Goal: Information Seeking & Learning: Learn about a topic

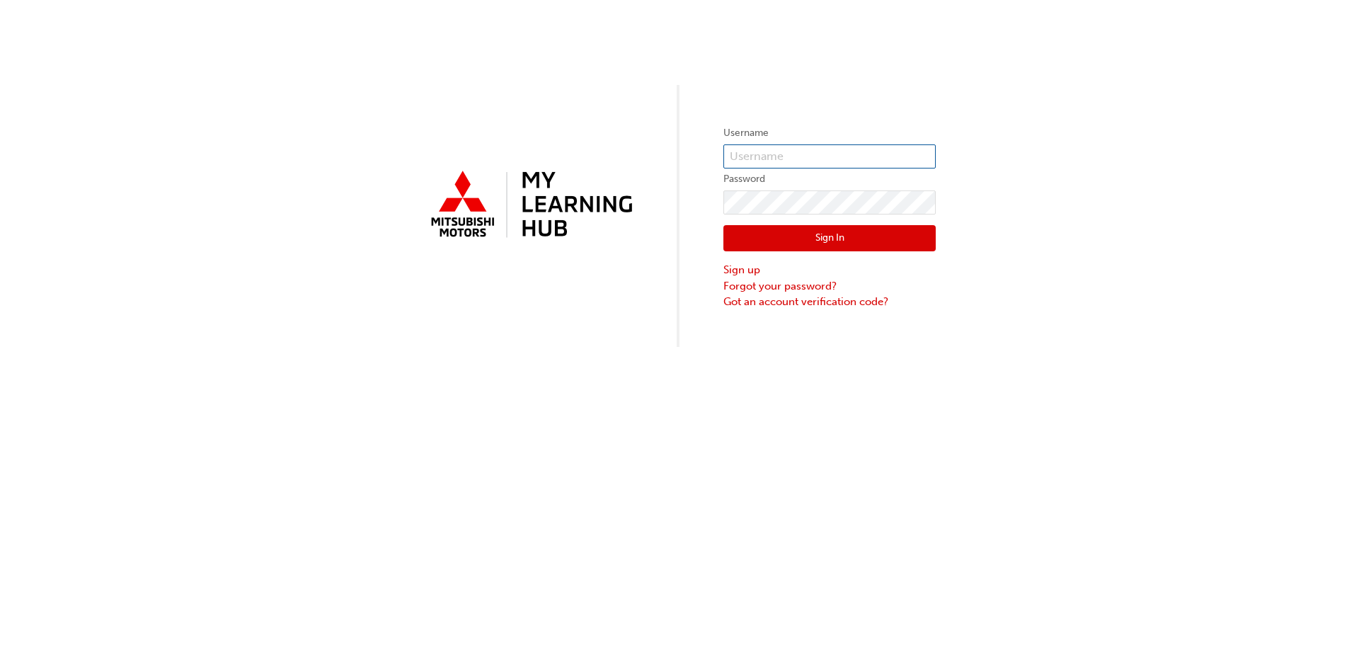
type input "[EMAIL_ADDRESS][DOMAIN_NAME]"
click at [846, 232] on button "Sign In" at bounding box center [830, 238] width 212 height 27
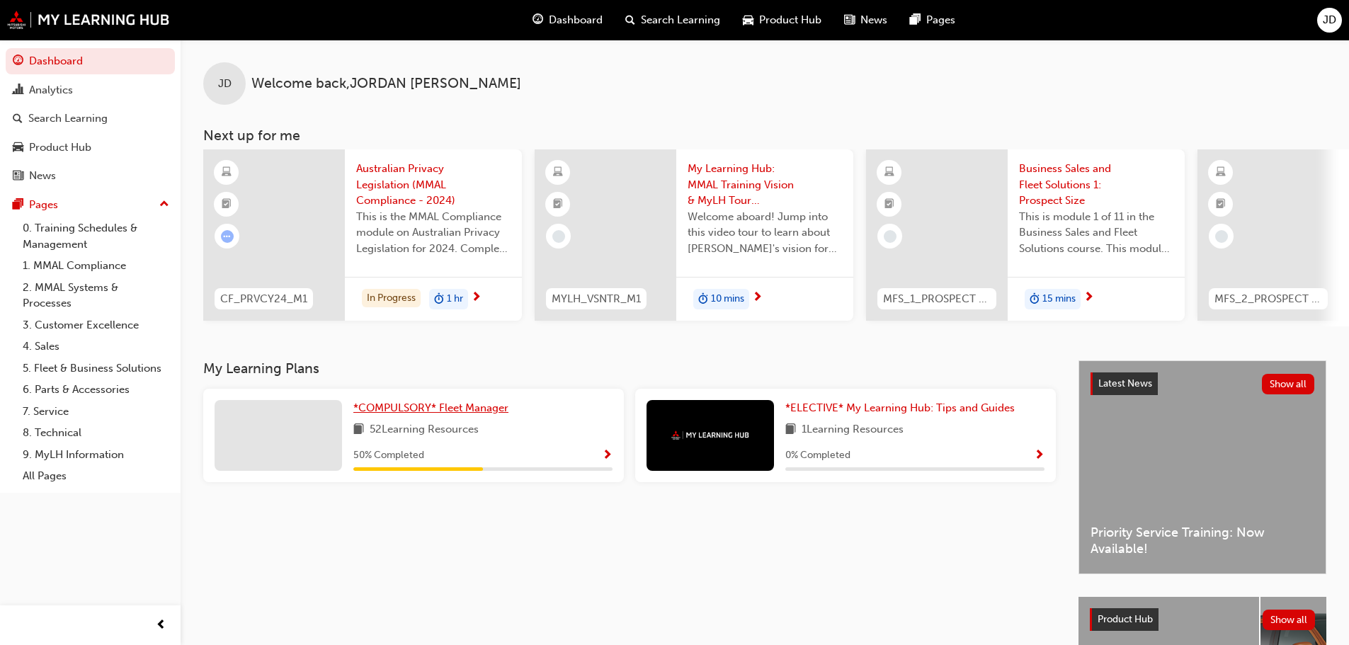
click at [455, 414] on span "*COMPULSORY* Fleet Manager" at bounding box center [430, 407] width 155 height 13
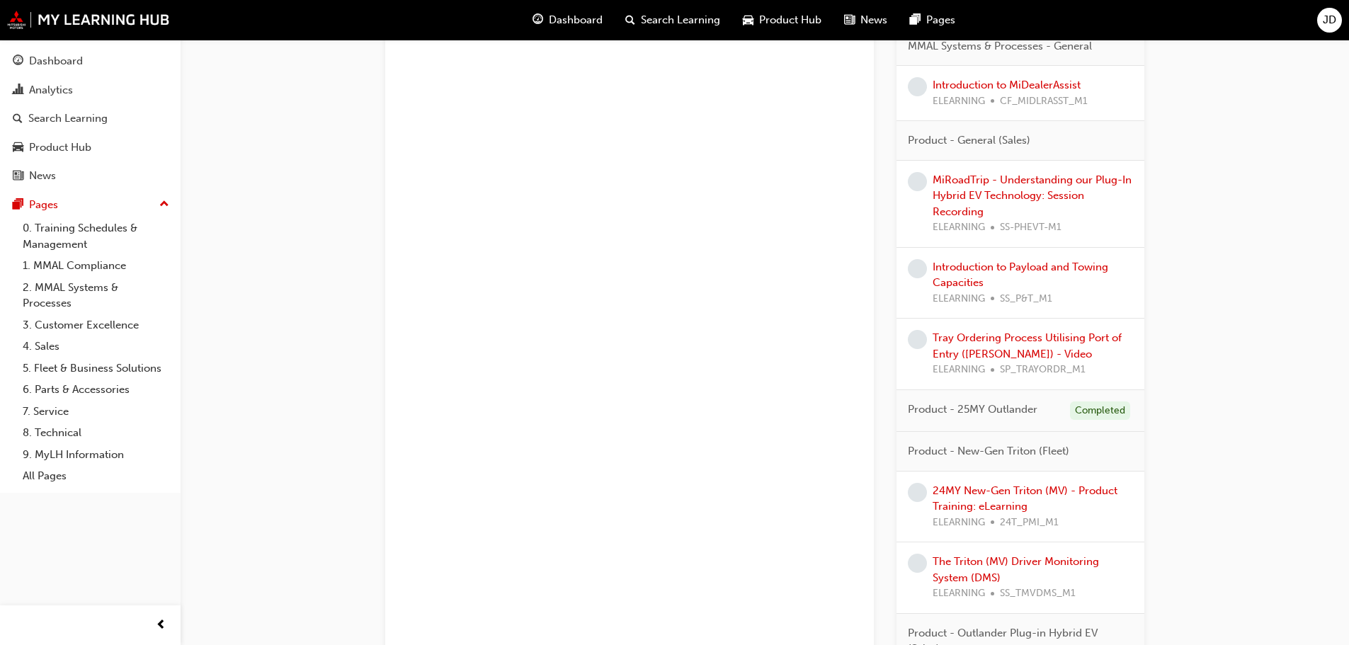
scroll to position [1629, 0]
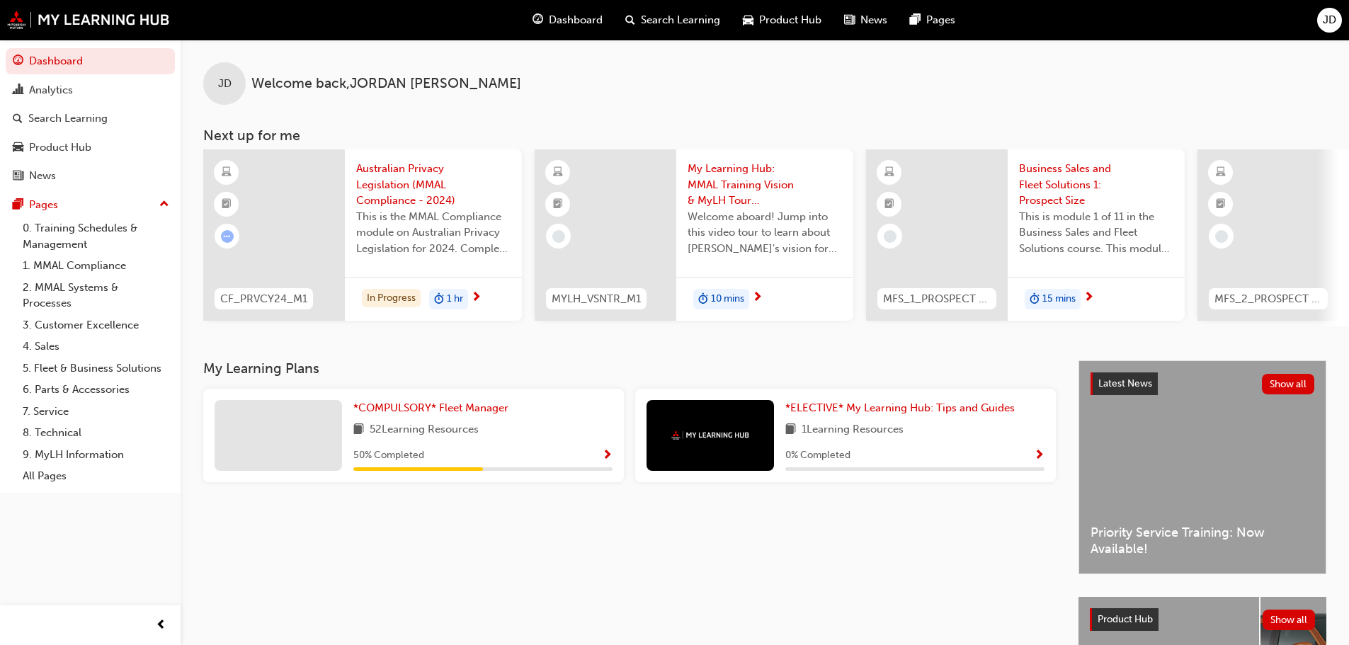
click at [654, 21] on span "Search Learning" at bounding box center [680, 20] width 79 height 16
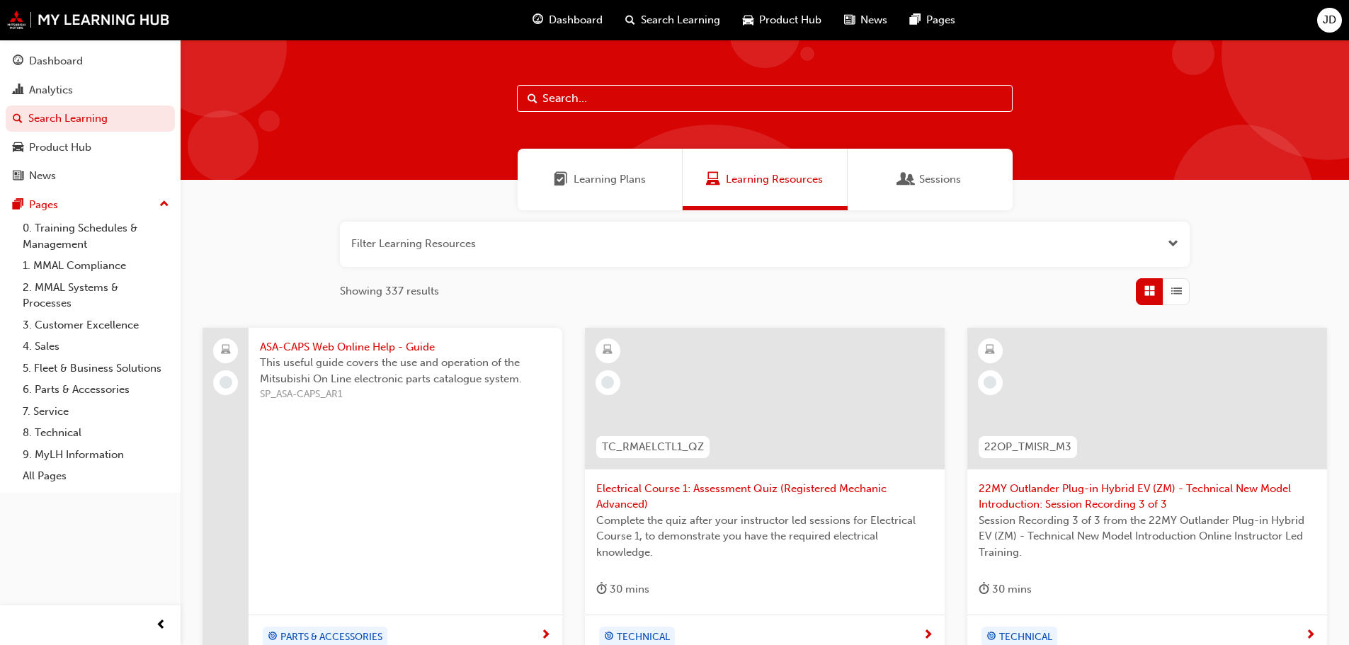
click at [559, 99] on input "text" at bounding box center [765, 98] width 496 height 27
paste input "25MY Outlander (ZM) – Product Assessment Quiz"
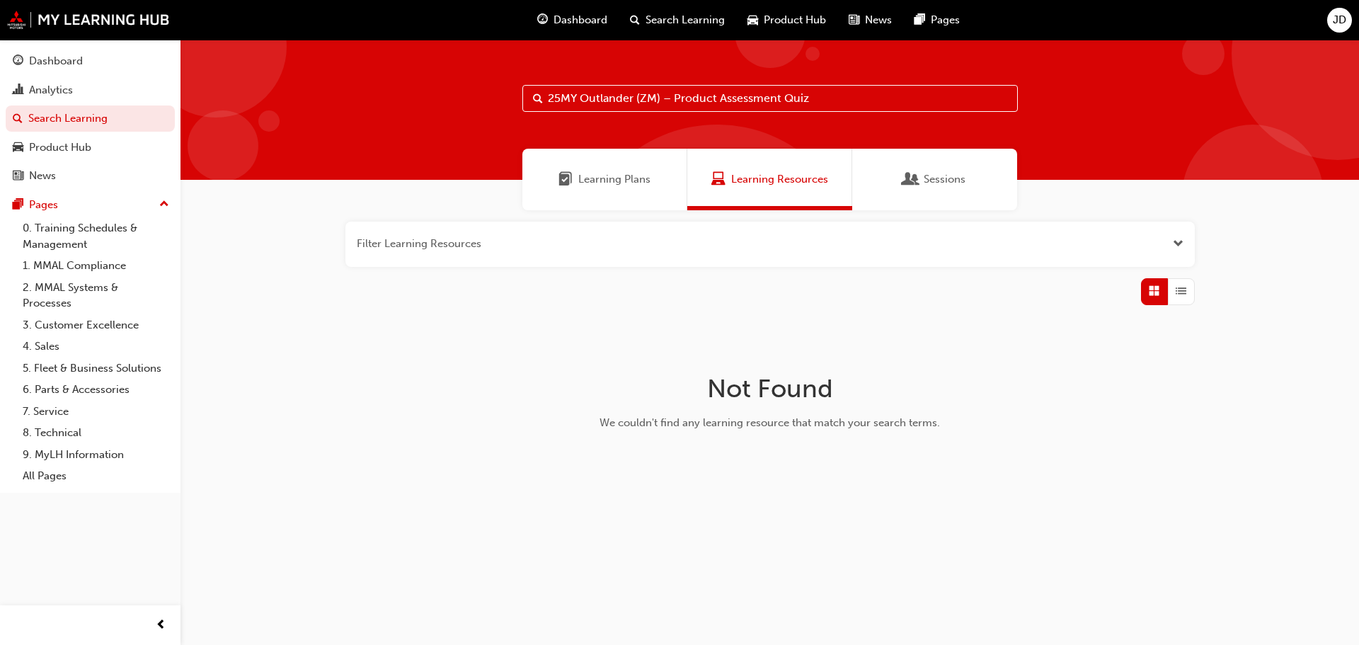
drag, startPoint x: 841, startPoint y: 97, endPoint x: 664, endPoint y: 105, distance: 177.2
click at [664, 105] on input "25MY Outlander (ZM) – Product Assessment Quiz" at bounding box center [771, 98] width 496 height 27
type input "25MY Outlander (ZM)"
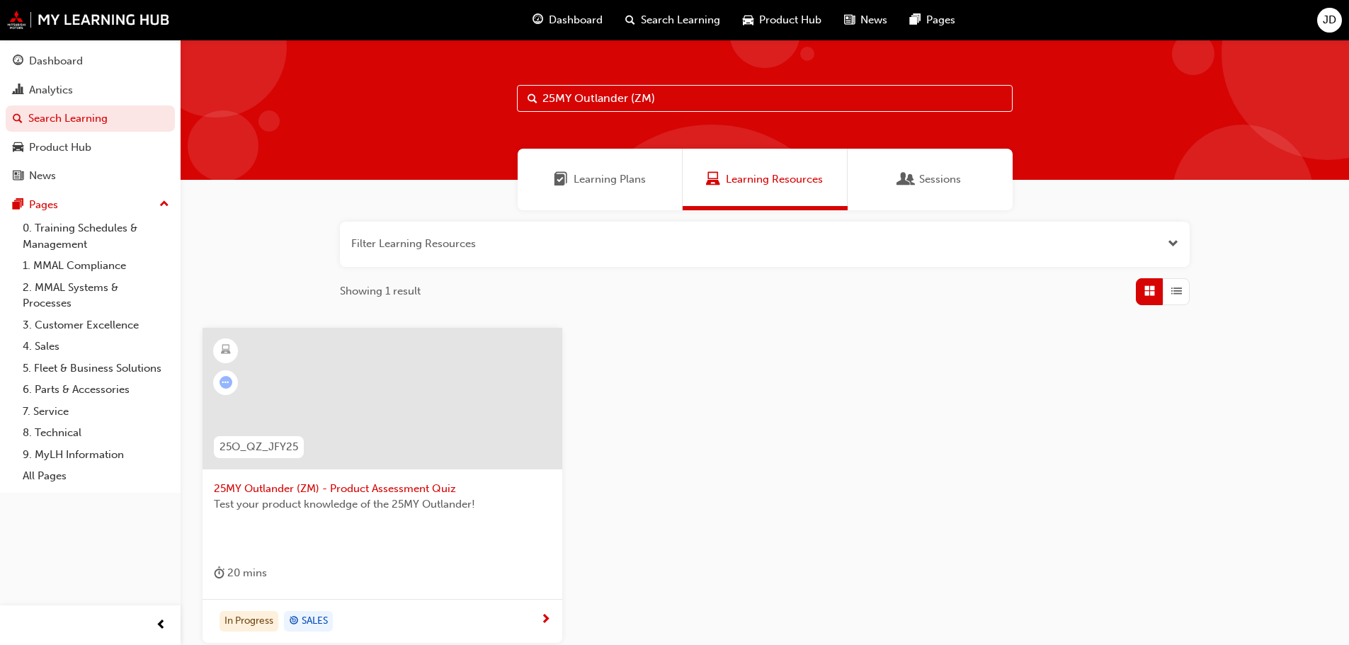
click at [431, 487] on span "25MY Outlander (ZM) - Product Assessment Quiz" at bounding box center [382, 489] width 337 height 16
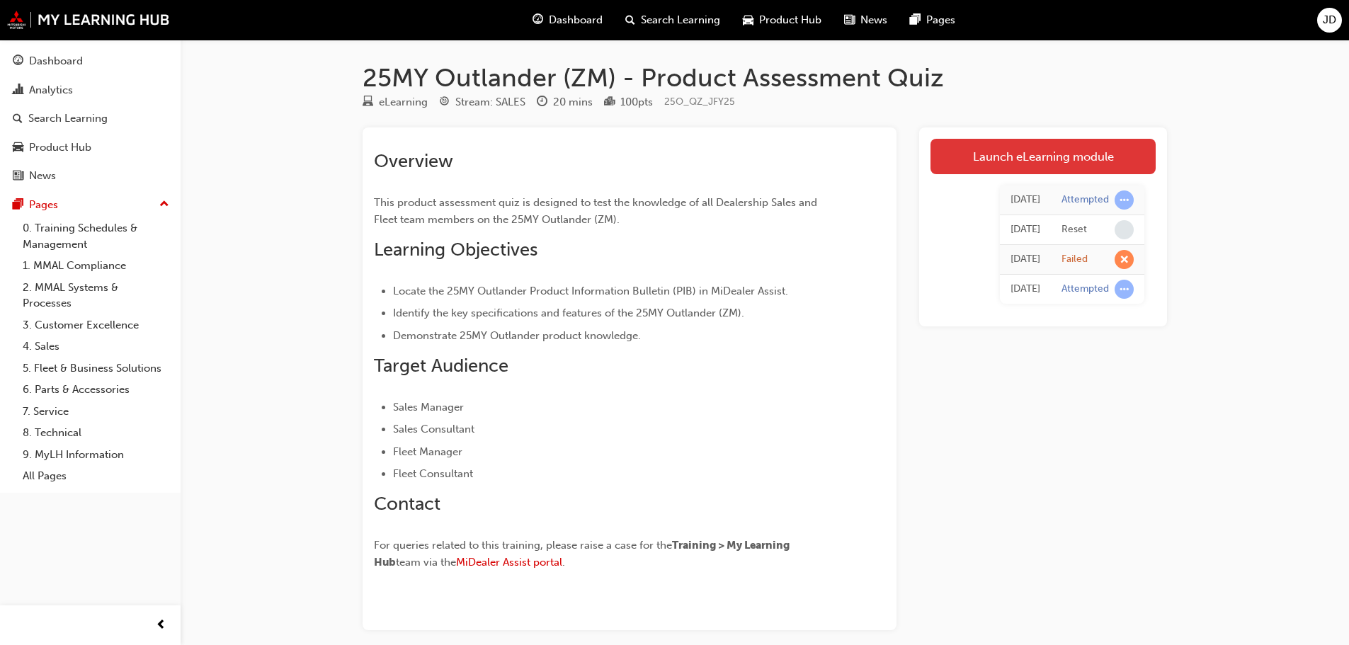
click at [1053, 150] on link "Launch eLearning module" at bounding box center [1042, 156] width 225 height 35
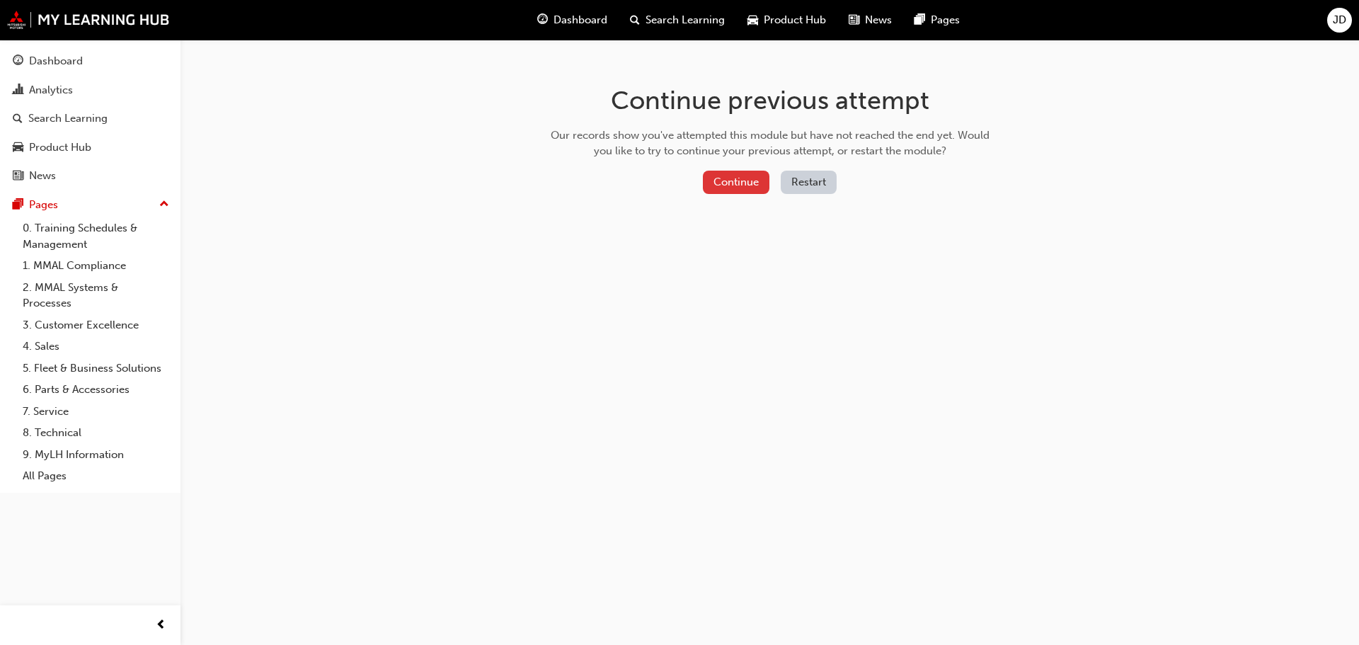
click at [736, 188] on button "Continue" at bounding box center [736, 182] width 67 height 23
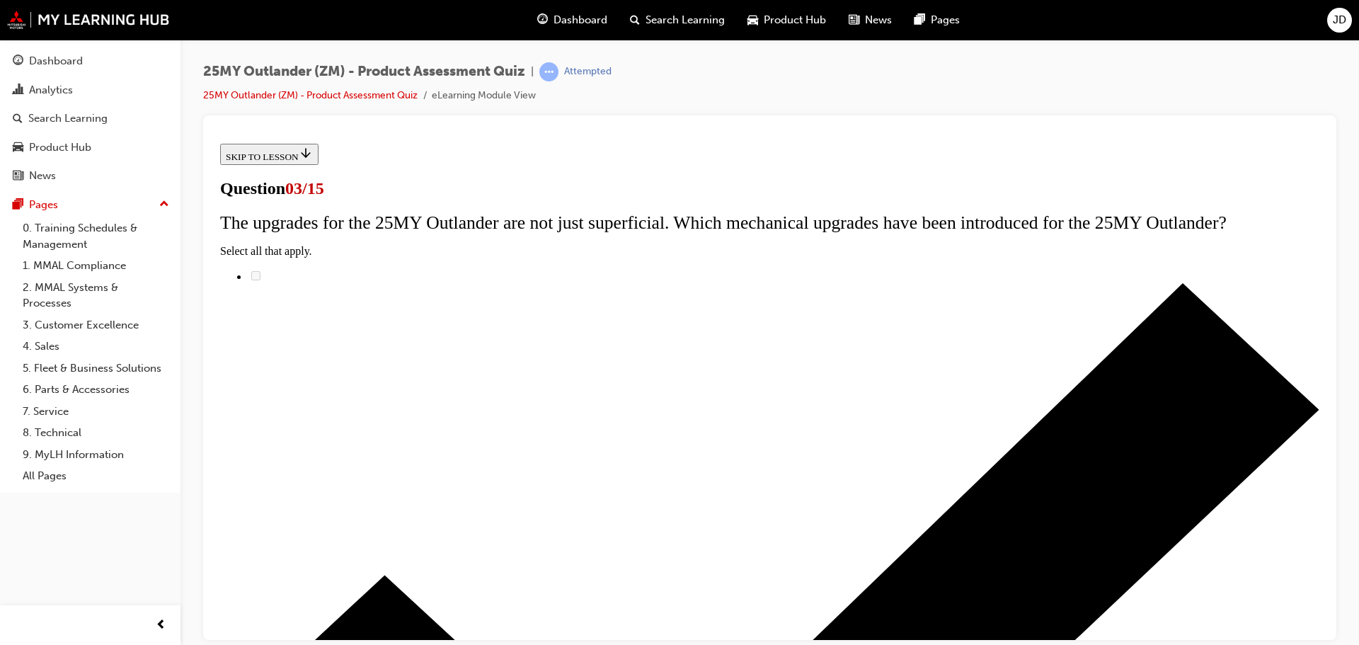
scroll to position [142, 0]
radio input "true"
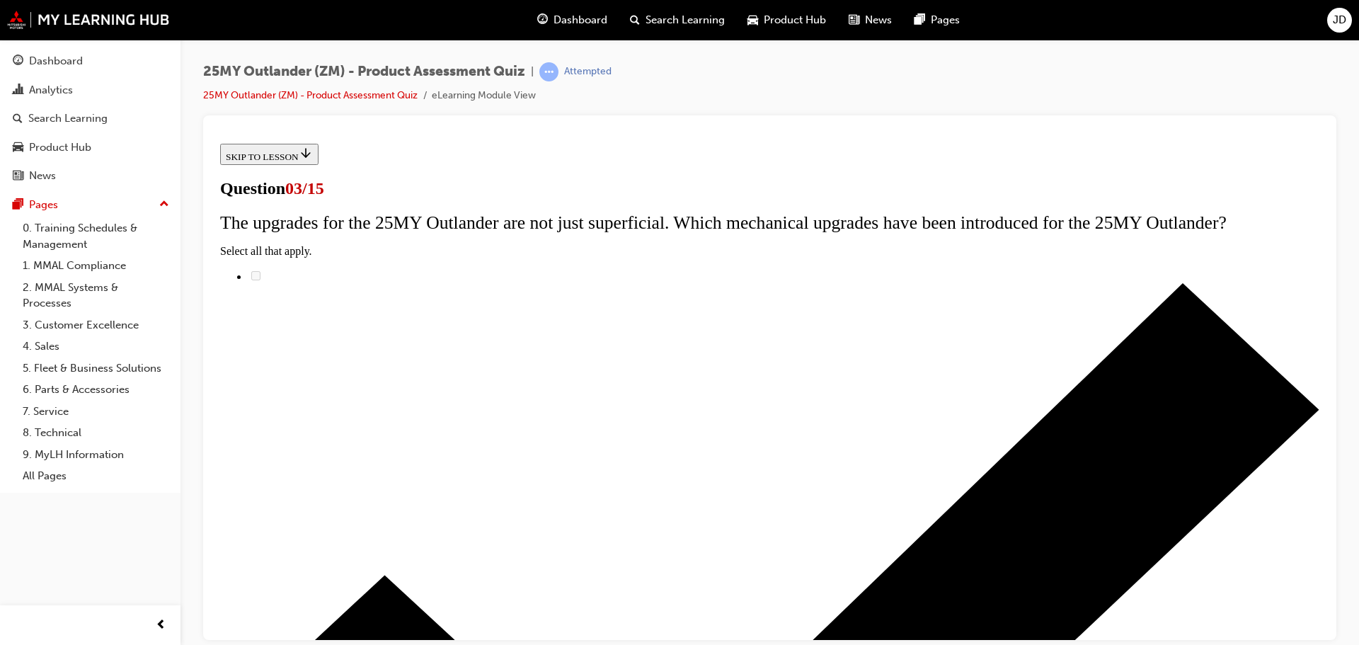
radio input "true"
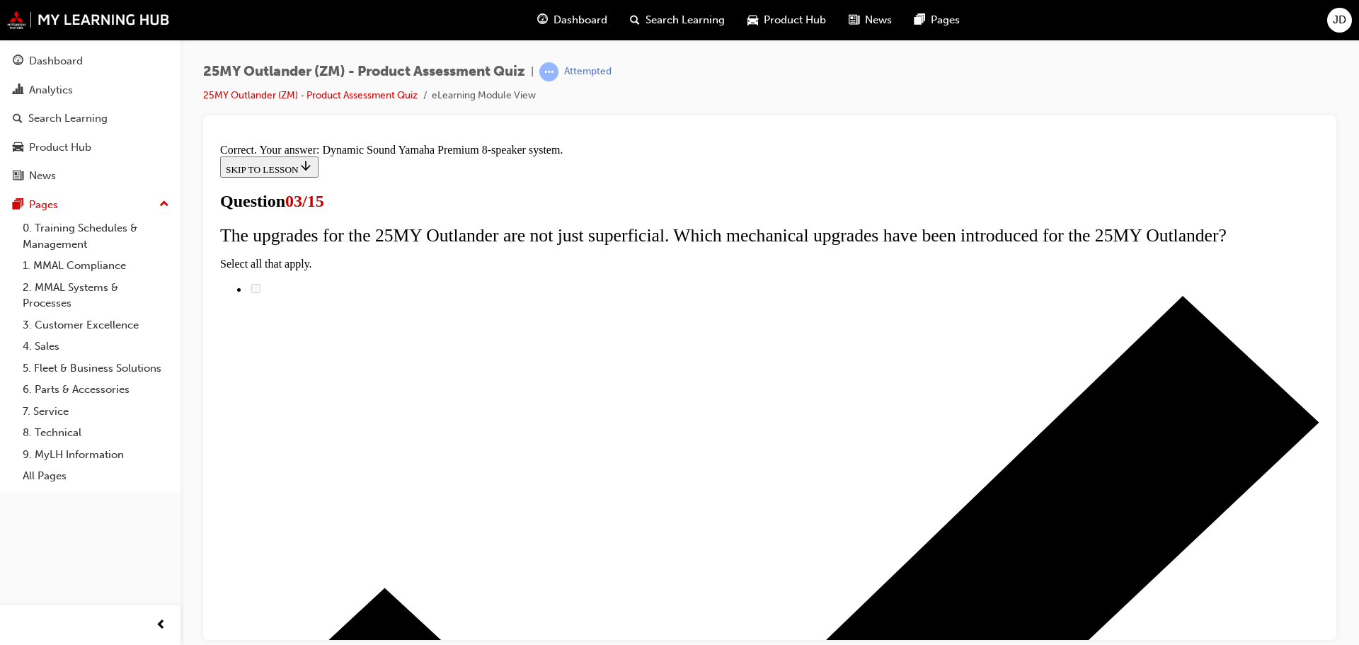
scroll to position [212, 0]
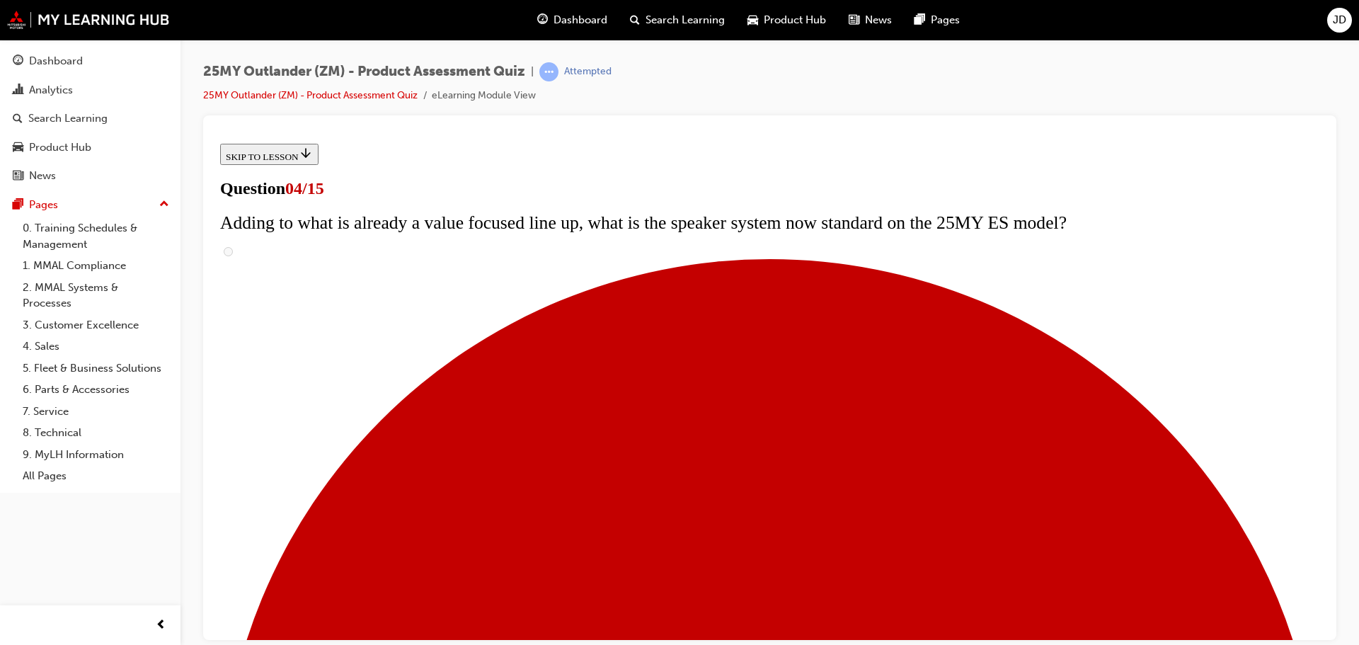
scroll to position [215, 0]
checkbox input "true"
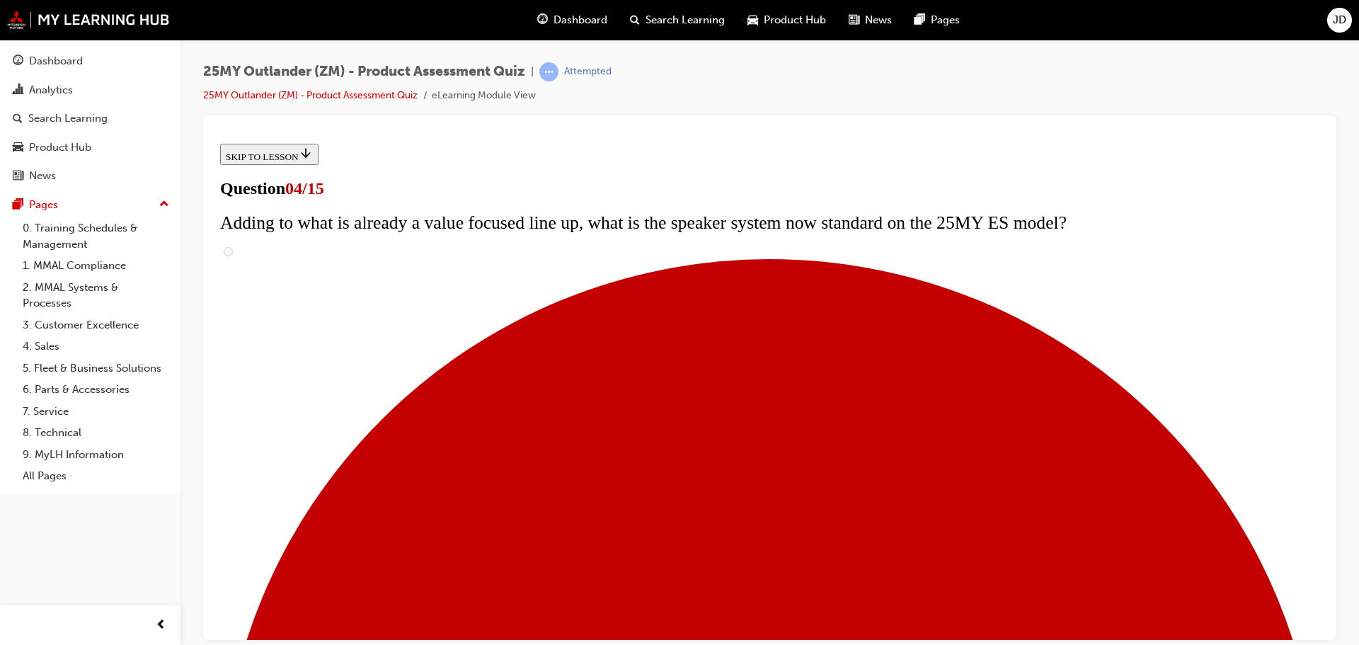
checkbox input "true"
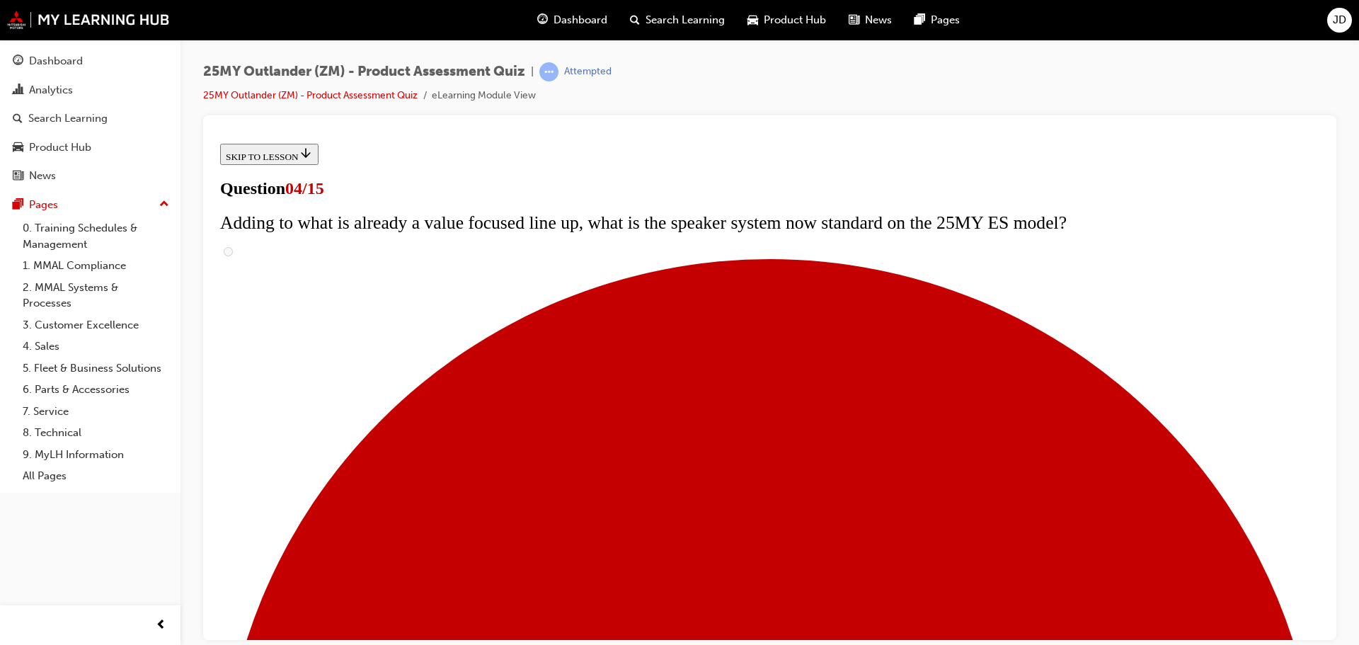
checkbox input "true"
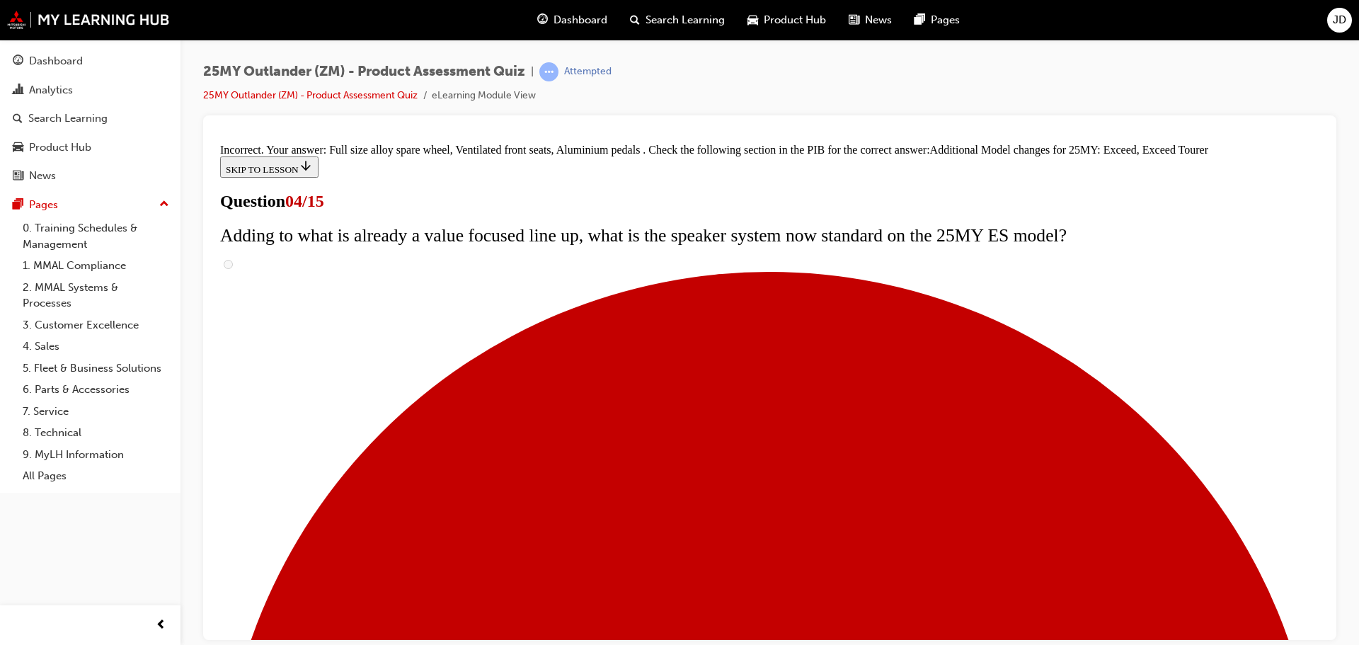
scroll to position [542, 0]
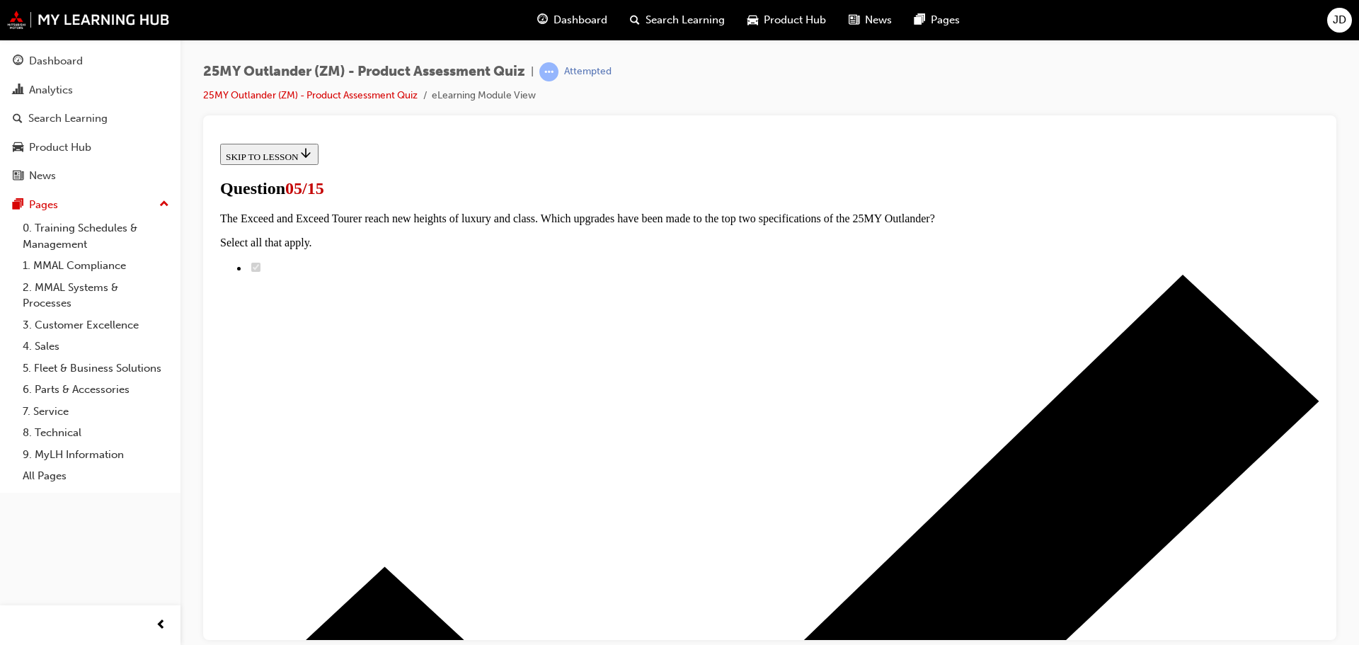
scroll to position [215, 0]
radio input "true"
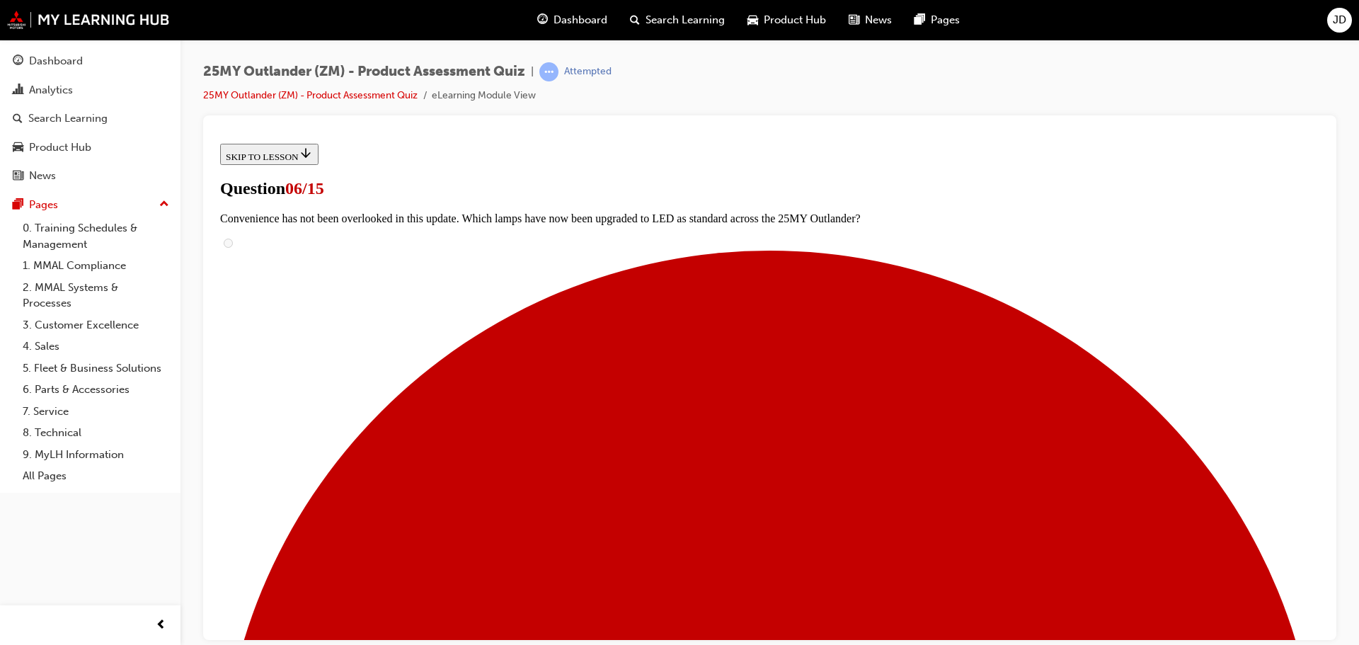
radio input "true"
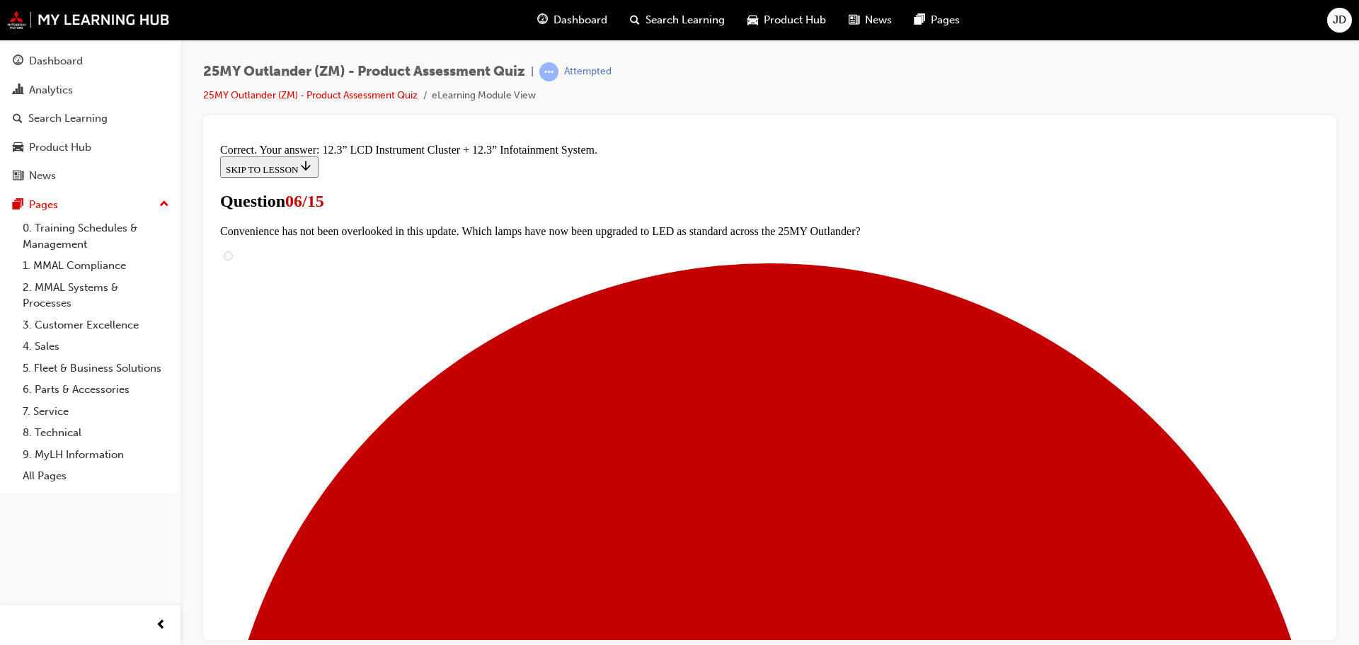
scroll to position [484, 0]
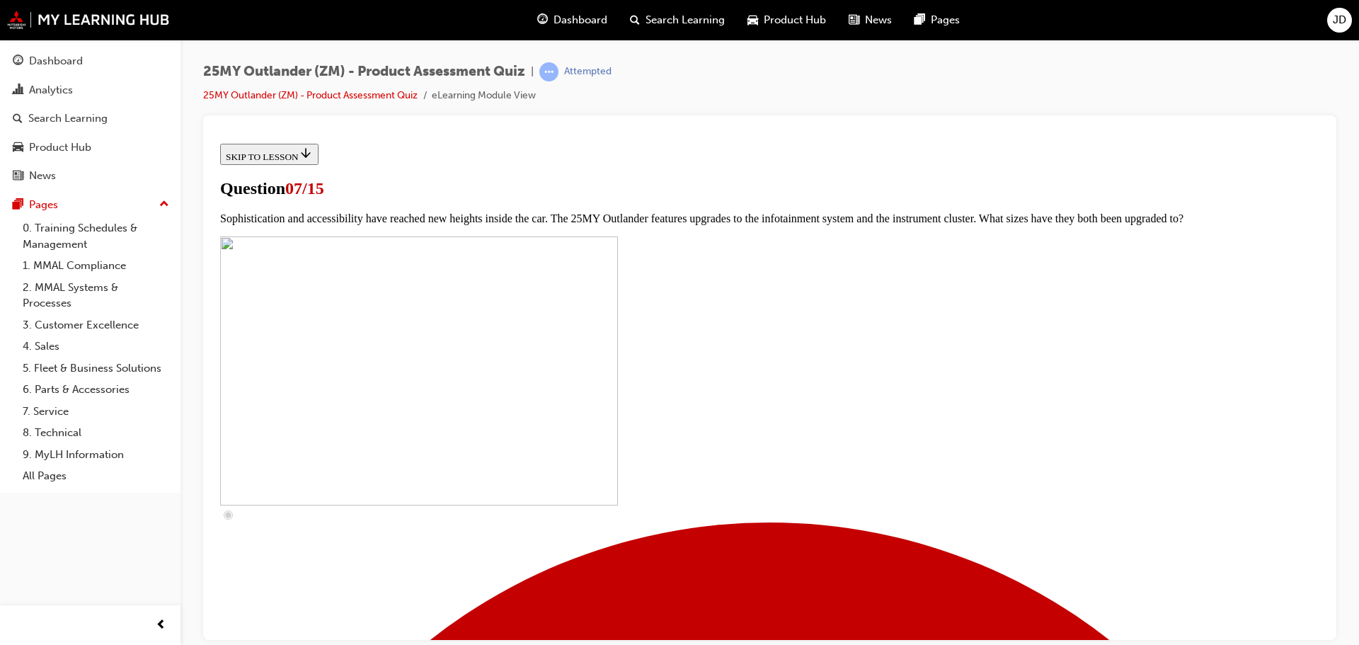
scroll to position [356, 0]
checkbox input "true"
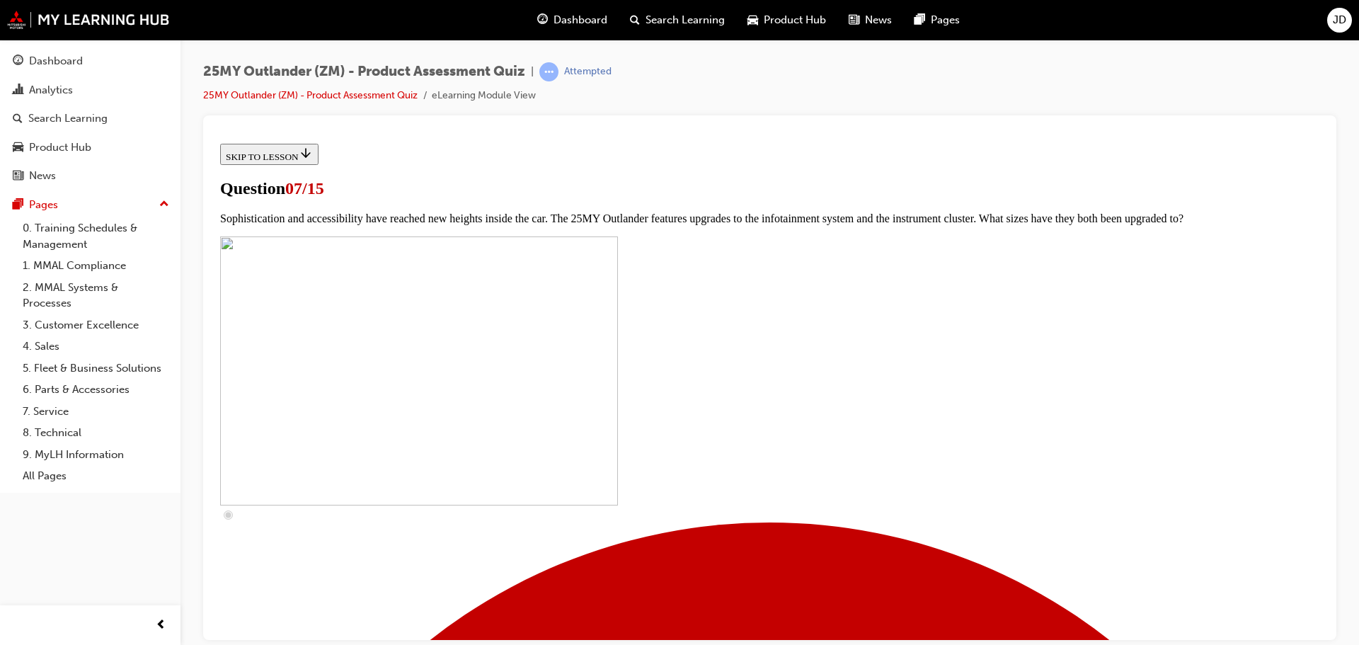
checkbox input "true"
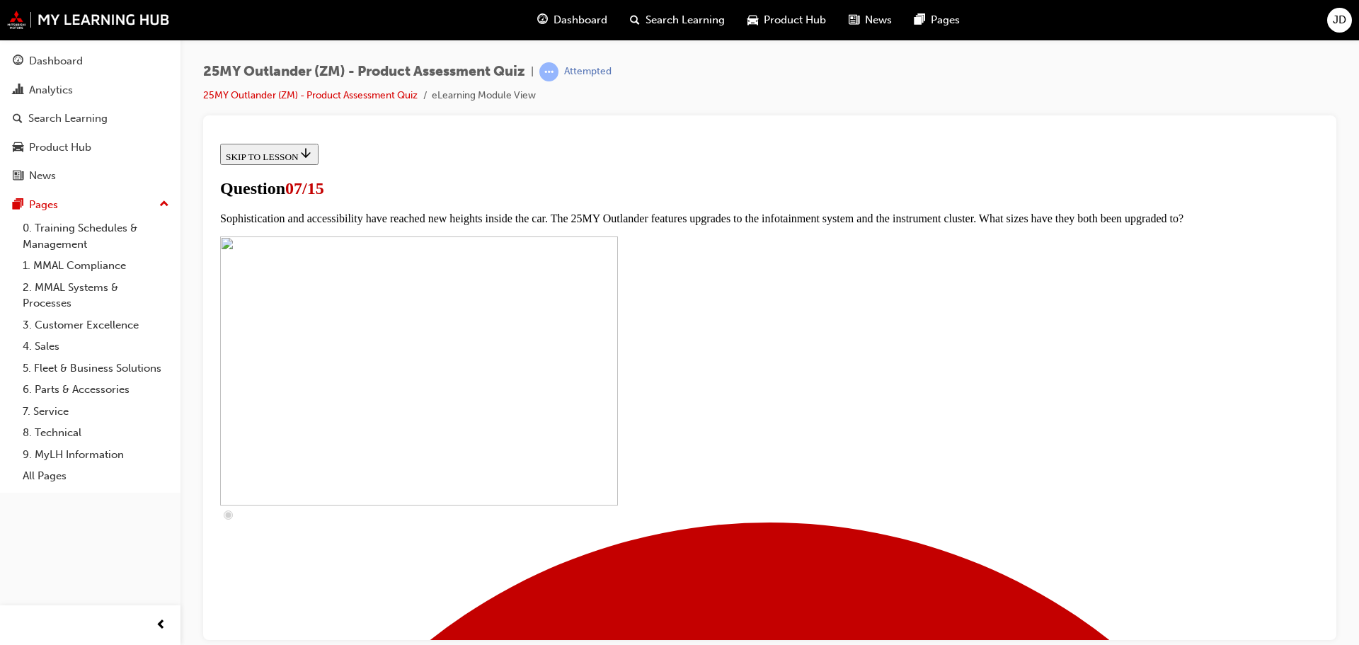
checkbox input "true"
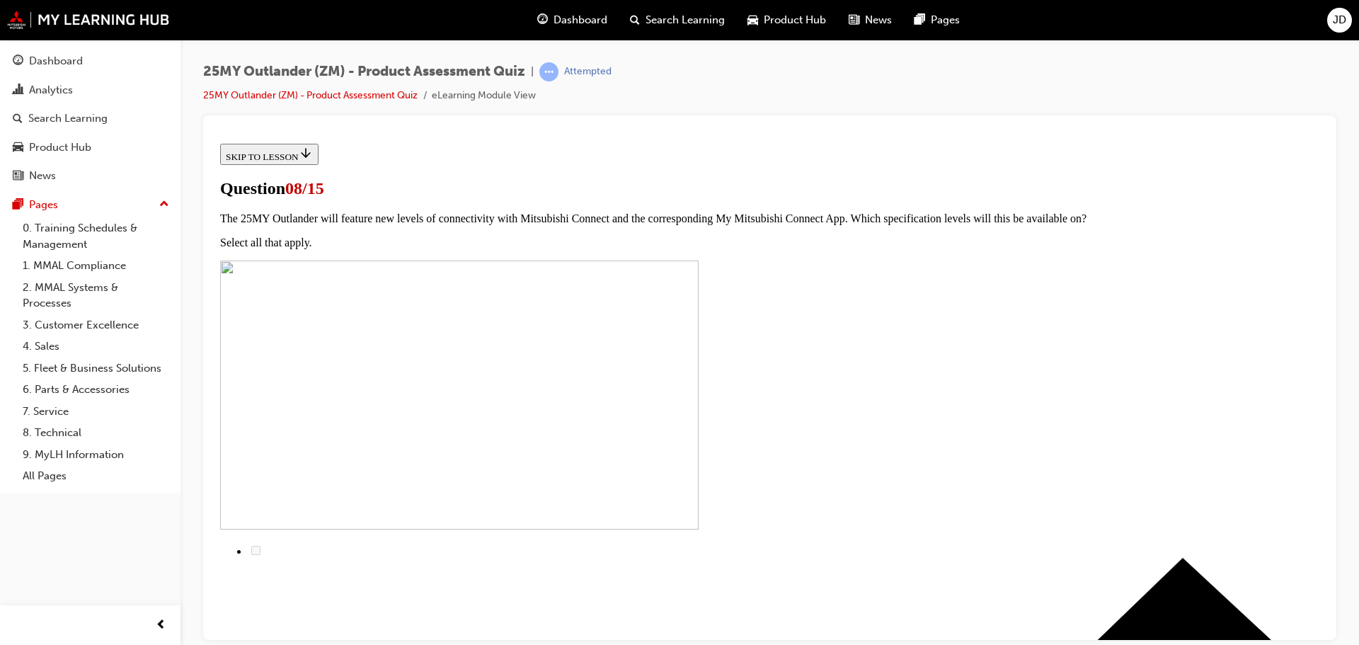
scroll to position [73, 0]
radio input "true"
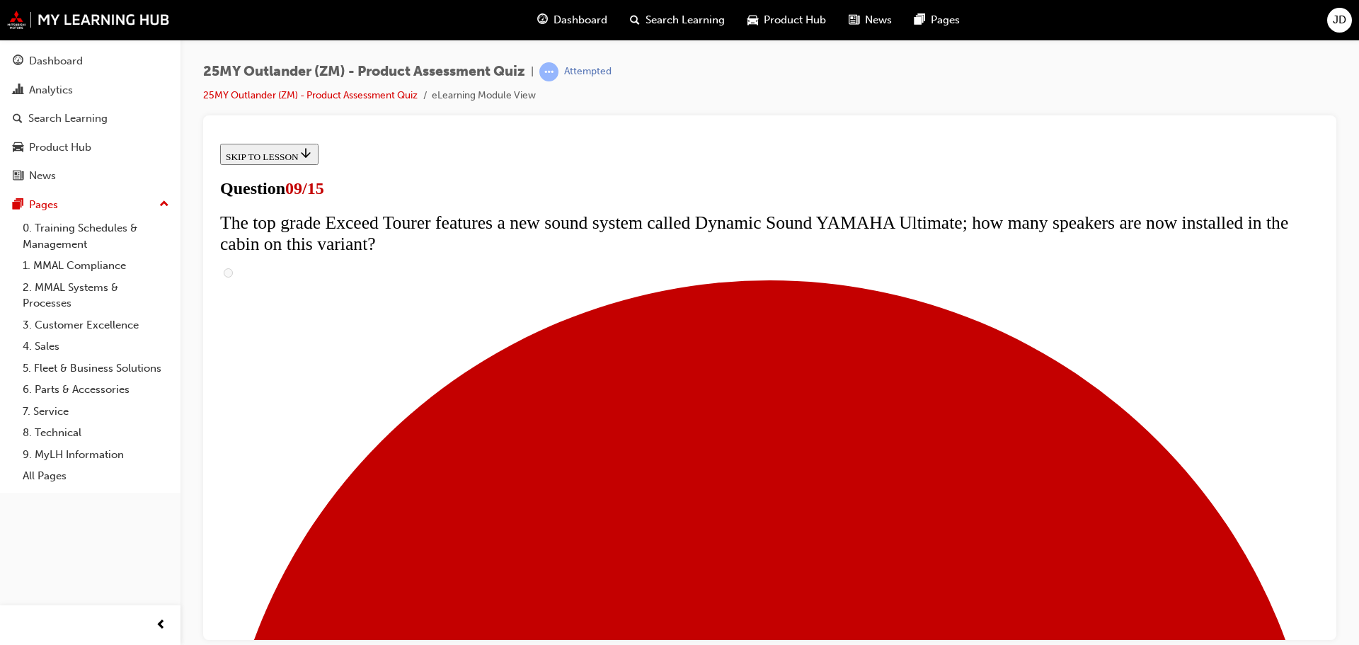
scroll to position [285, 0]
radio input "true"
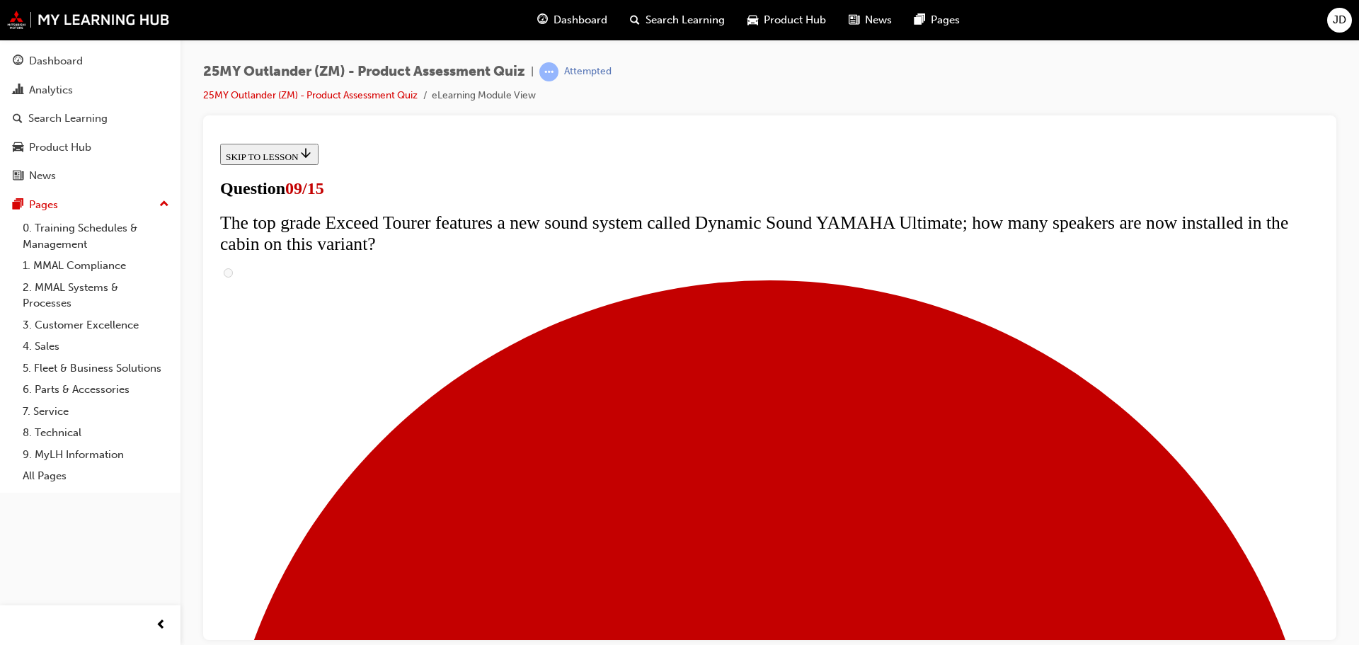
radio input "true"
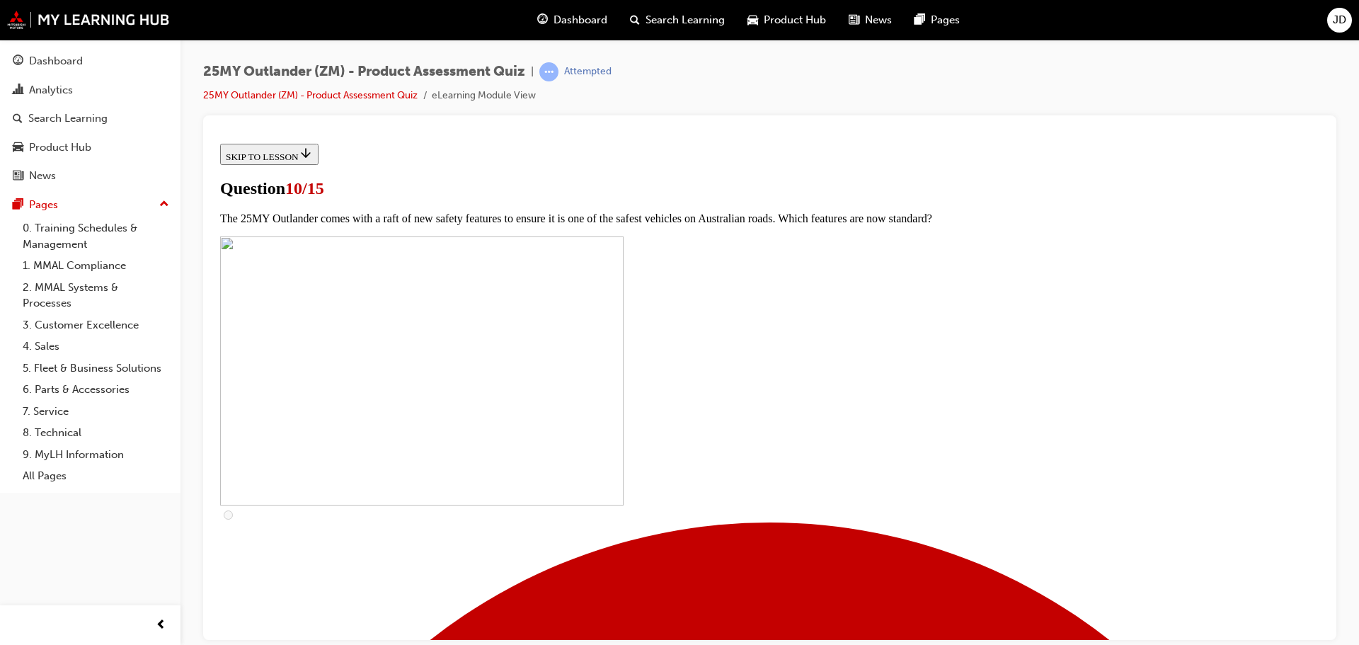
scroll to position [285, 0]
checkbox input "true"
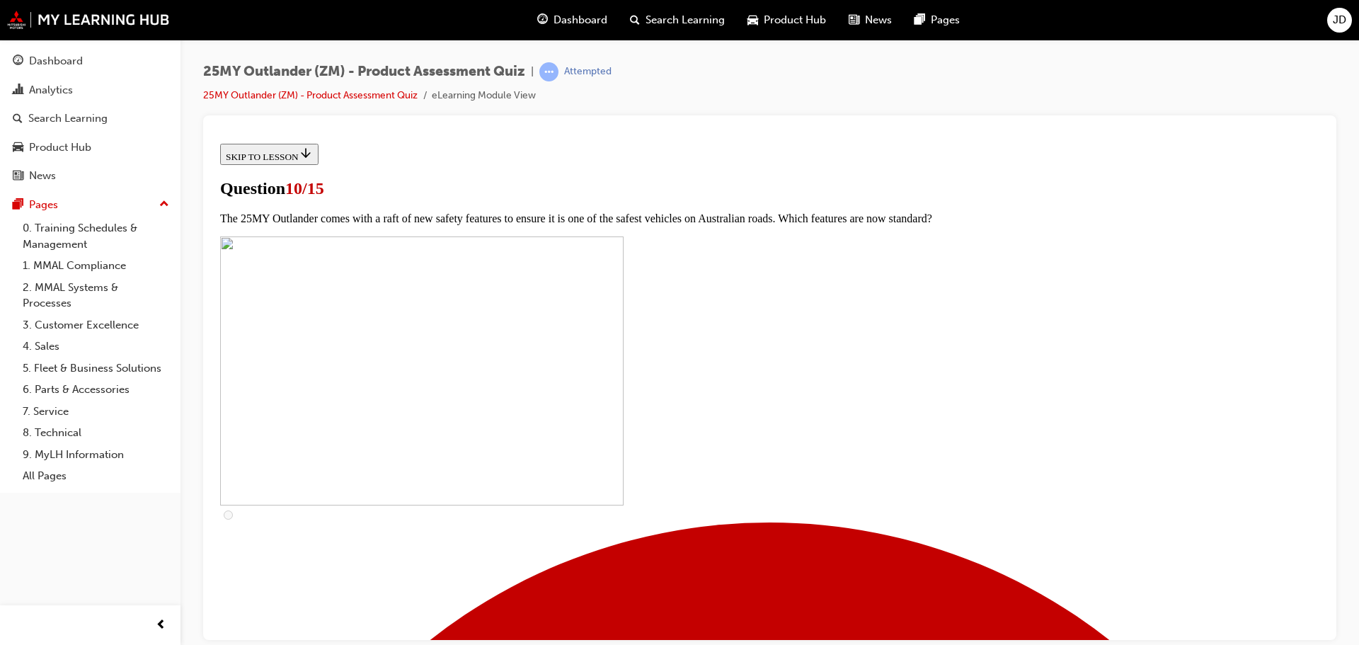
checkbox input "true"
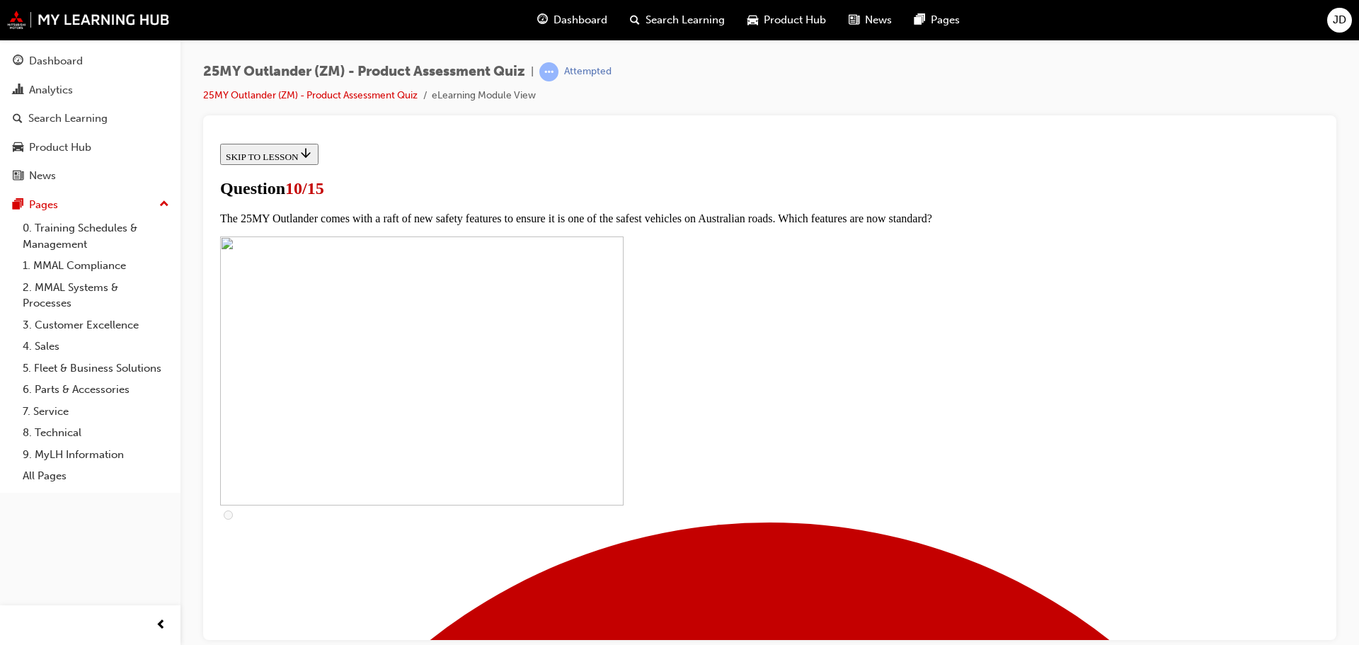
checkbox input "true"
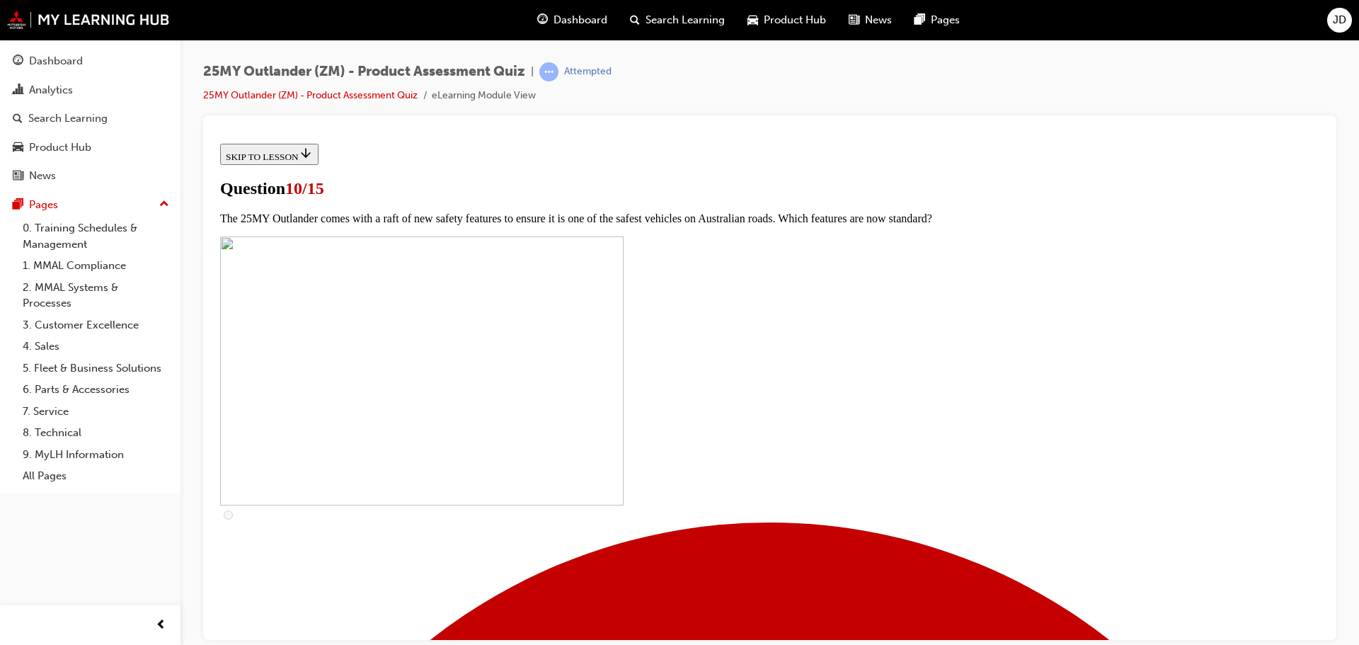
checkbox input "true"
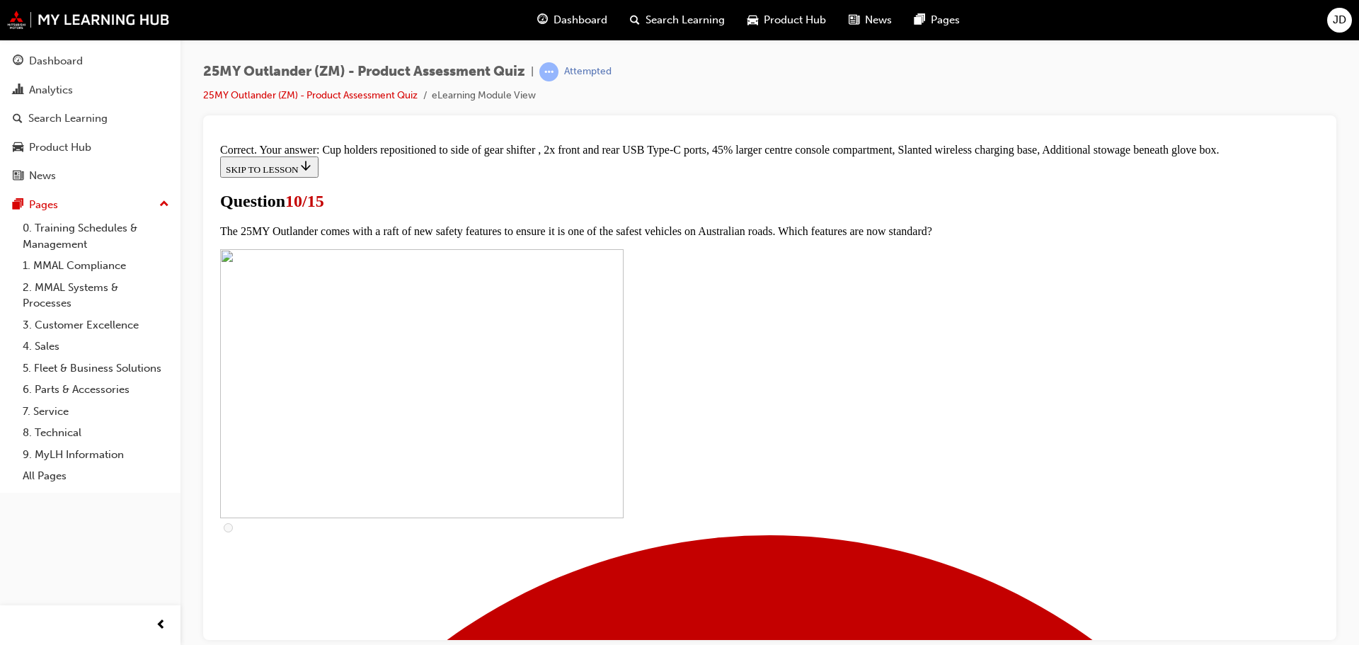
scroll to position [610, 0]
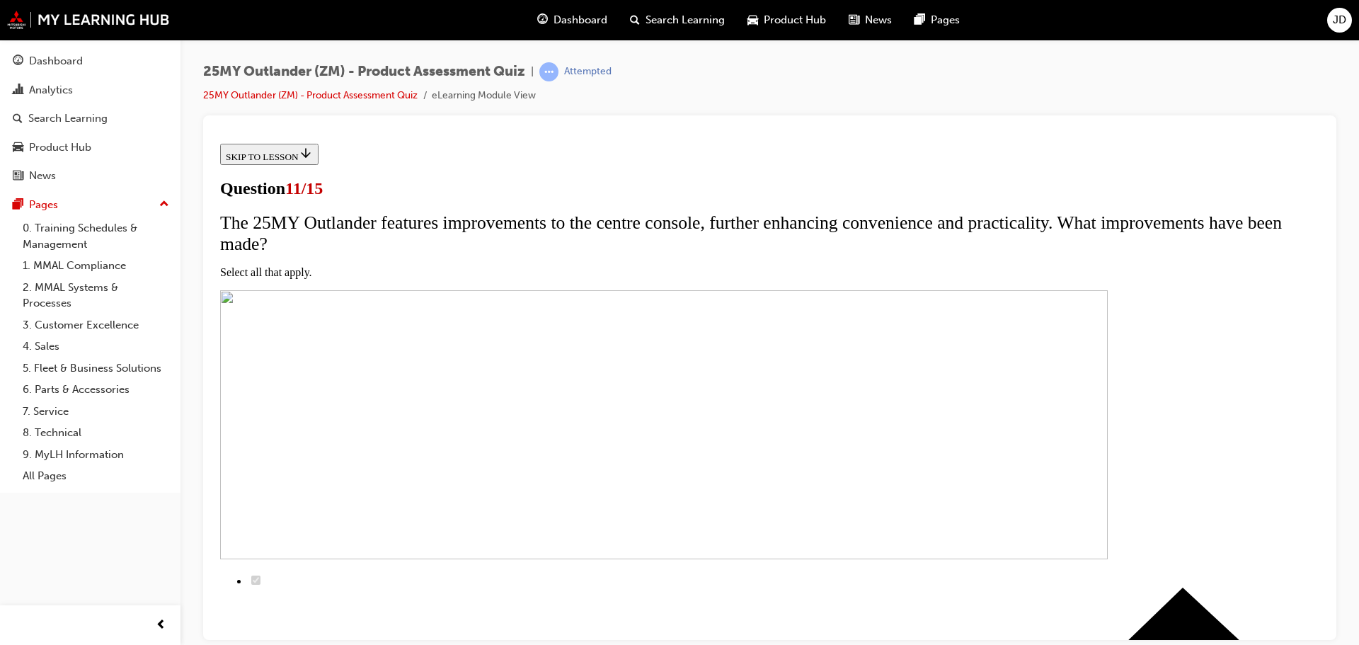
scroll to position [144, 0]
checkbox input "true"
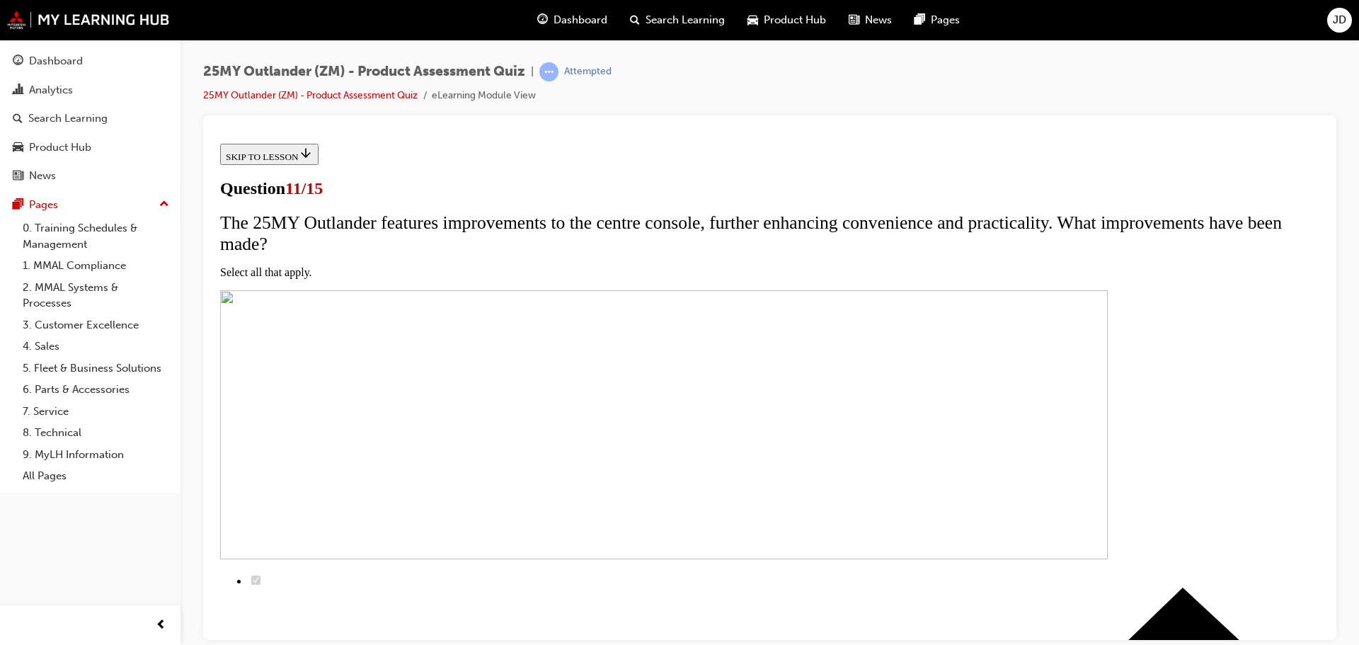
checkbox input "true"
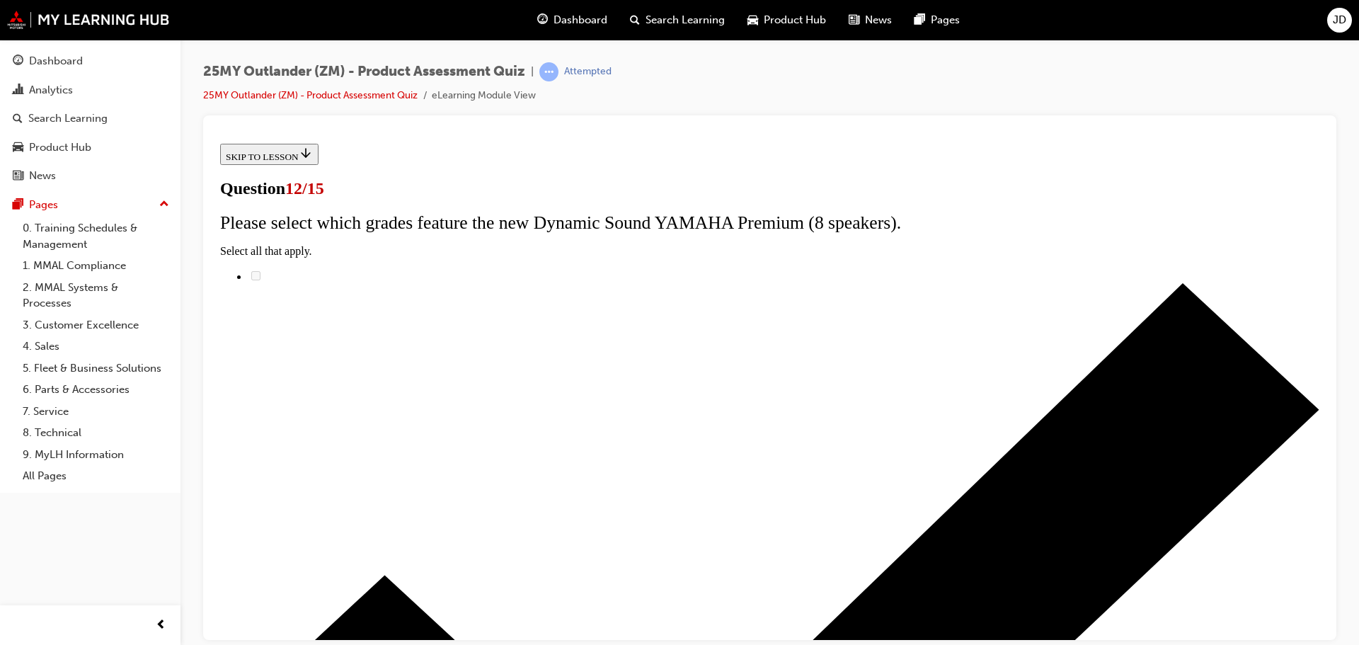
radio input "true"
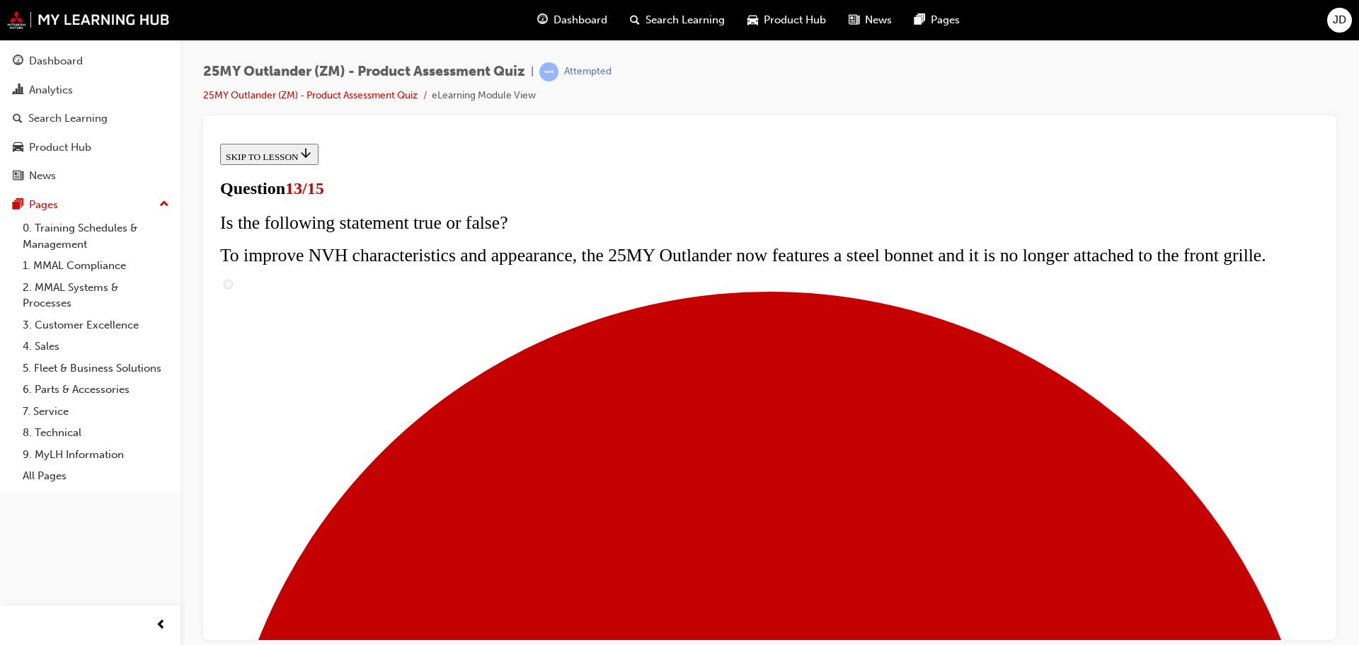
scroll to position [215, 0]
radio input "true"
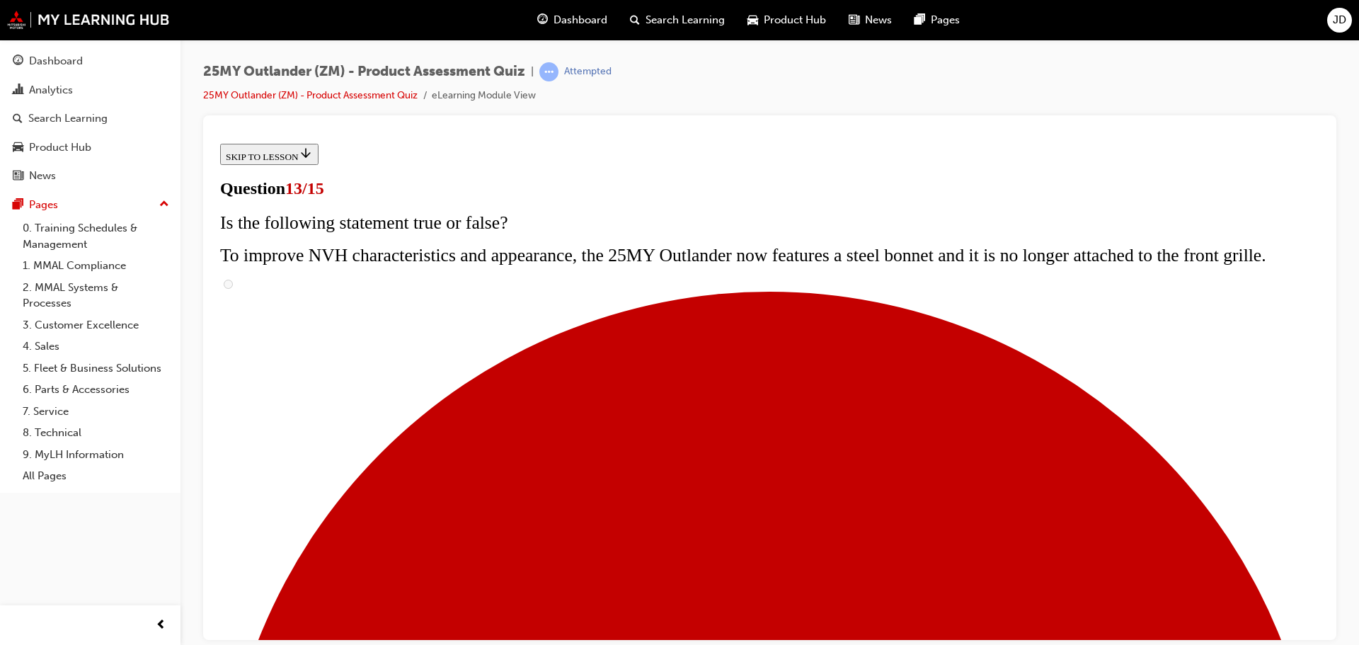
radio input "true"
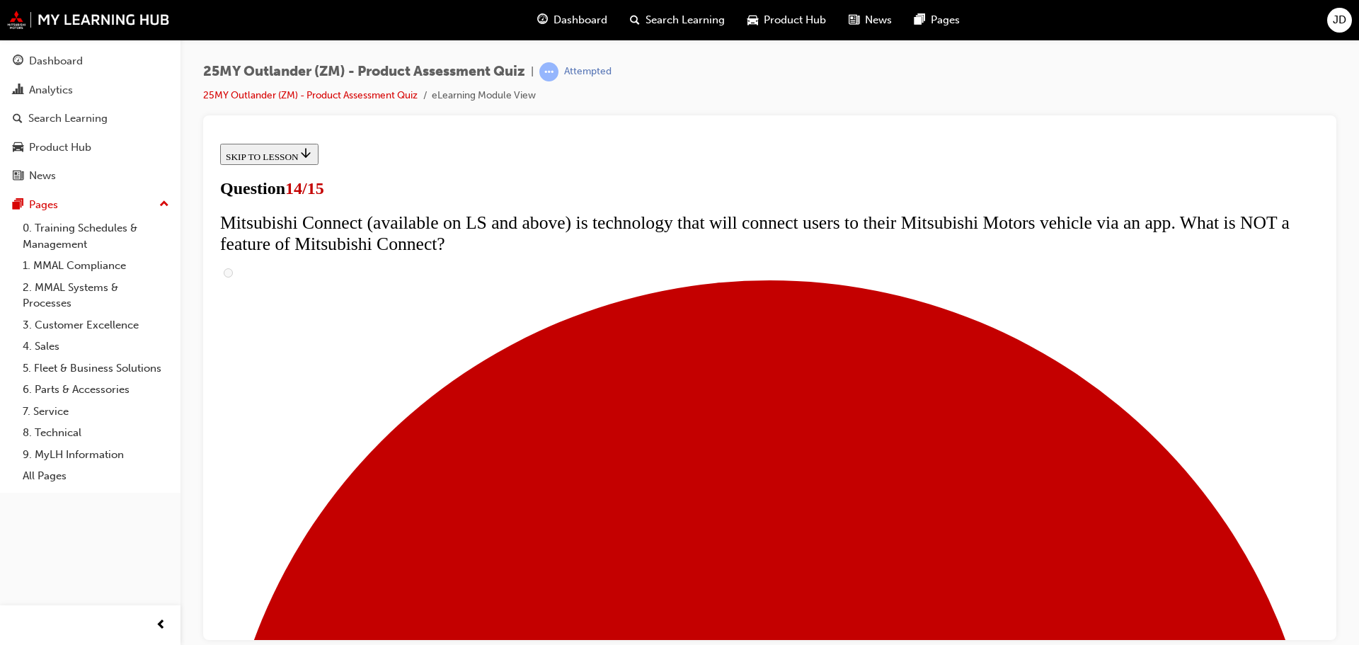
scroll to position [498, 0]
radio input "true"
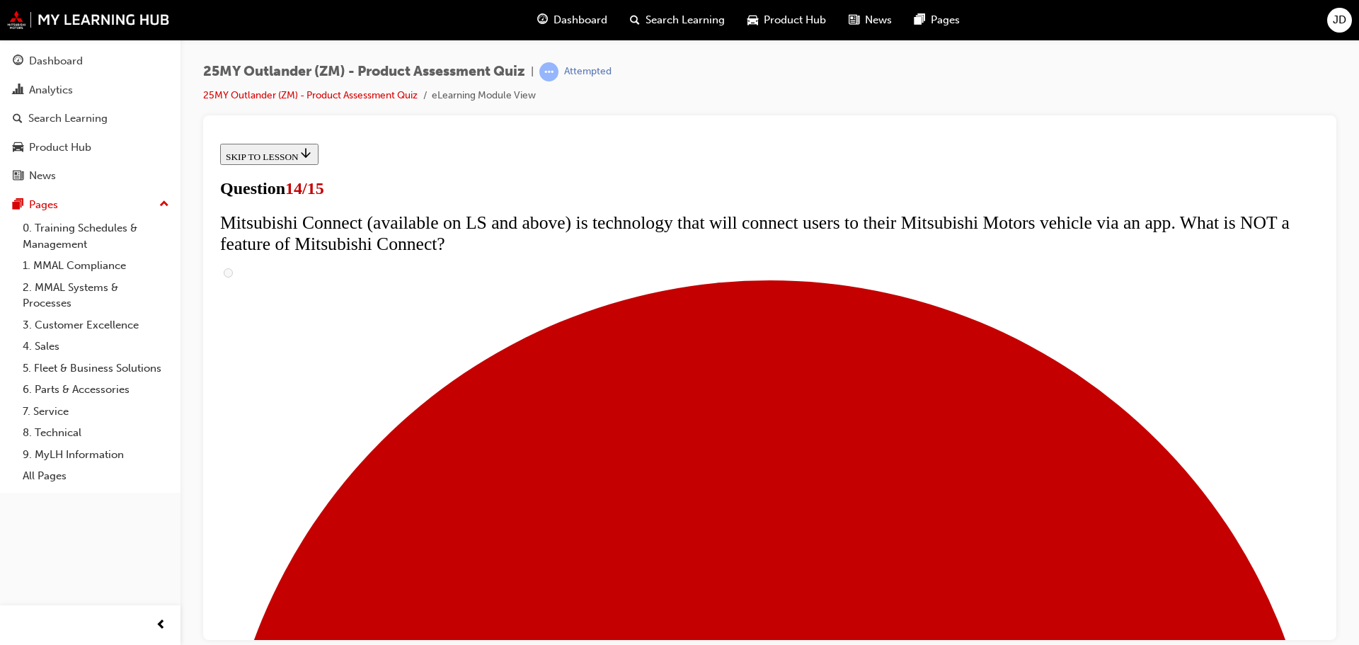
radio input "true"
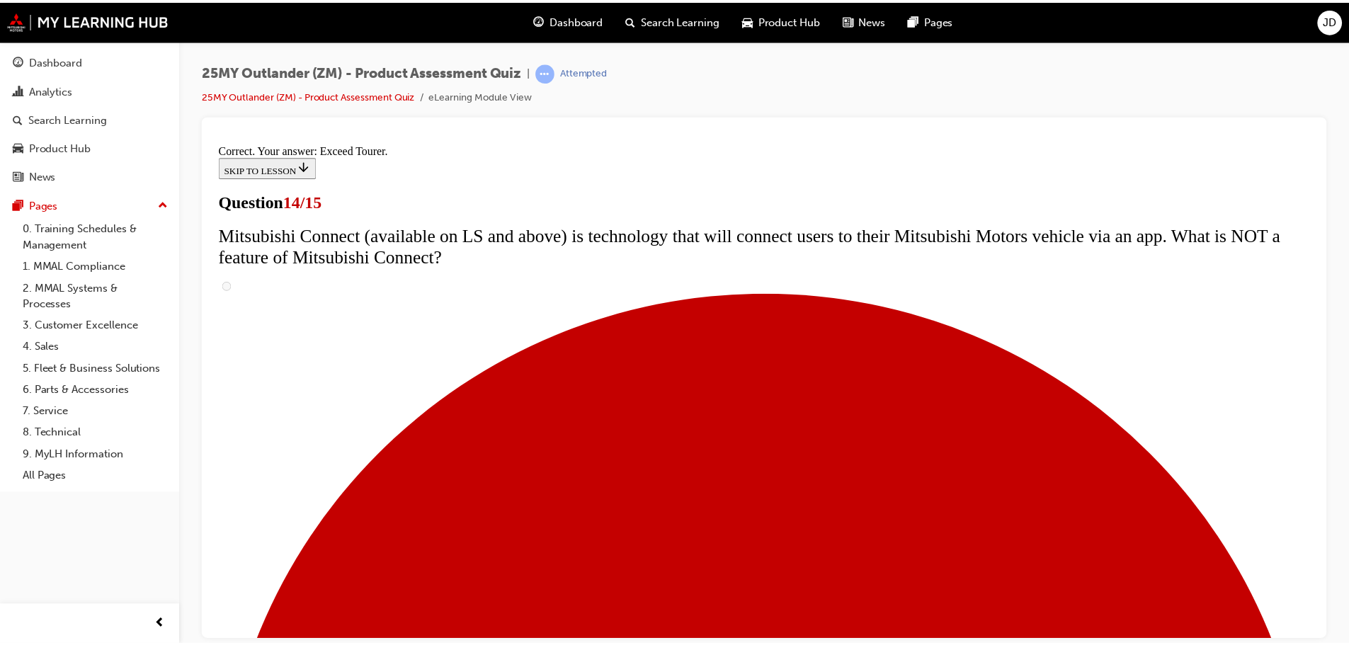
scroll to position [597, 0]
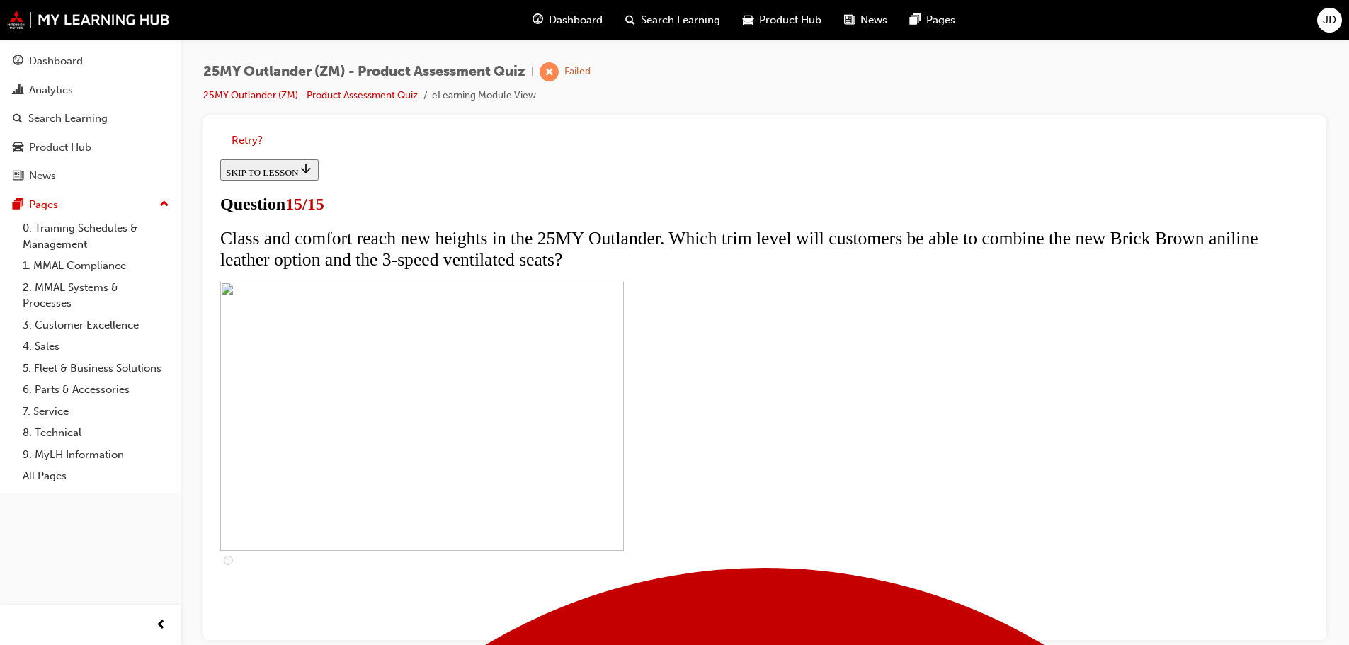
scroll to position [238, 0]
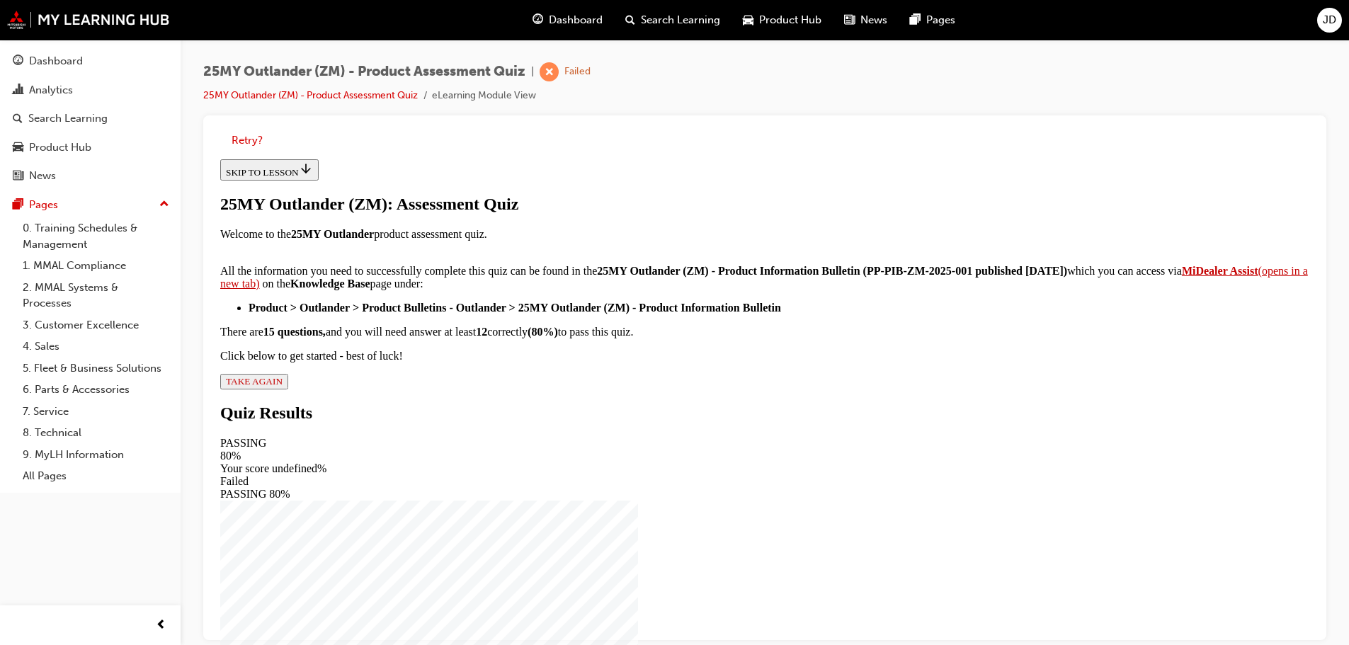
click at [283, 387] on span "TAKE AGAIN" at bounding box center [254, 381] width 57 height 11
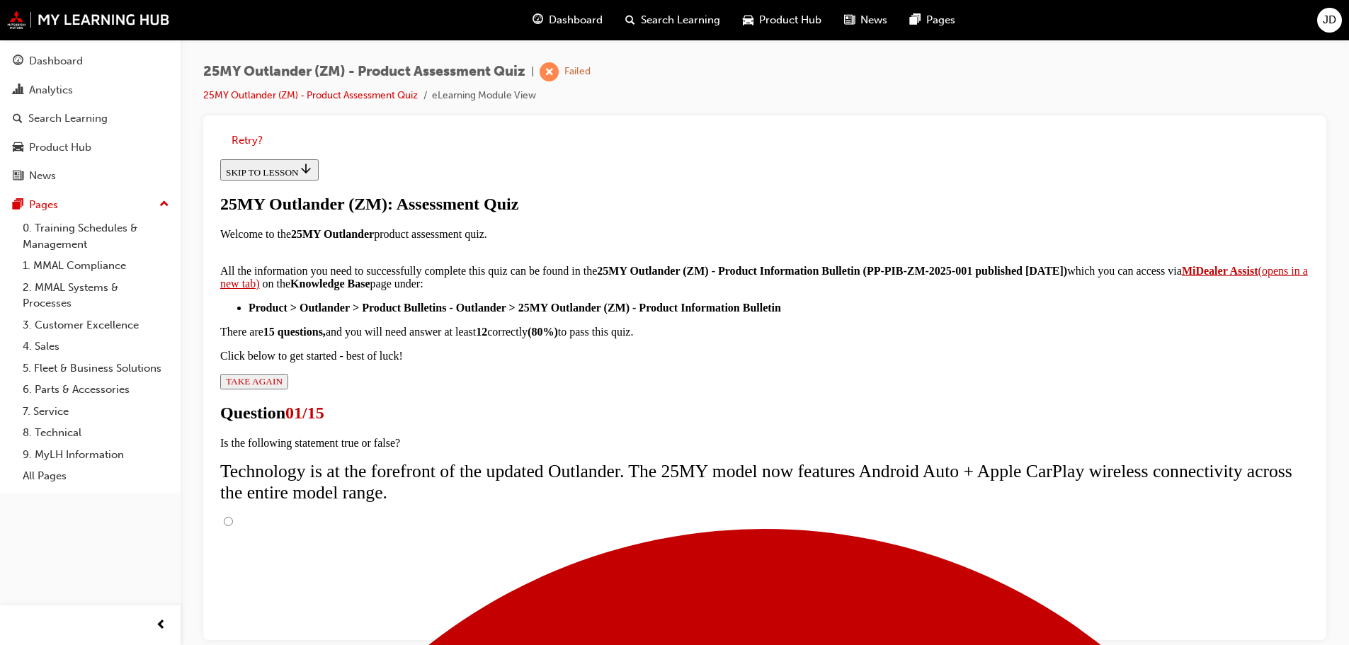
scroll to position [2, 0]
click at [233, 517] on input "True" at bounding box center [228, 521] width 9 height 9
radio input "true"
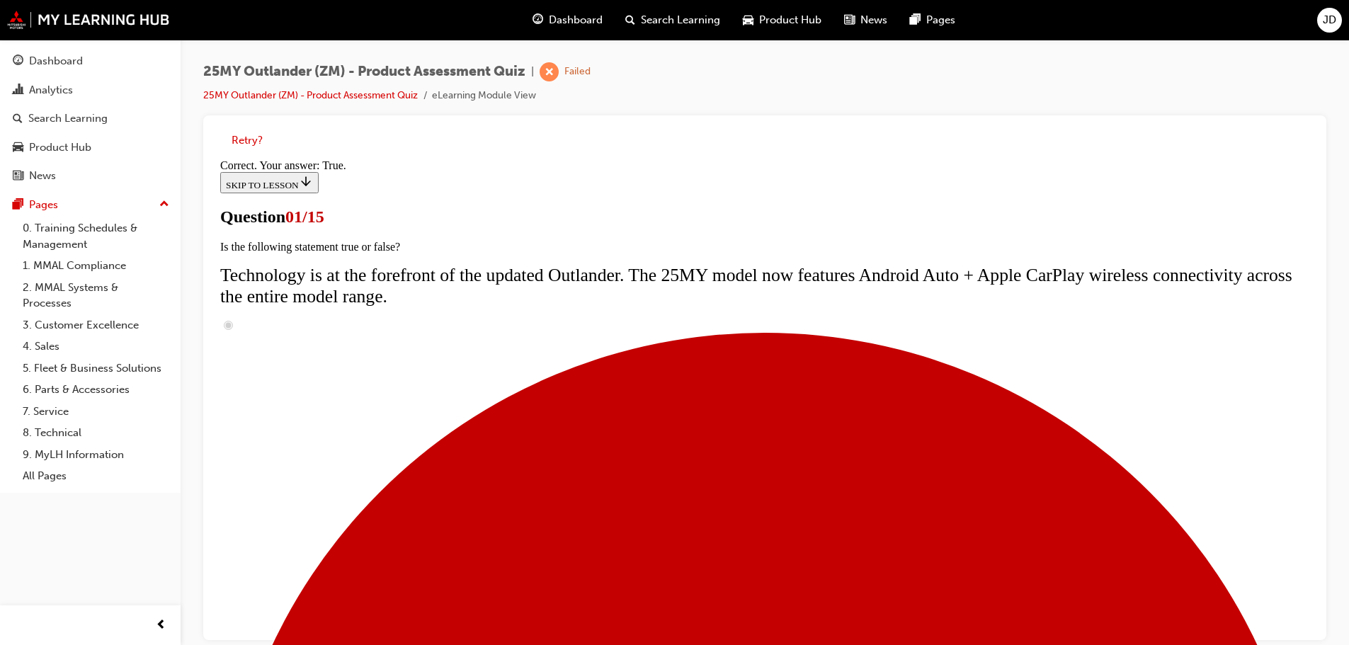
scroll to position [144, 0]
radio input "true"
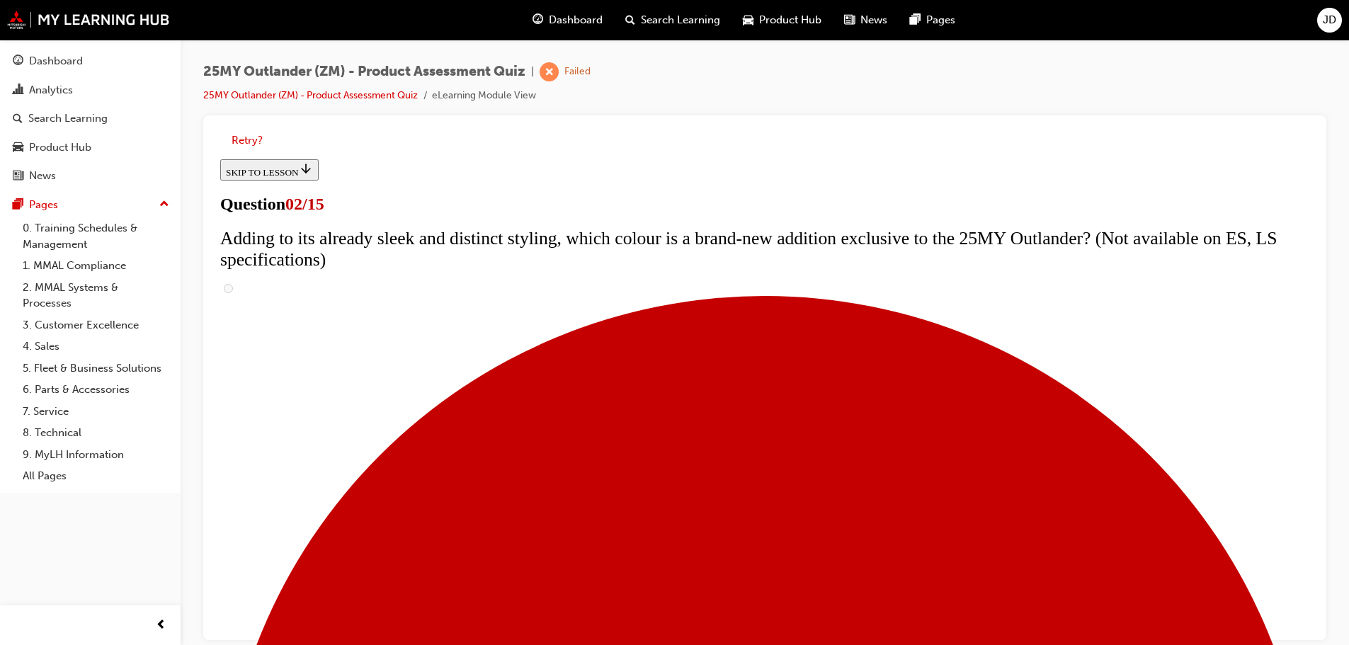
scroll to position [0, 0]
drag, startPoint x: 517, startPoint y: 360, endPoint x: 951, endPoint y: 486, distance: 452.0
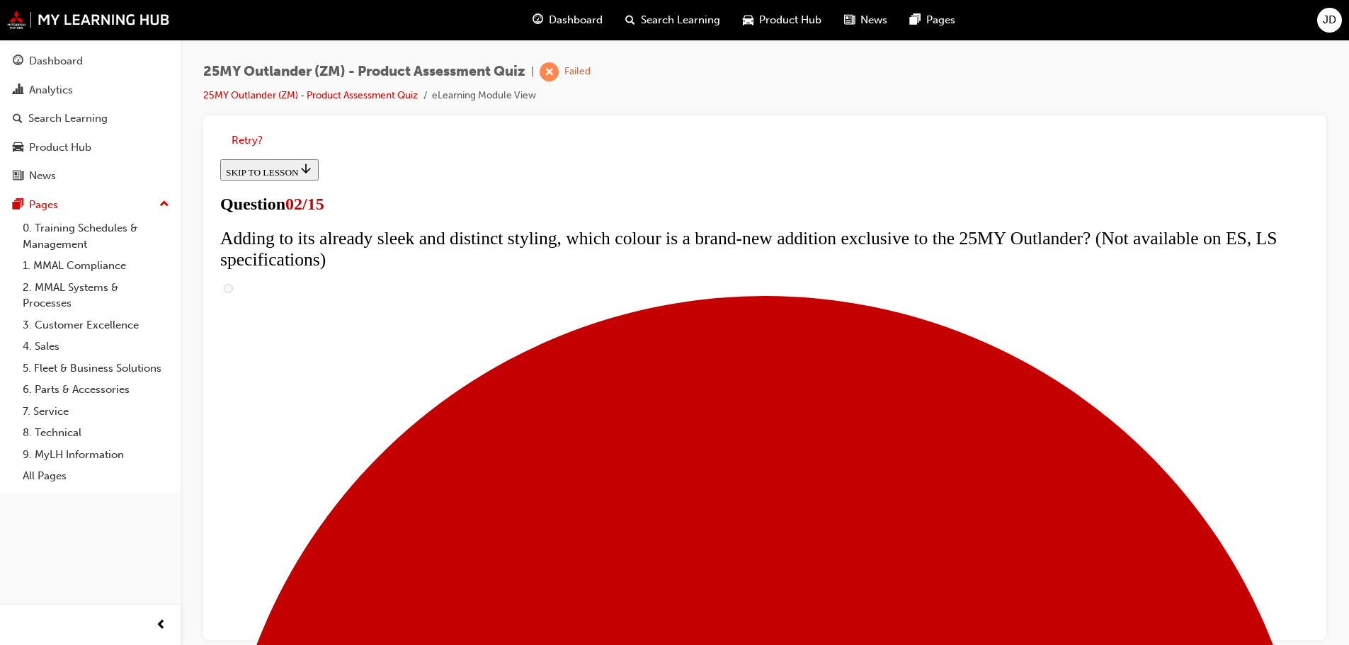
copy div "The upgrades for the 25MY Outlander are not just superficial. Which mechanical …"
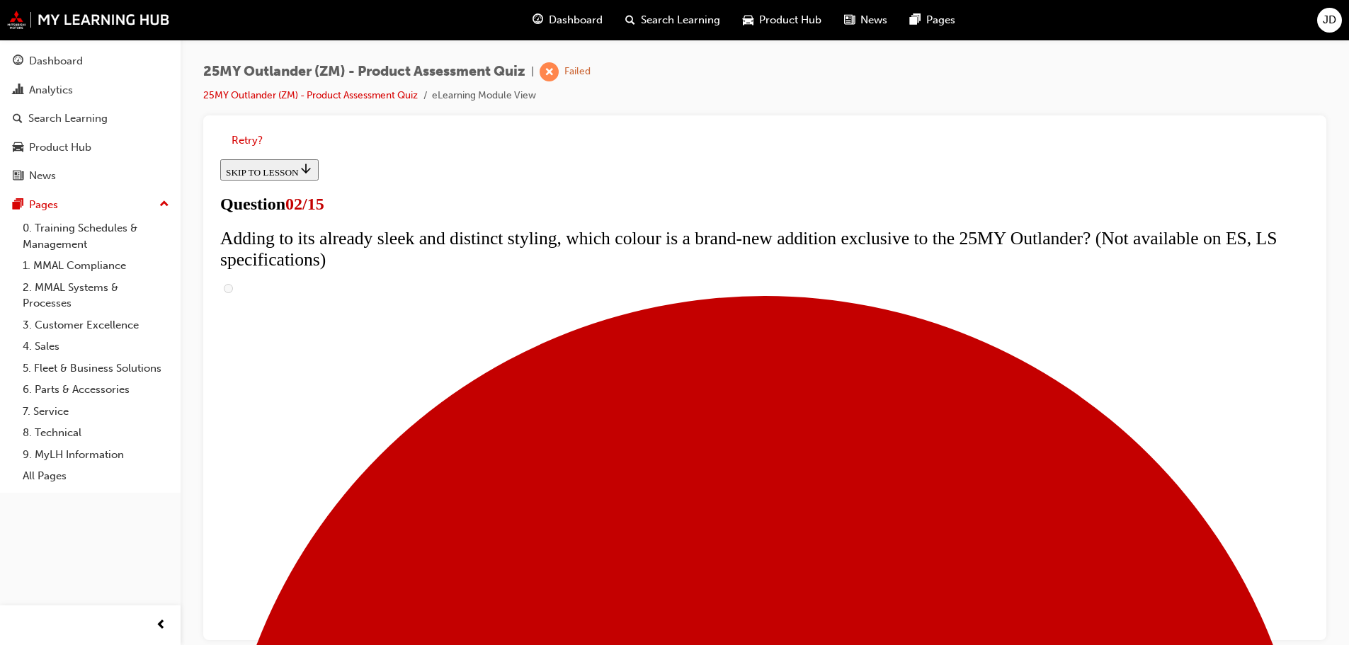
checkbox input "false"
checkbox input "true"
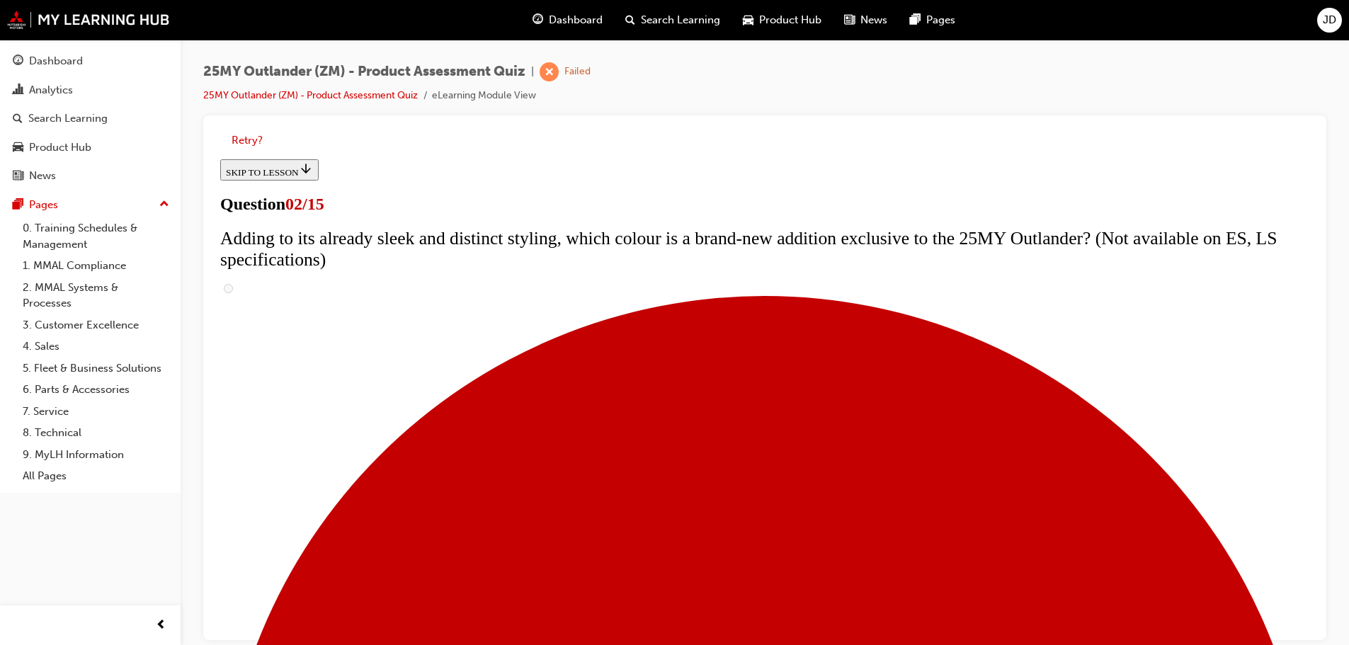
checkbox input "true"
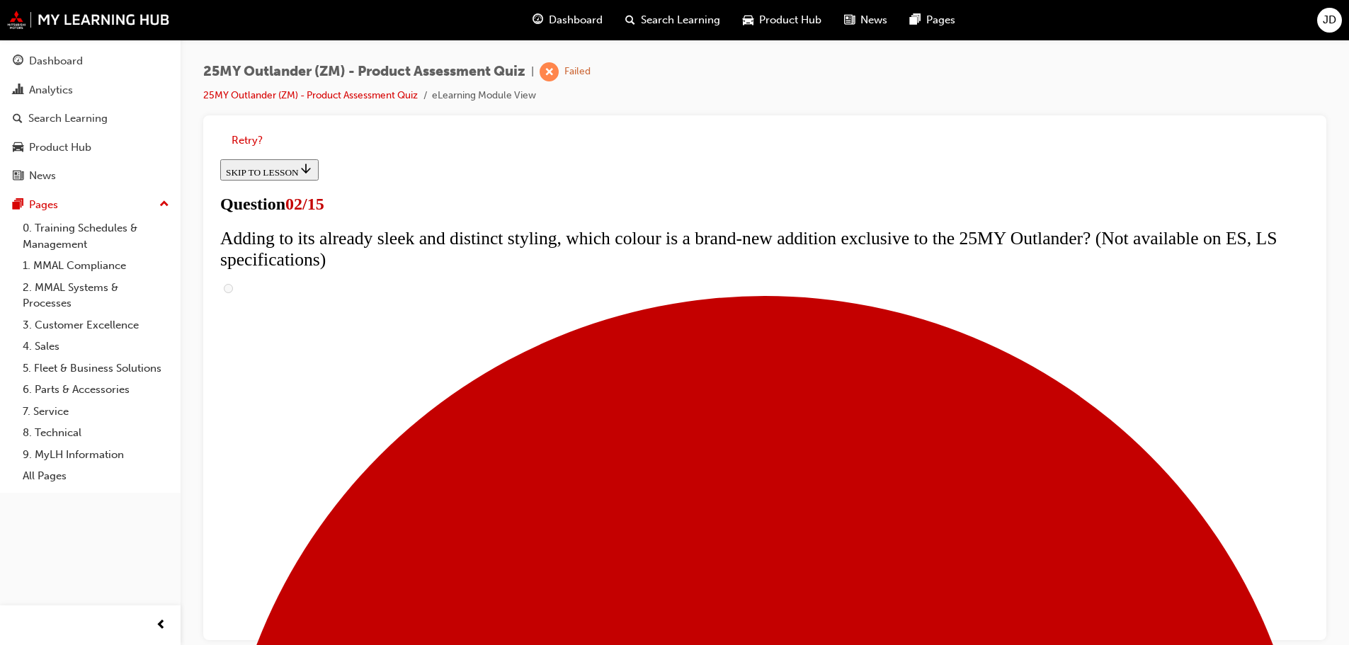
checkbox input "true"
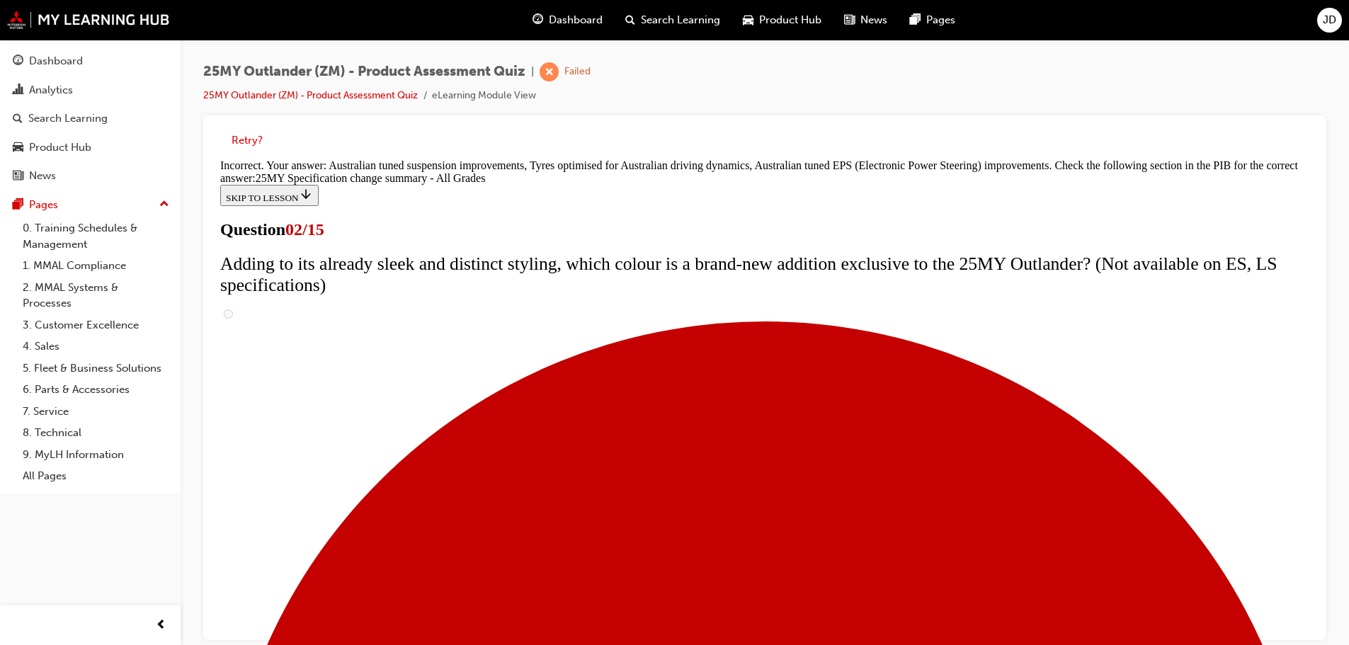
scroll to position [485, 0]
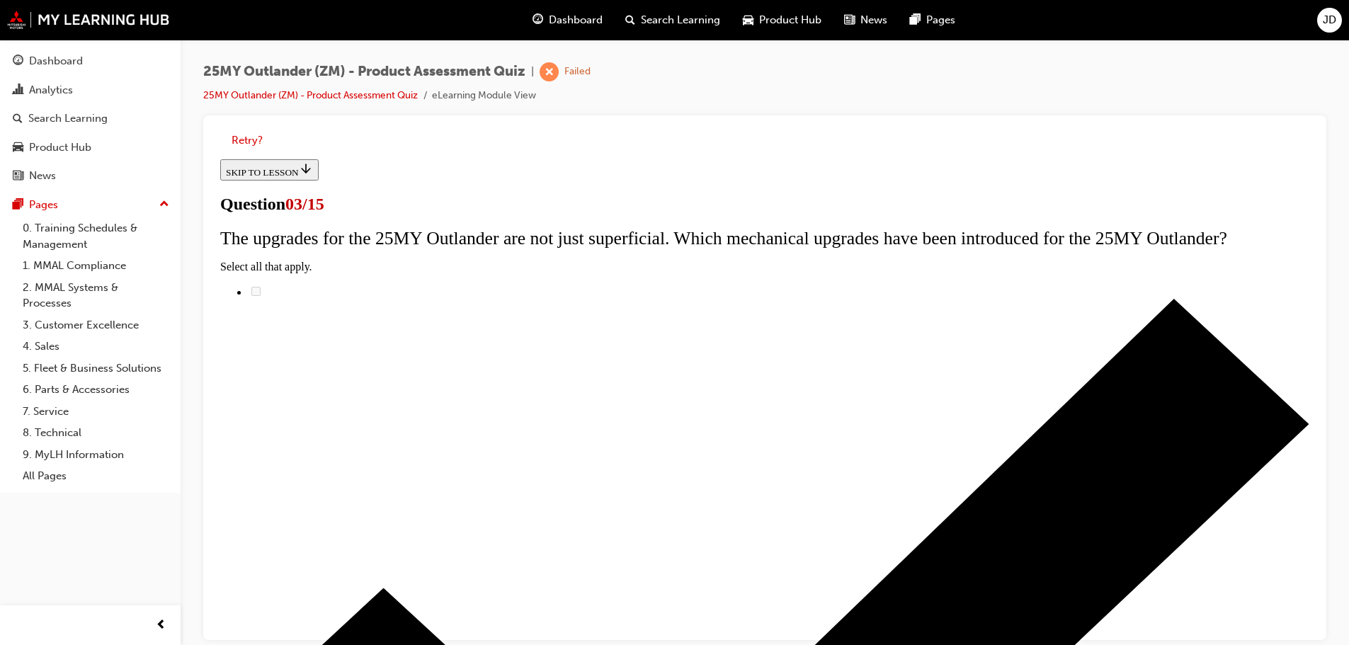
scroll to position [73, 0]
radio input "true"
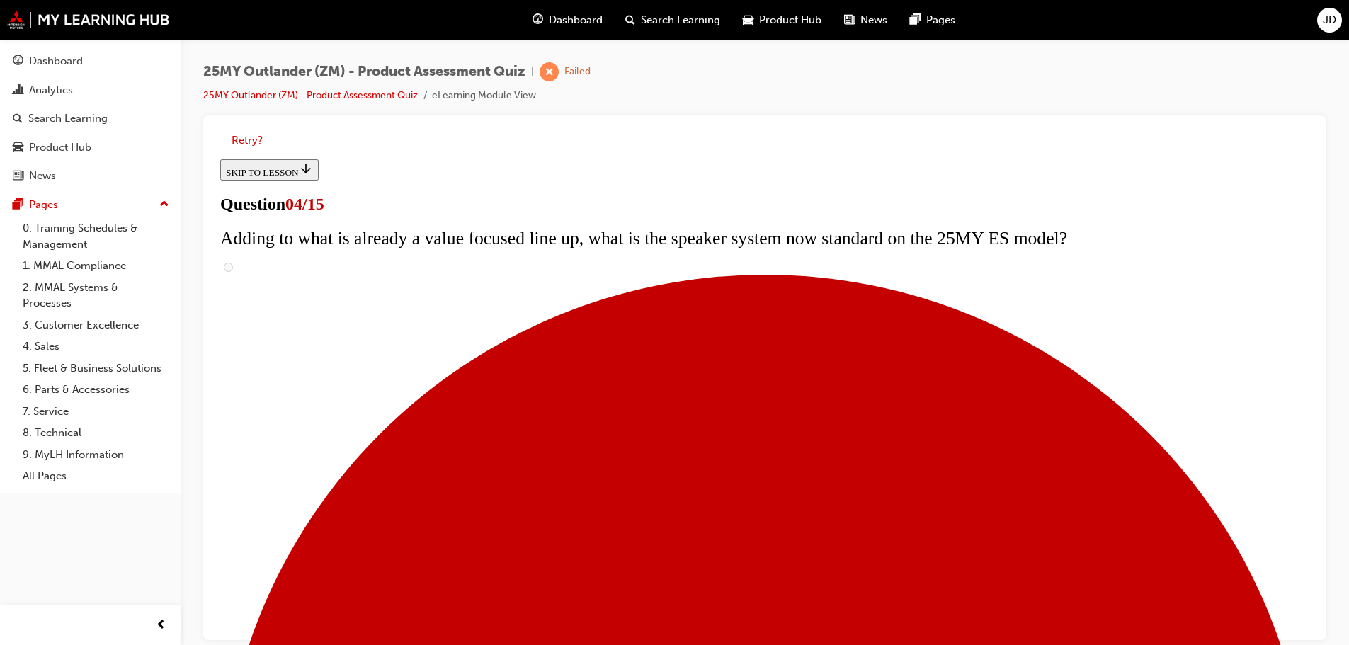
scroll to position [215, 0]
checkbox input "true"
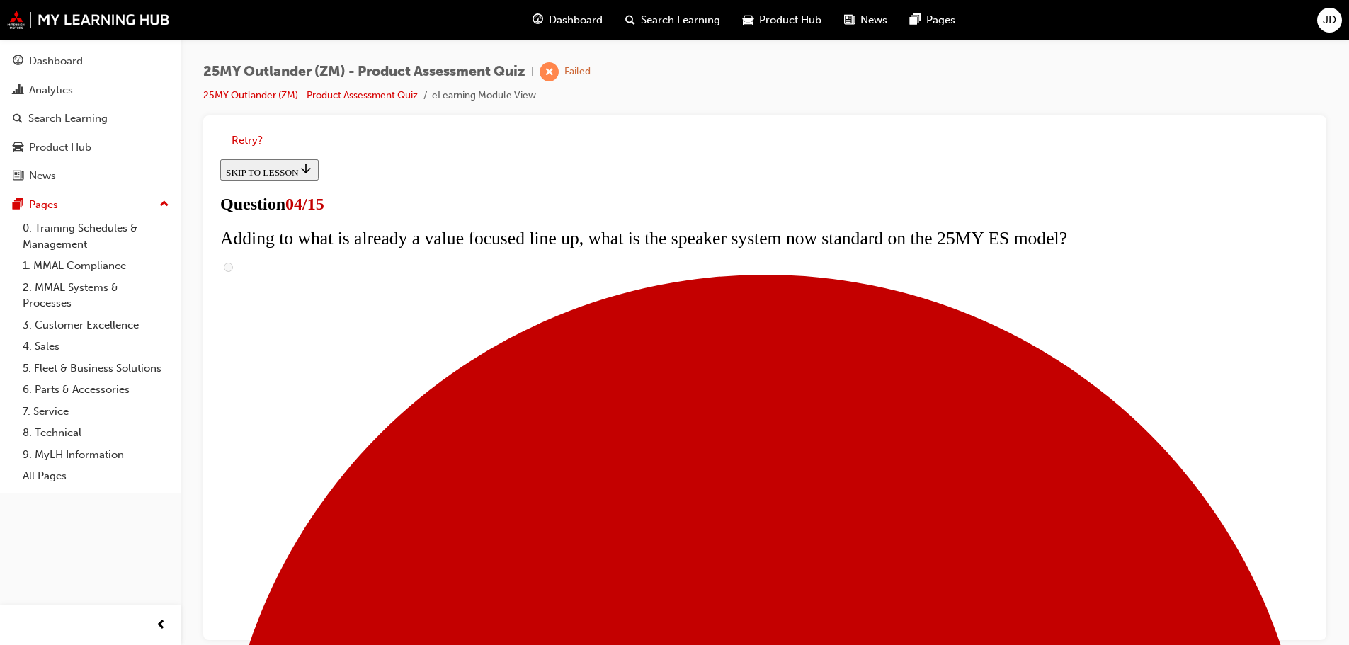
checkbox input "true"
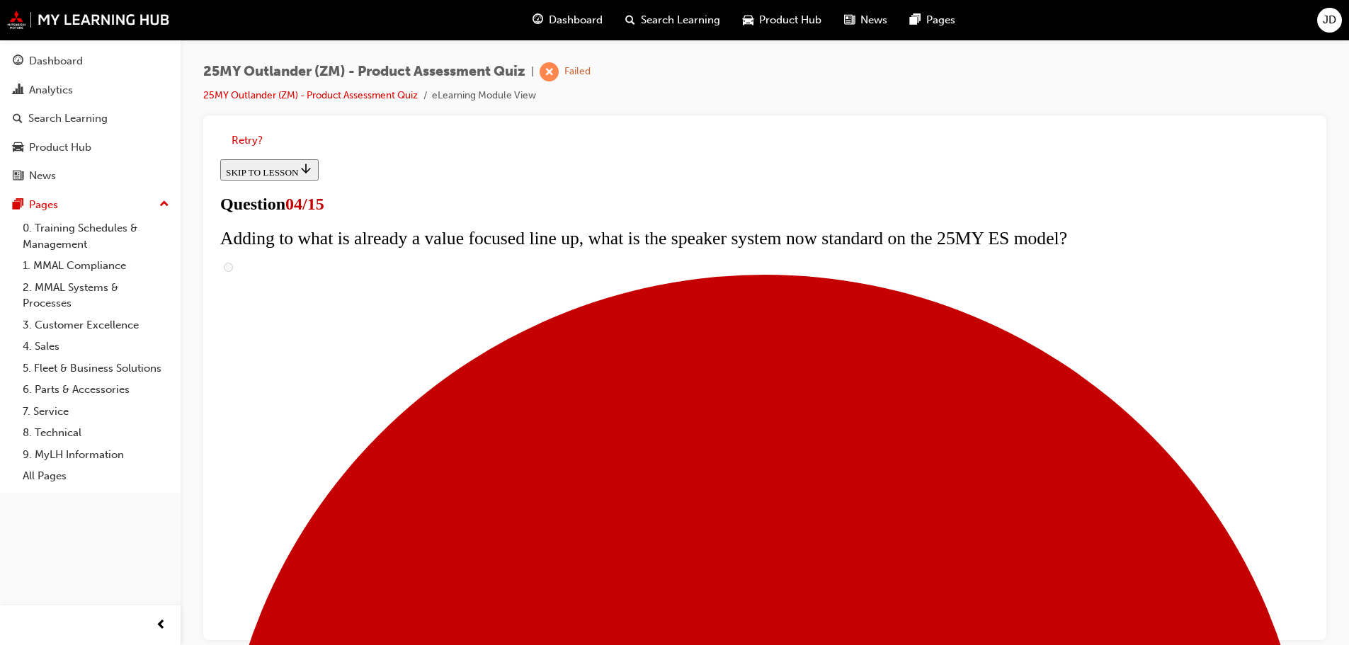
scroll to position [285, 0]
checkbox input "true"
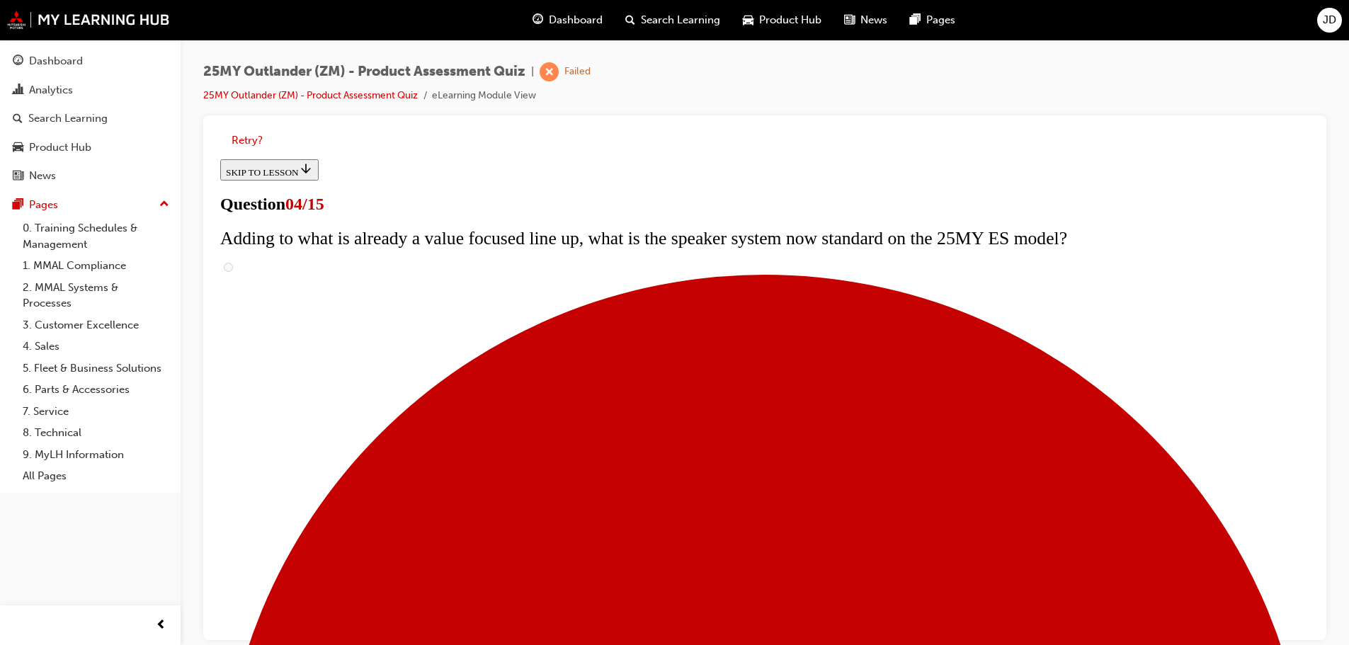
checkbox input "true"
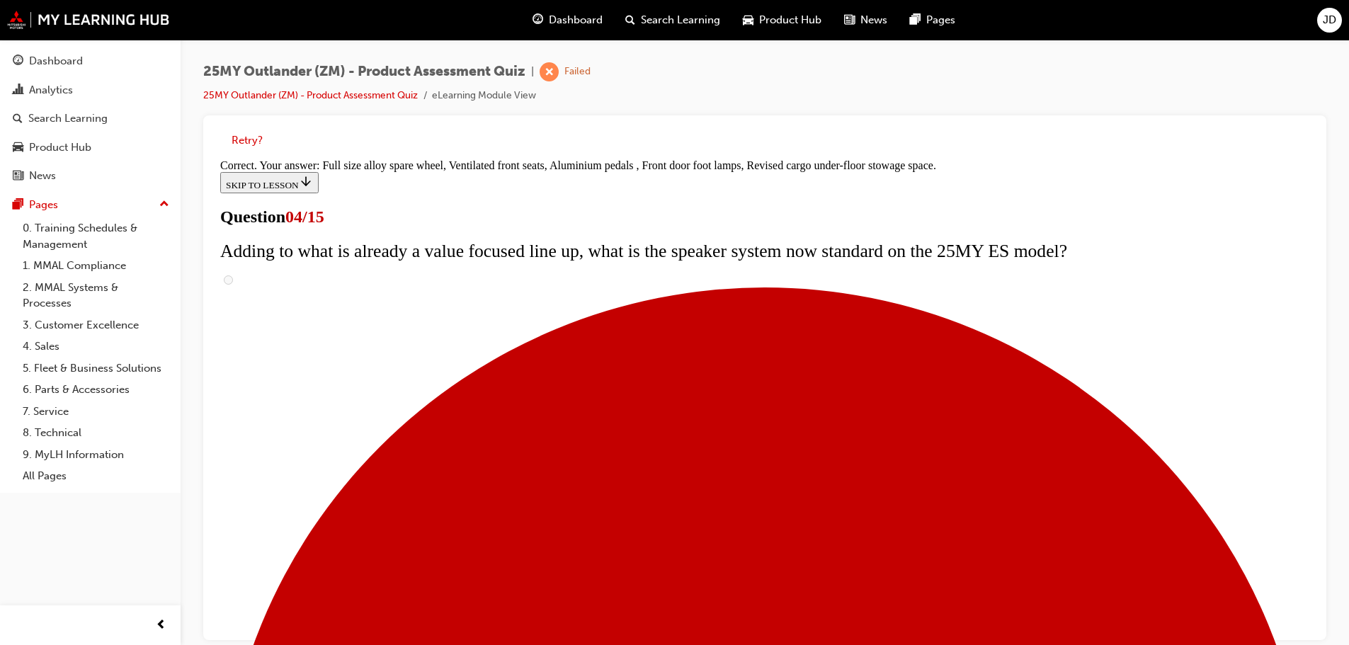
scroll to position [438, 0]
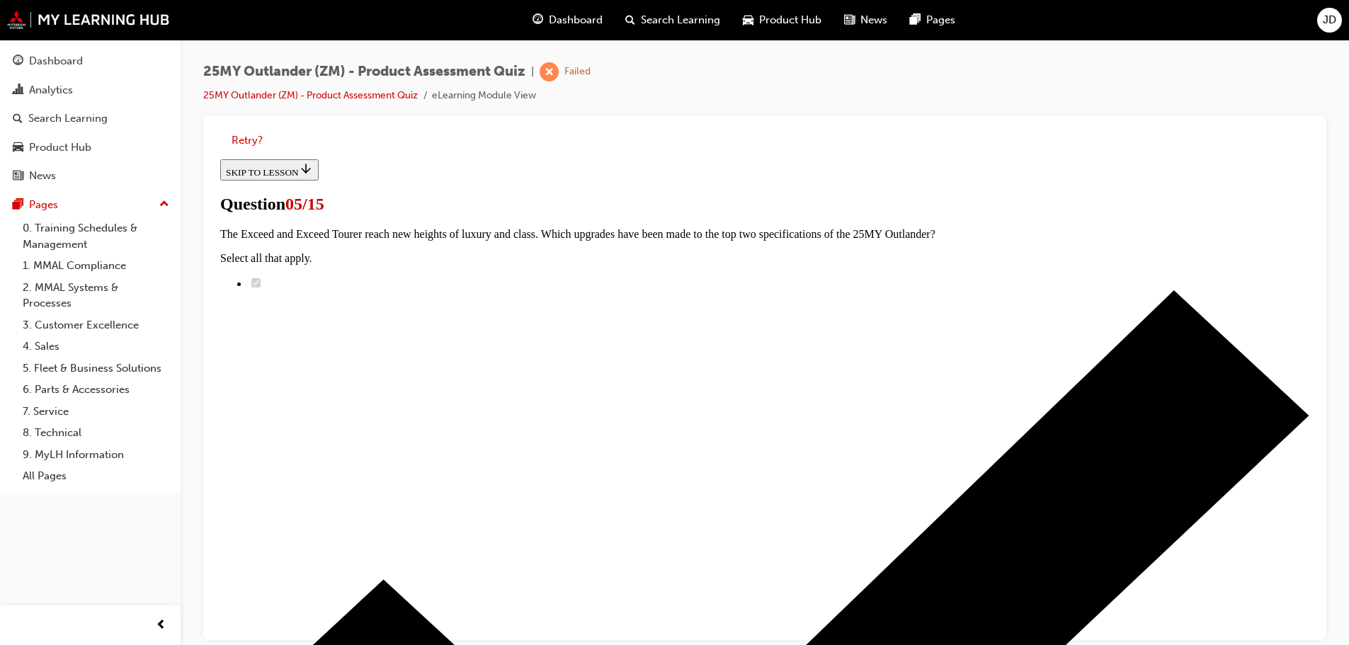
scroll to position [263, 0]
radio input "true"
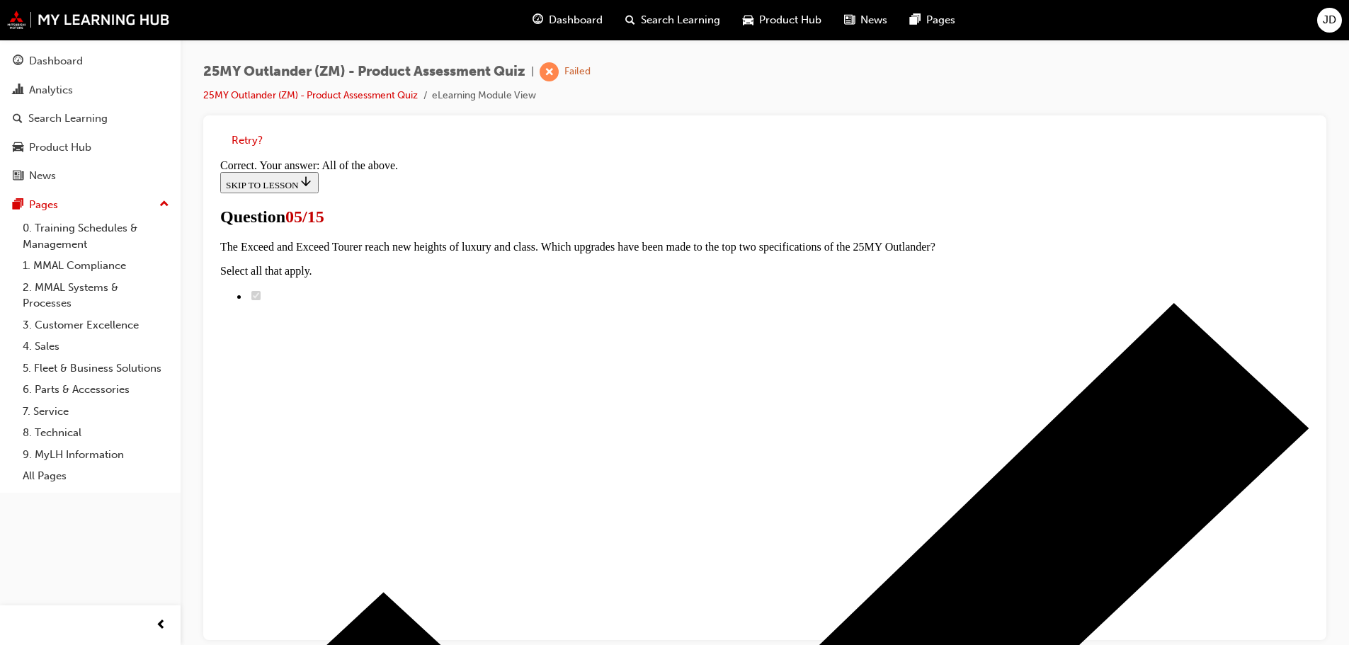
scroll to position [350, 0]
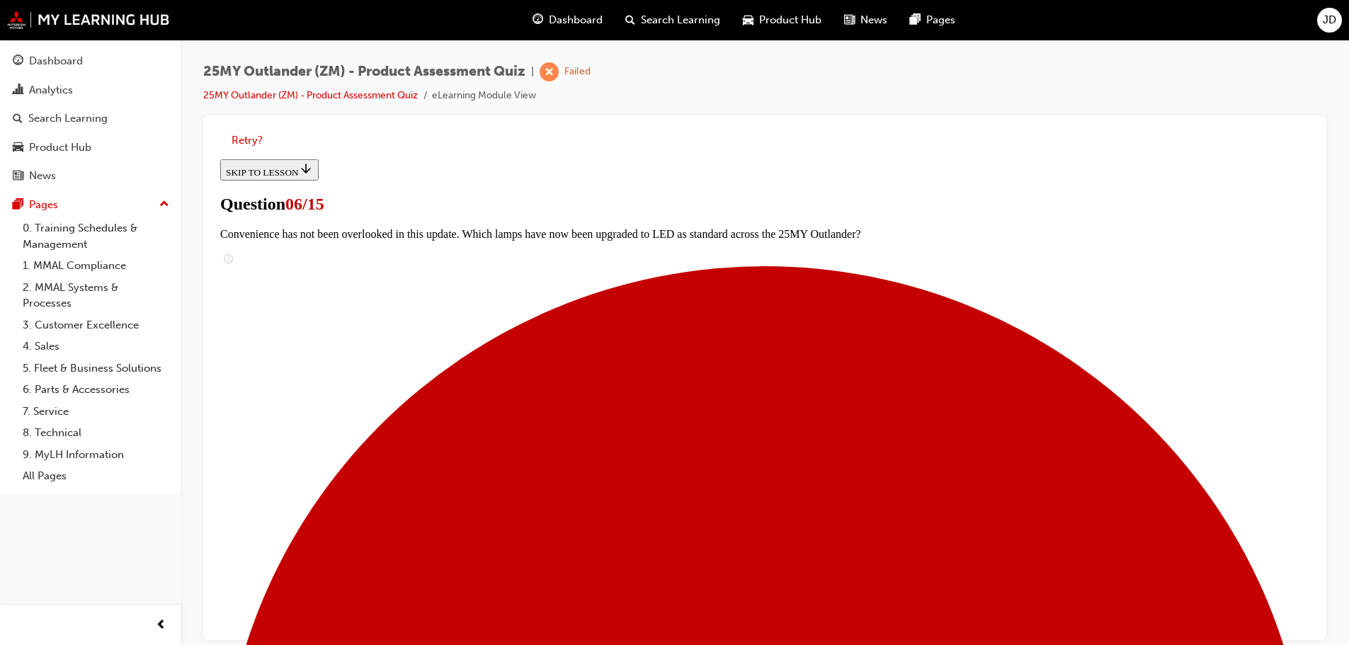
radio input "true"
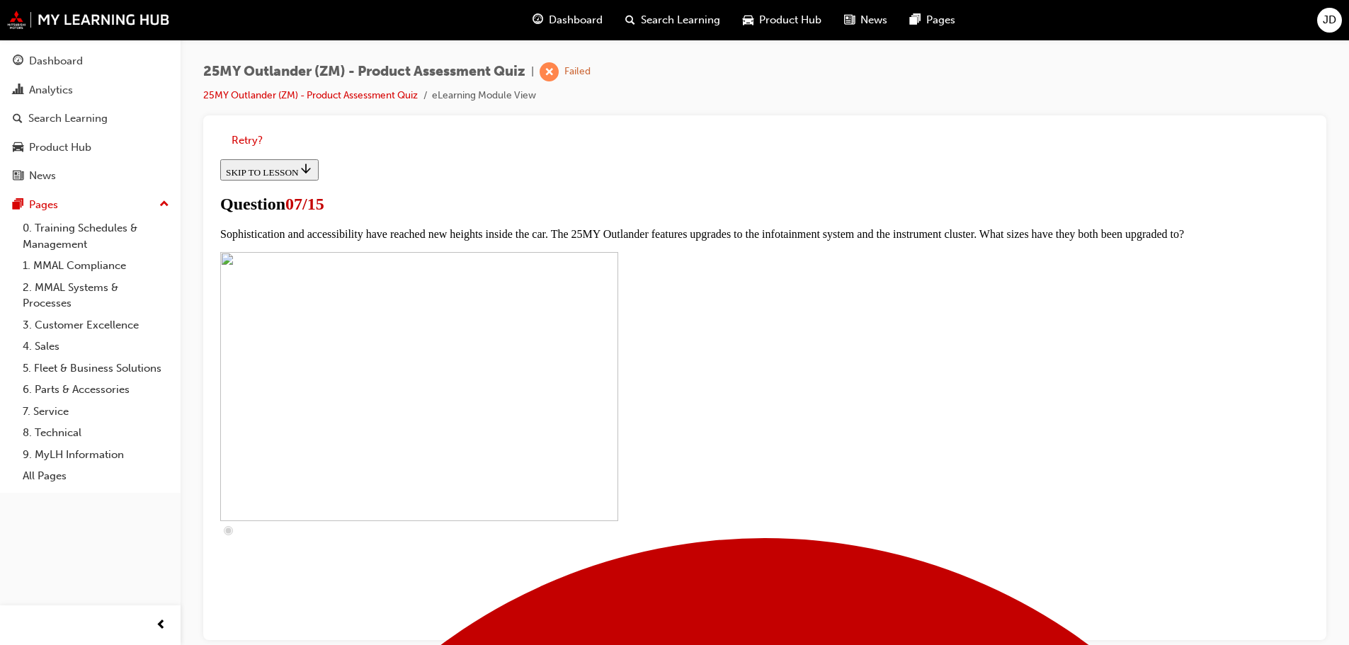
scroll to position [498, 0]
checkbox input "true"
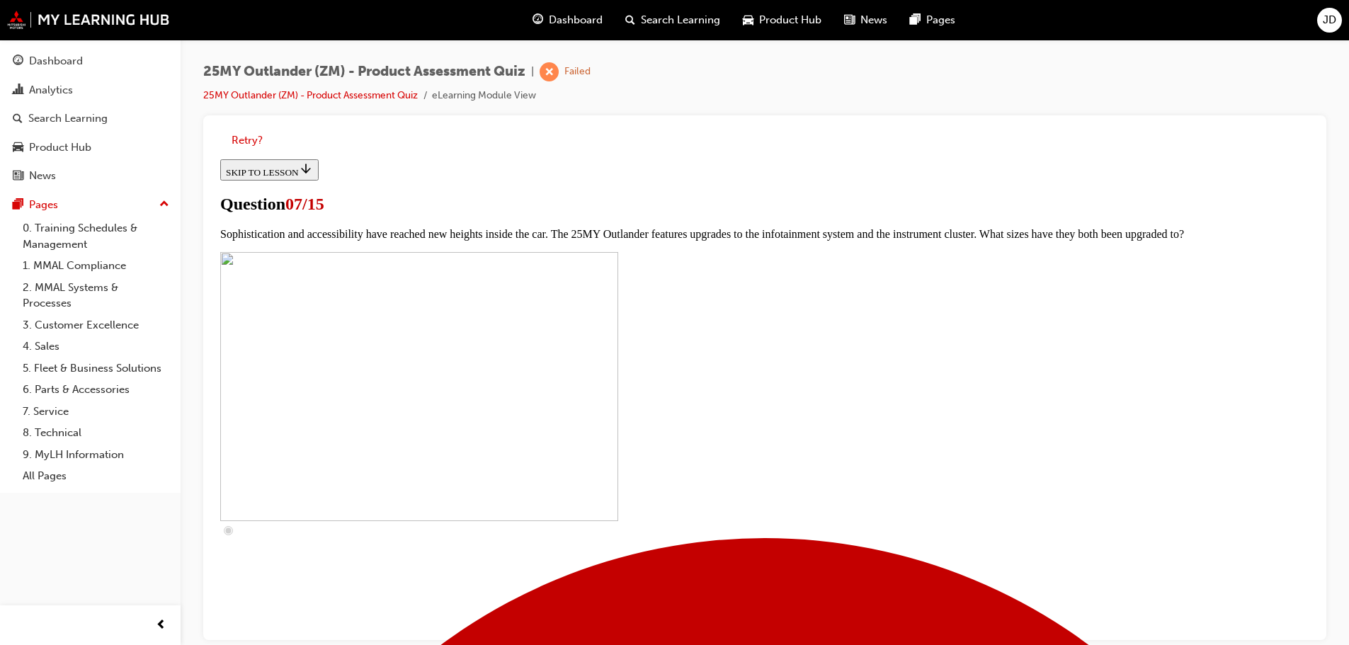
checkbox input "true"
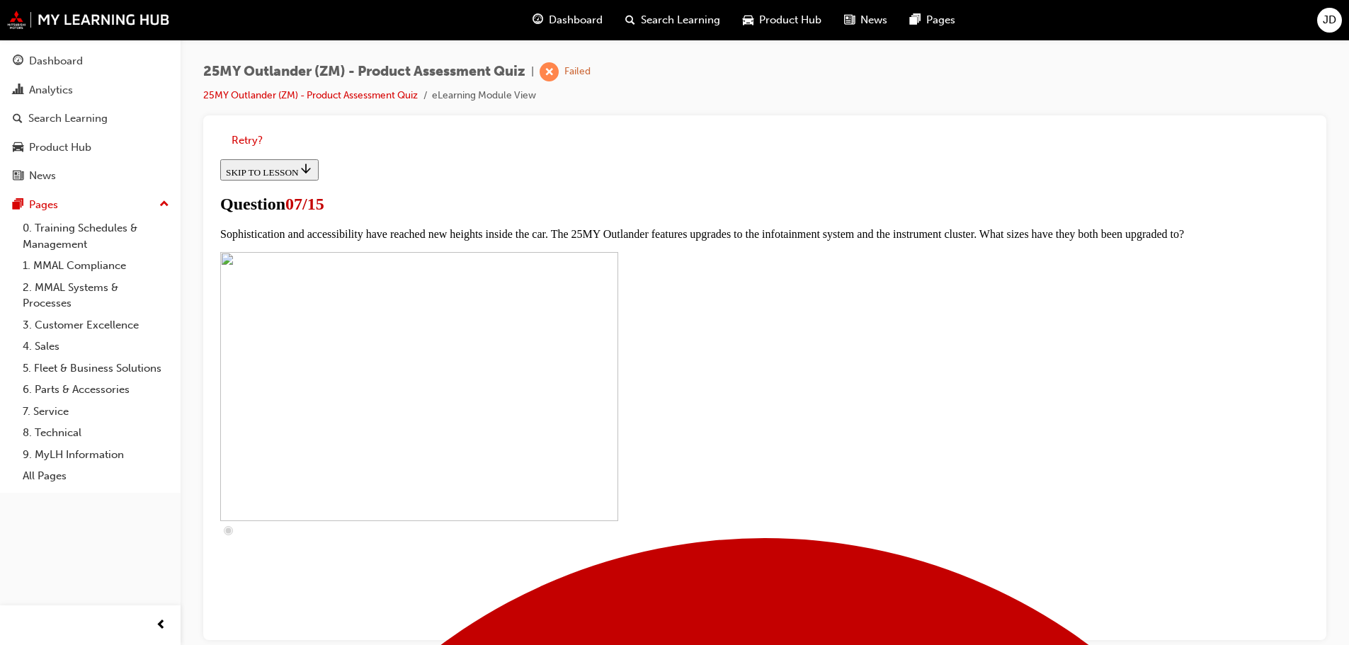
drag, startPoint x: 642, startPoint y: 530, endPoint x: 688, endPoint y: 557, distance: 53.0
checkbox input "true"
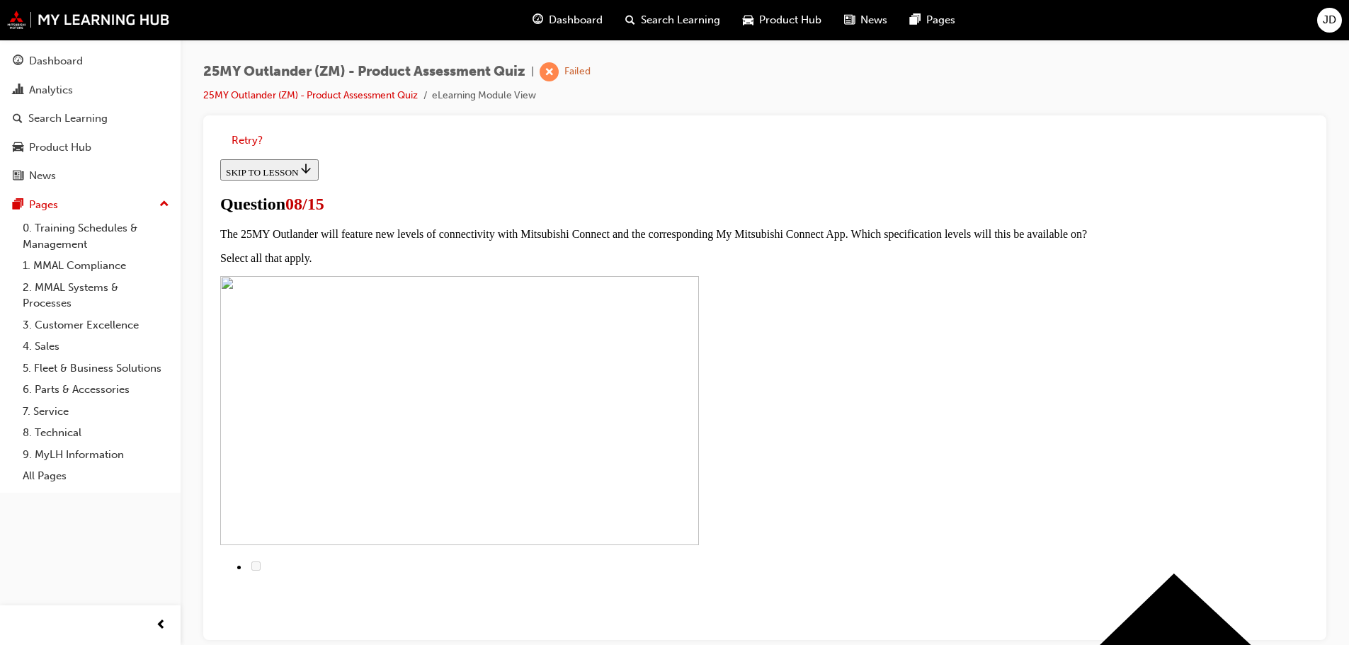
scroll to position [73, 0]
radio input "true"
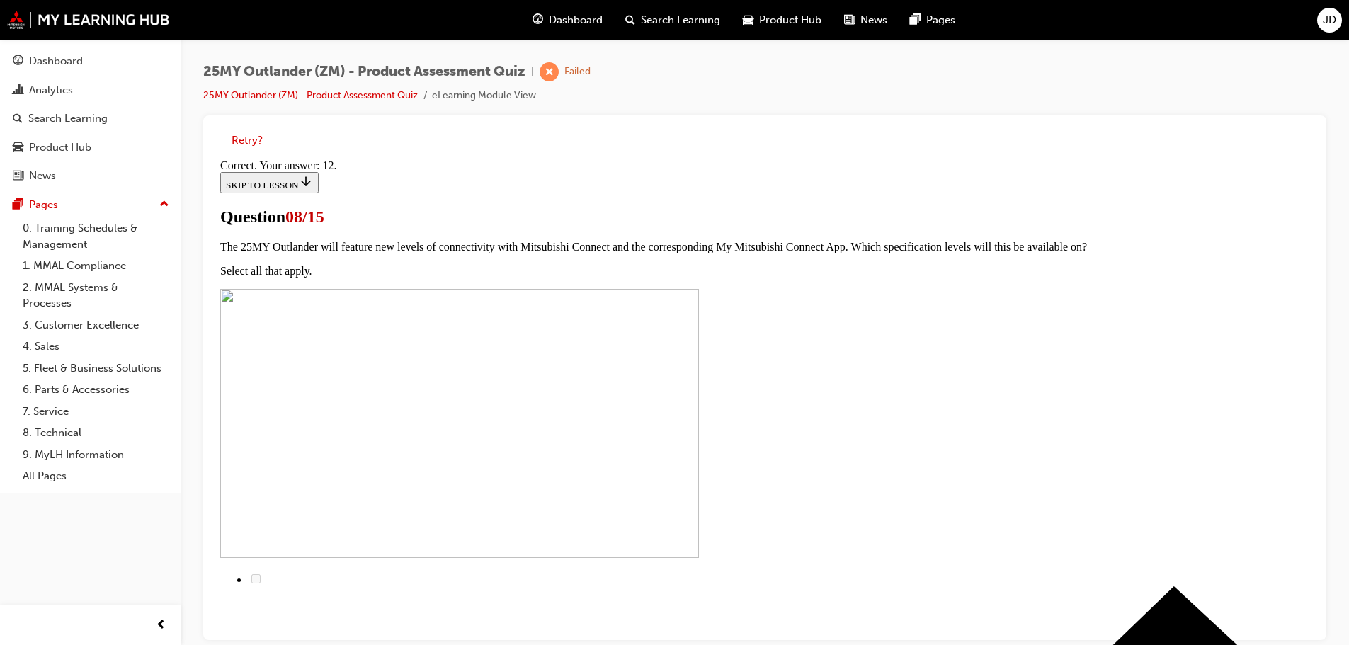
scroll to position [11, 0]
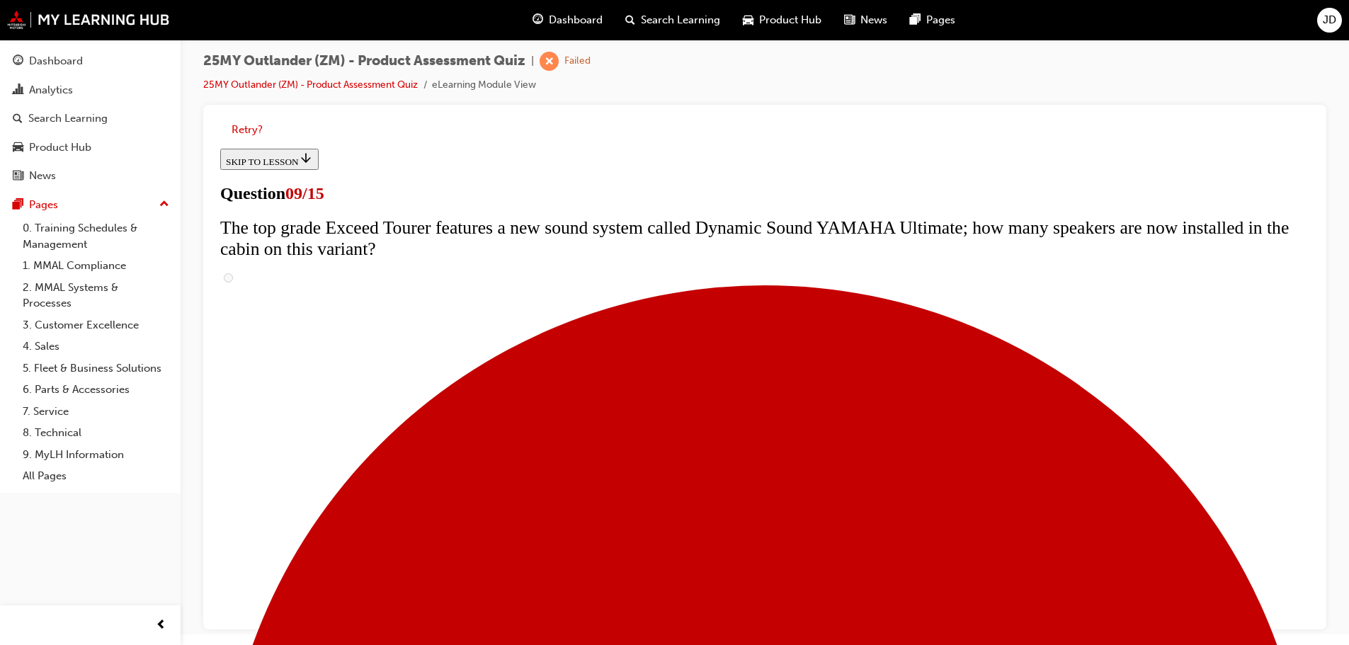
scroll to position [569, 0]
radio input "true"
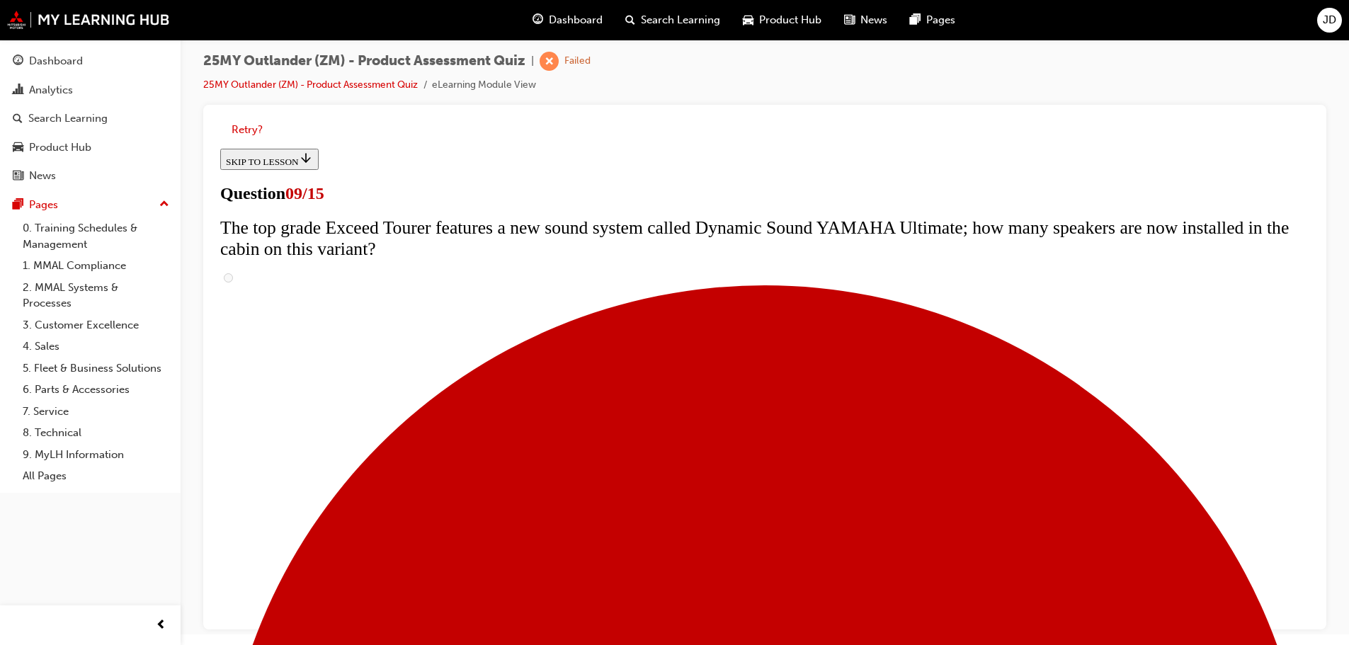
scroll to position [639, 0]
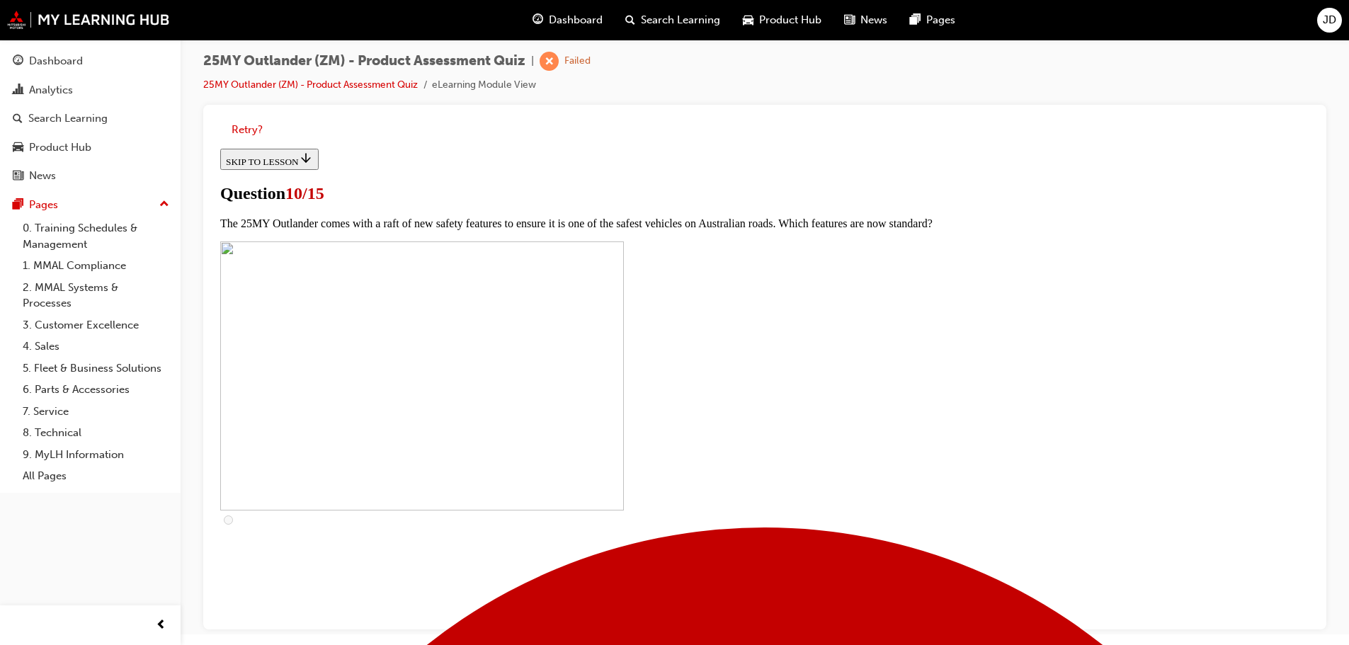
scroll to position [452, 0]
checkbox input "true"
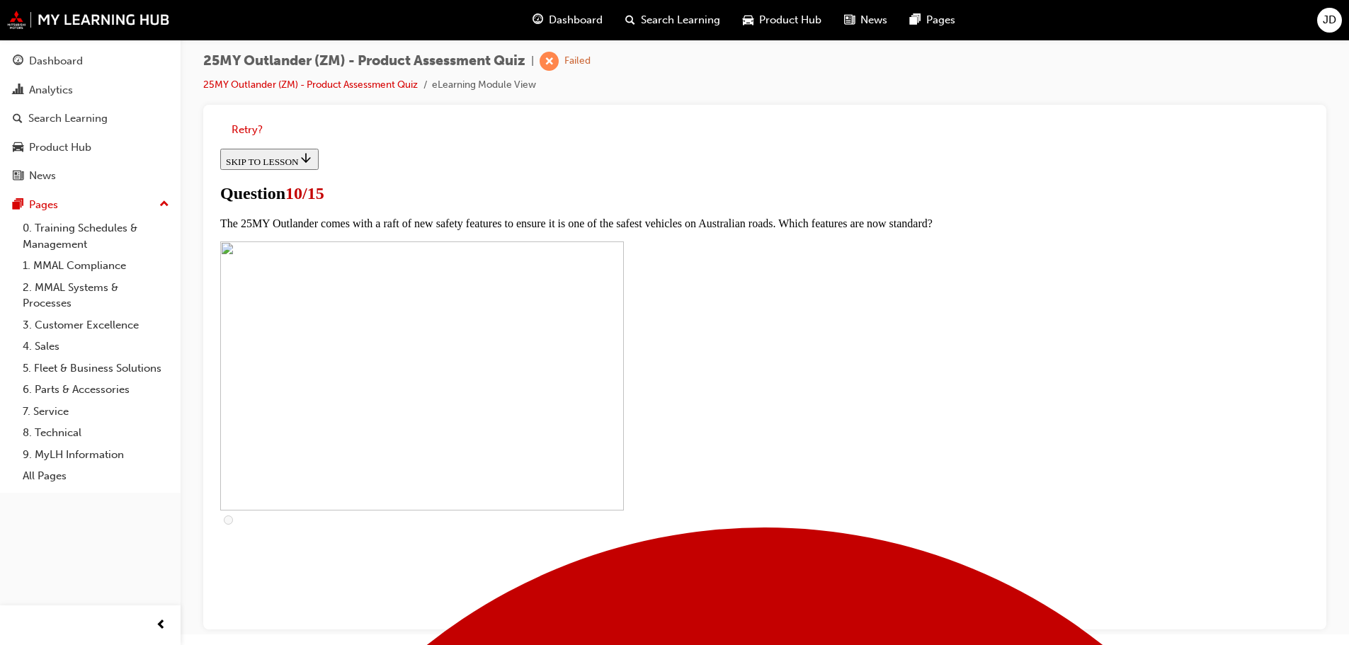
checkbox input "true"
drag, startPoint x: 717, startPoint y: 370, endPoint x: 700, endPoint y: 346, distance: 29.7
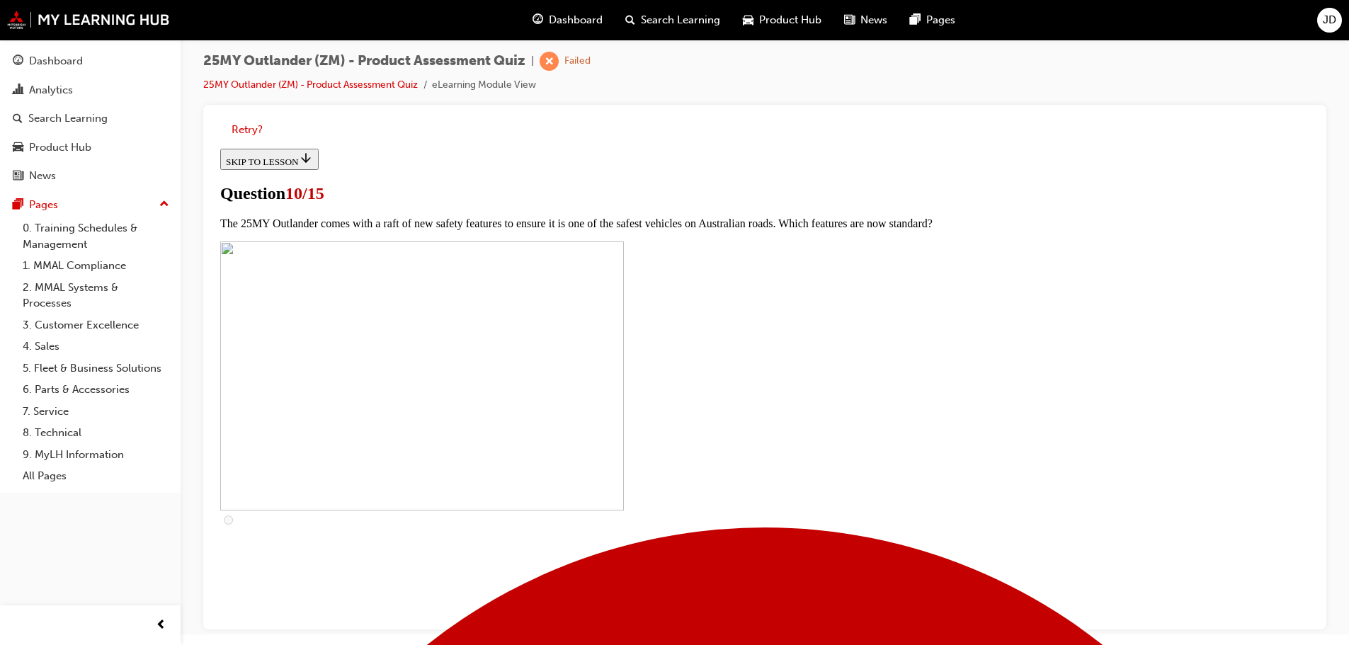
checkbox input "true"
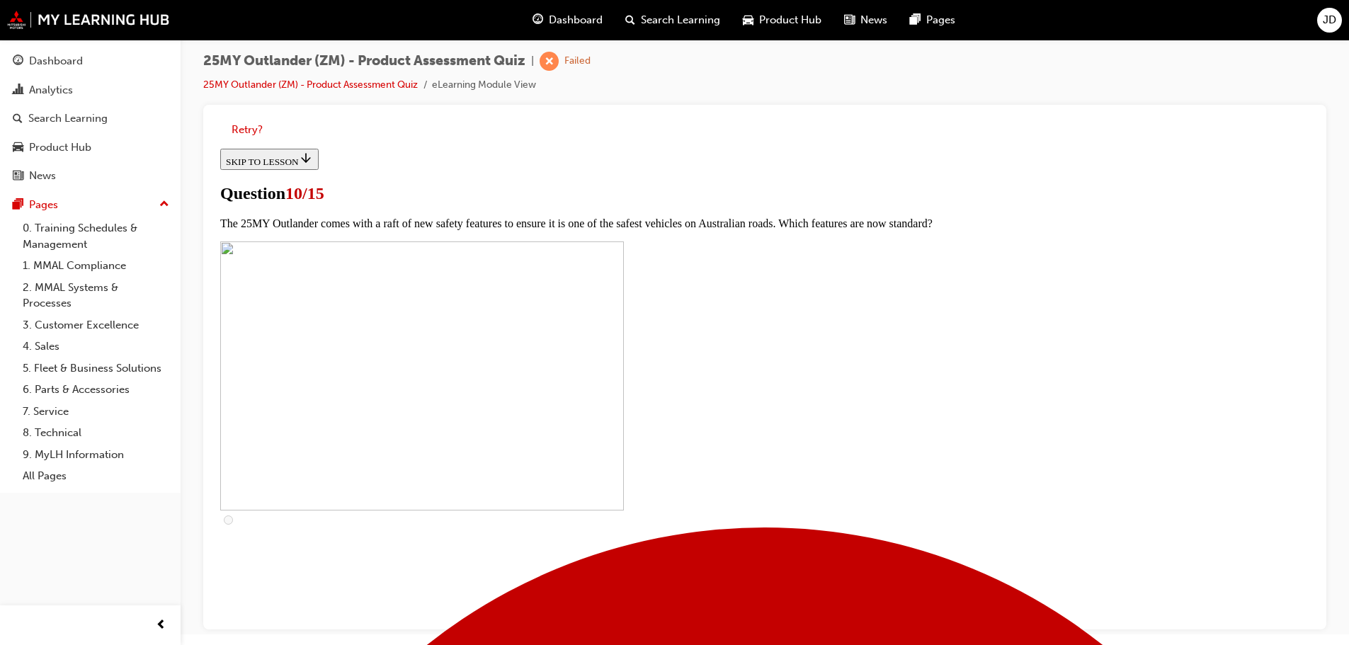
checkbox input "true"
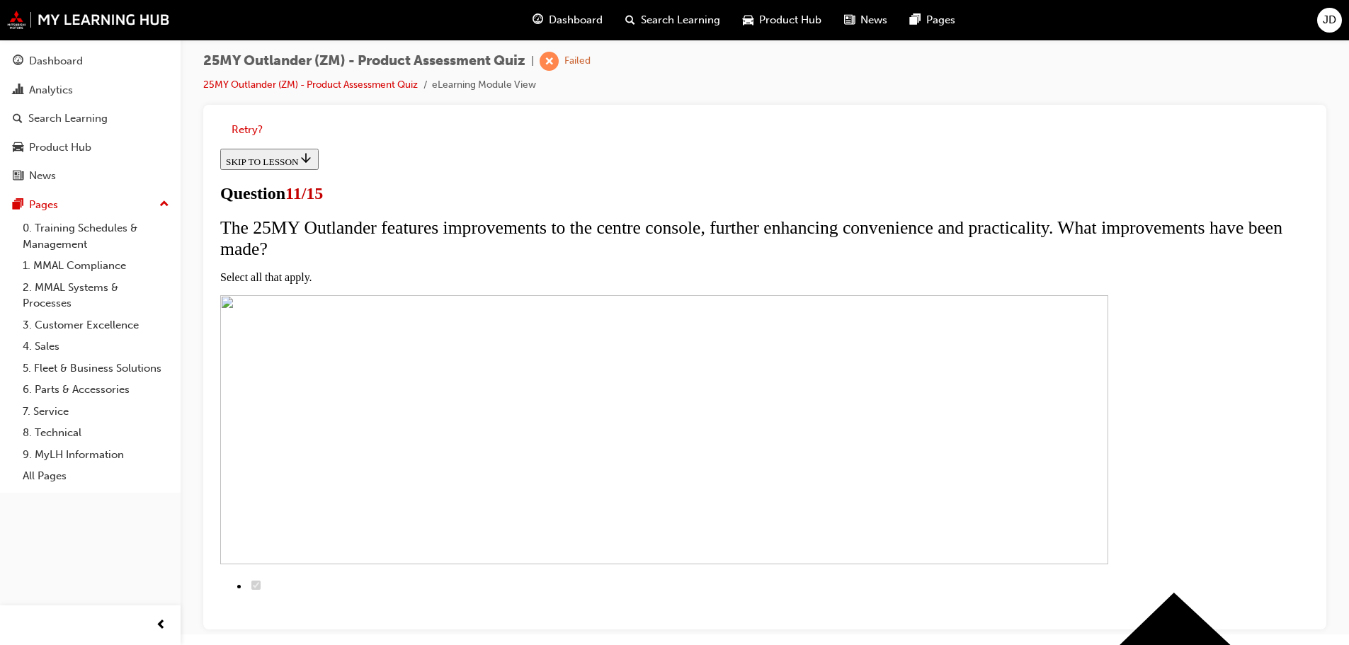
scroll to position [144, 0]
checkbox input "true"
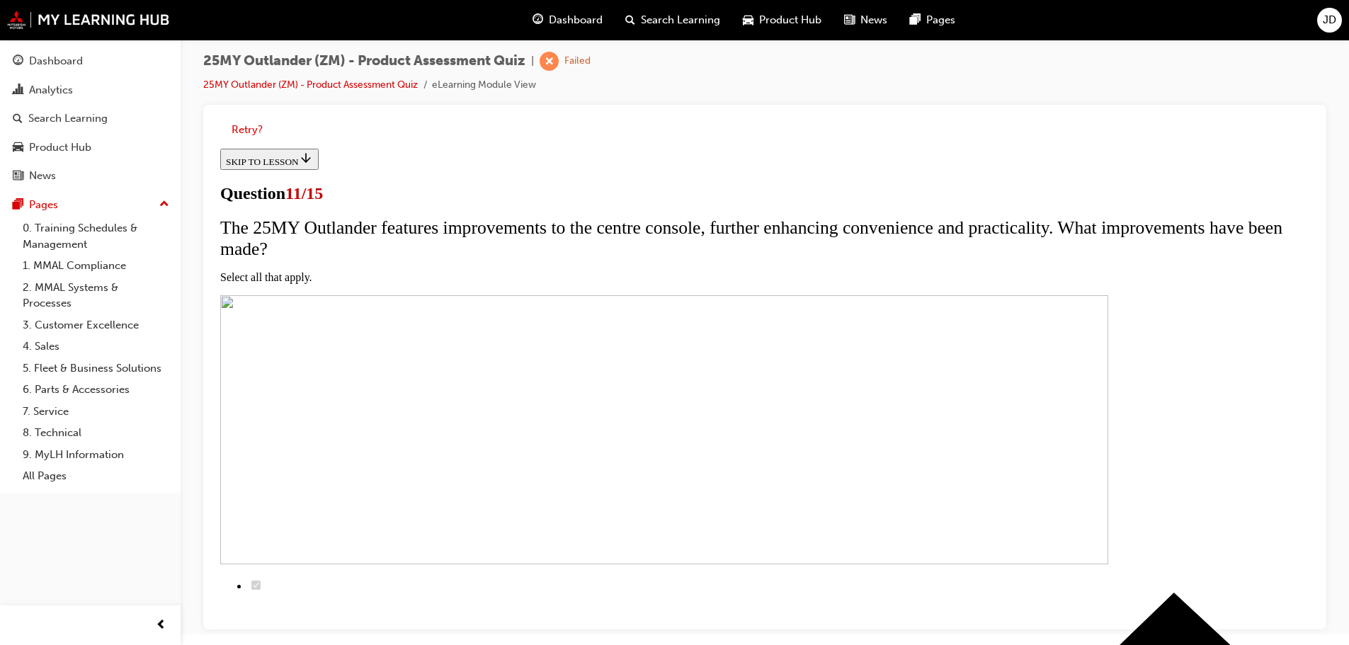
checkbox input "true"
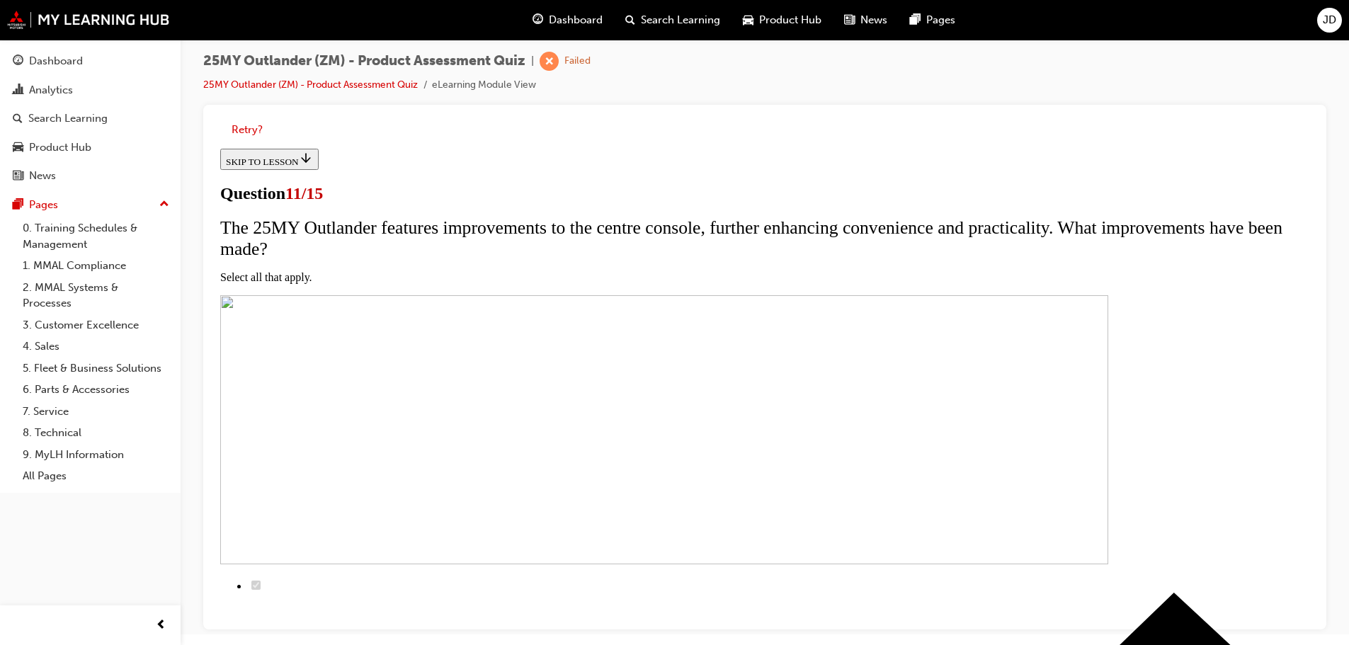
checkbox input "true"
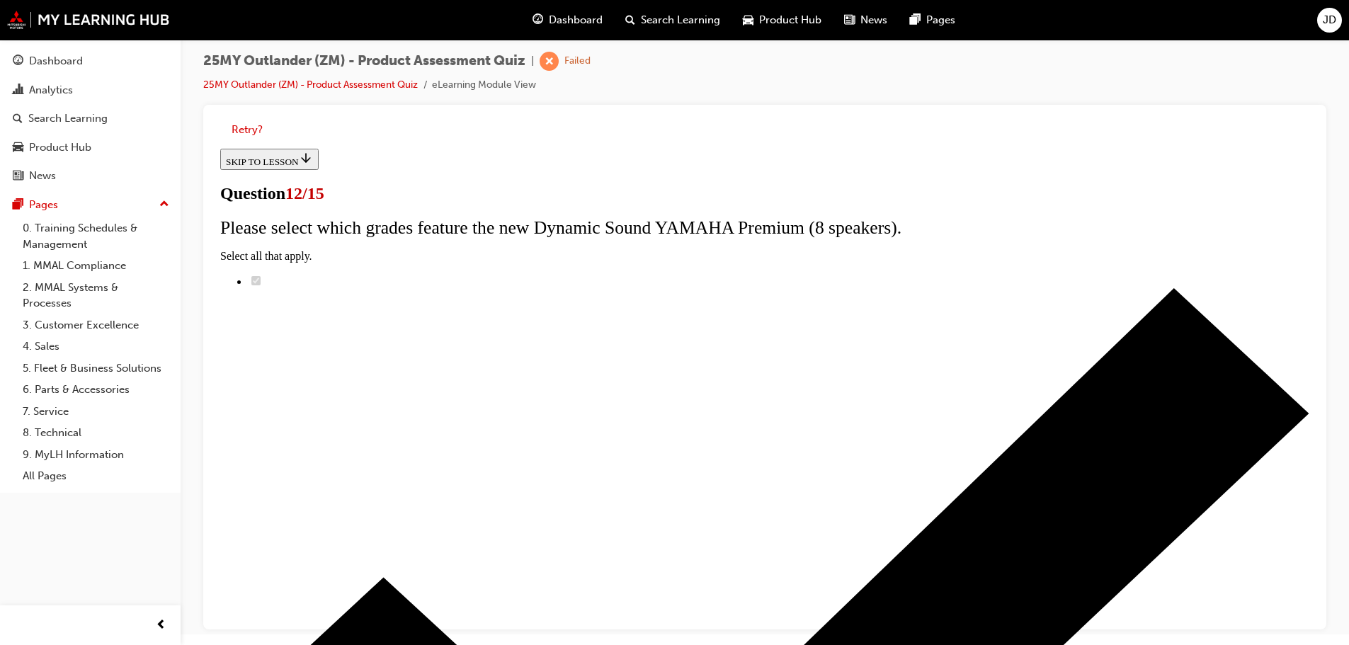
radio input "true"
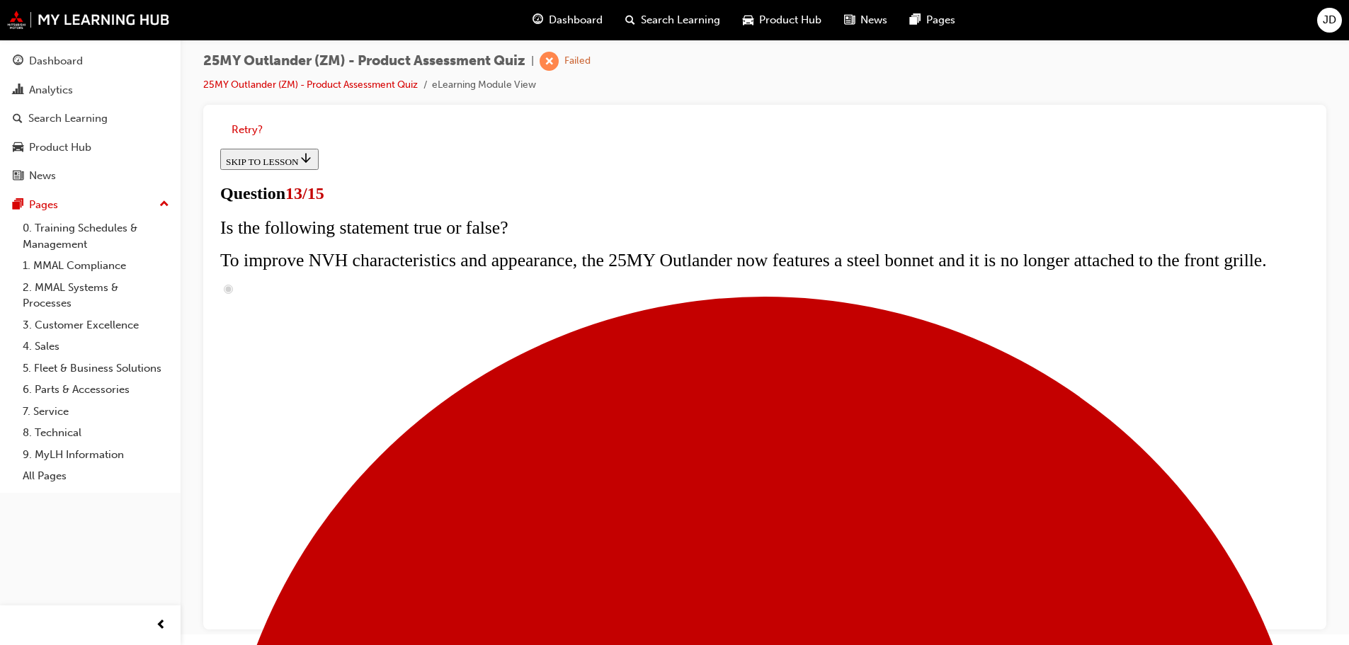
scroll to position [285, 0]
radio input "true"
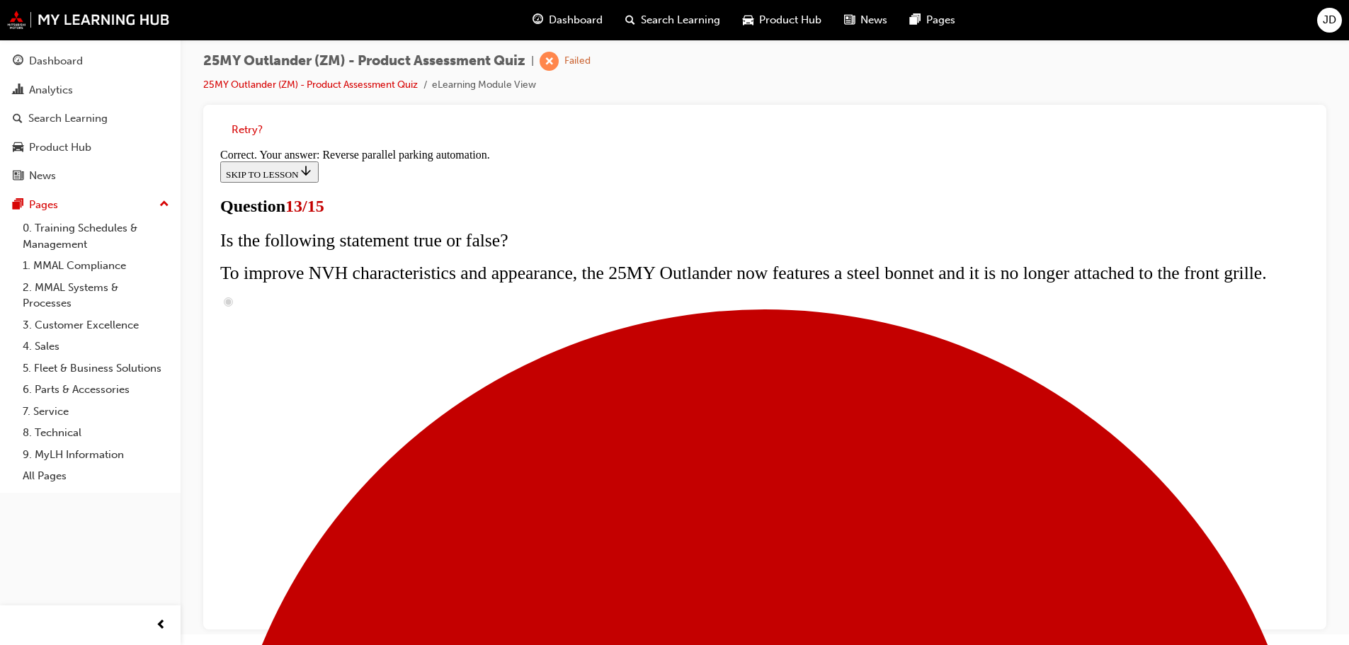
scroll to position [374, 0]
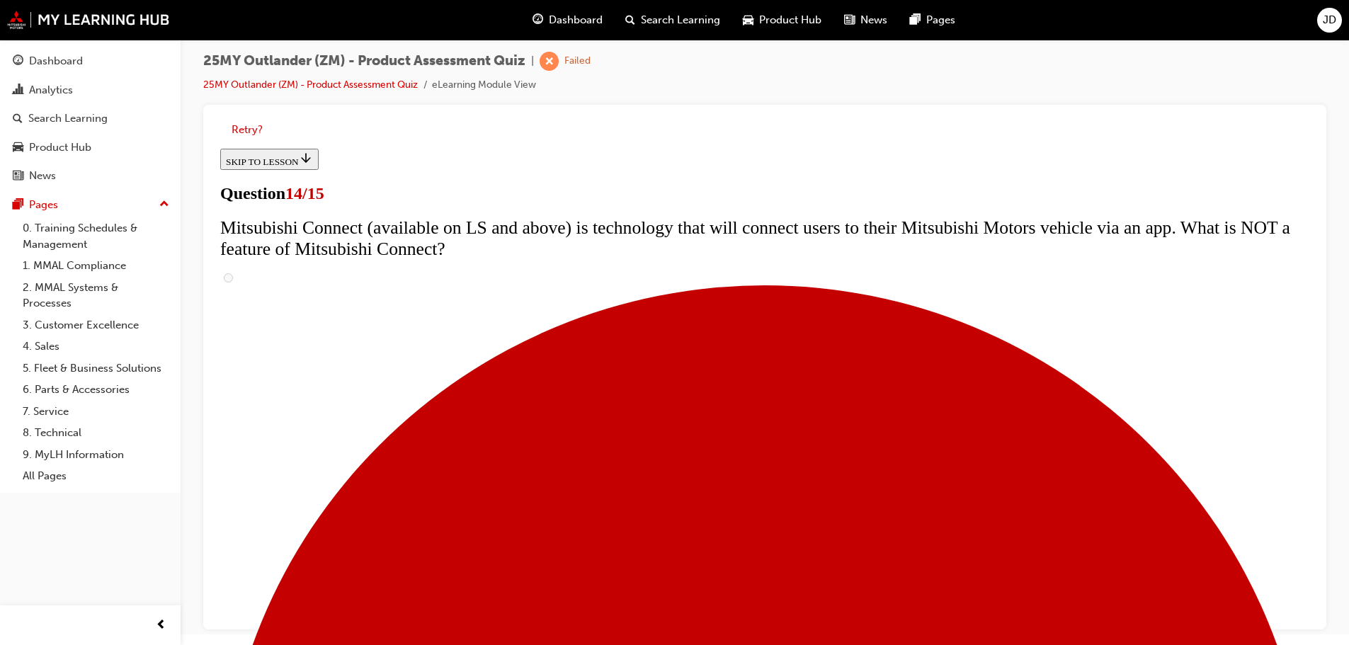
scroll to position [510, 0]
radio input "true"
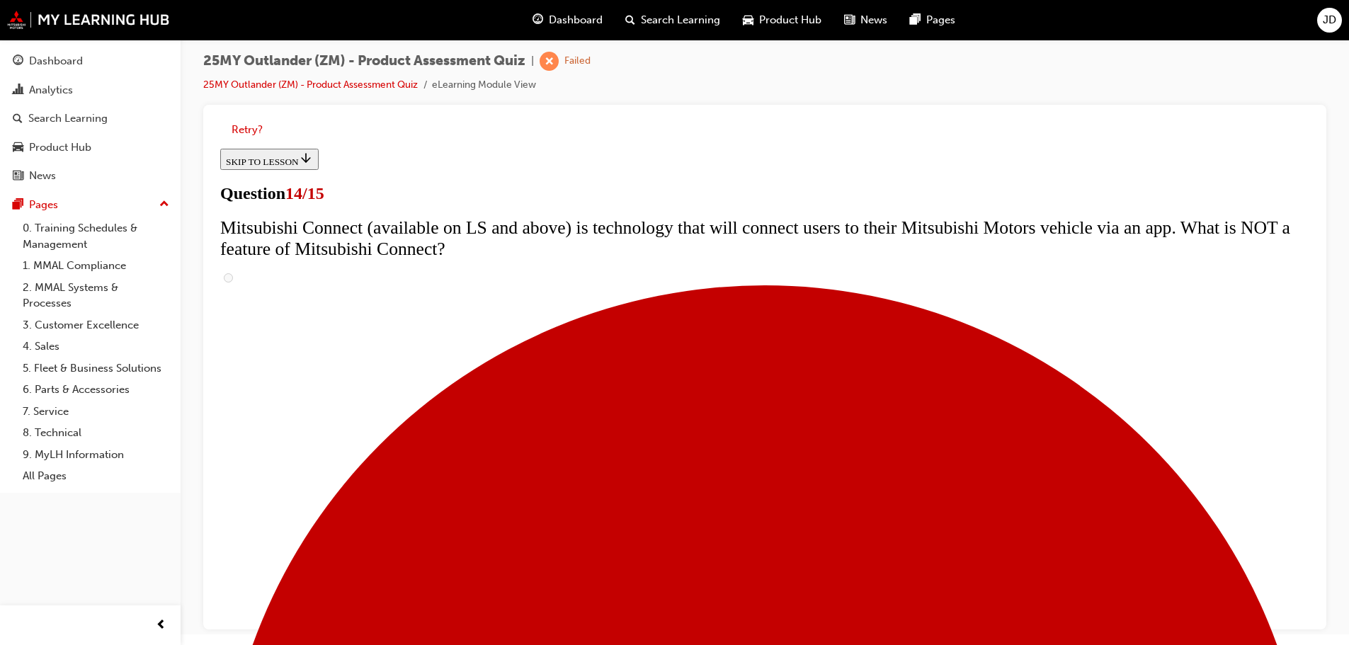
radio input "true"
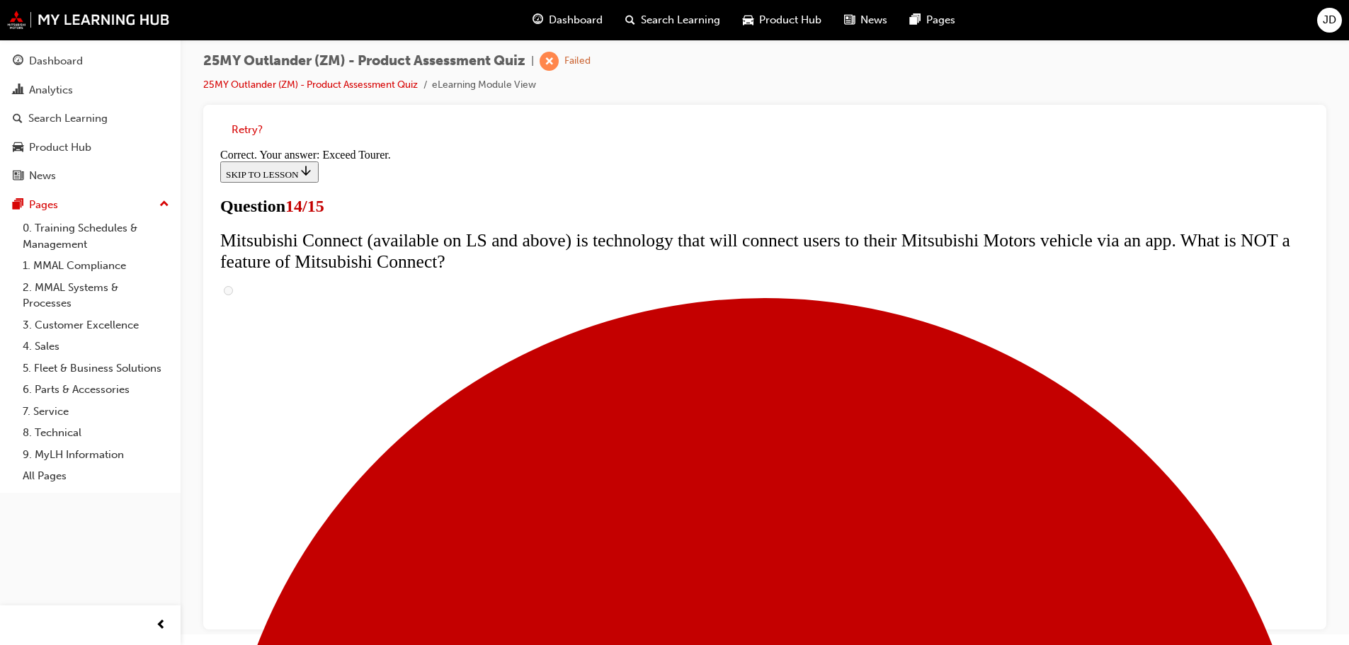
scroll to position [597, 0]
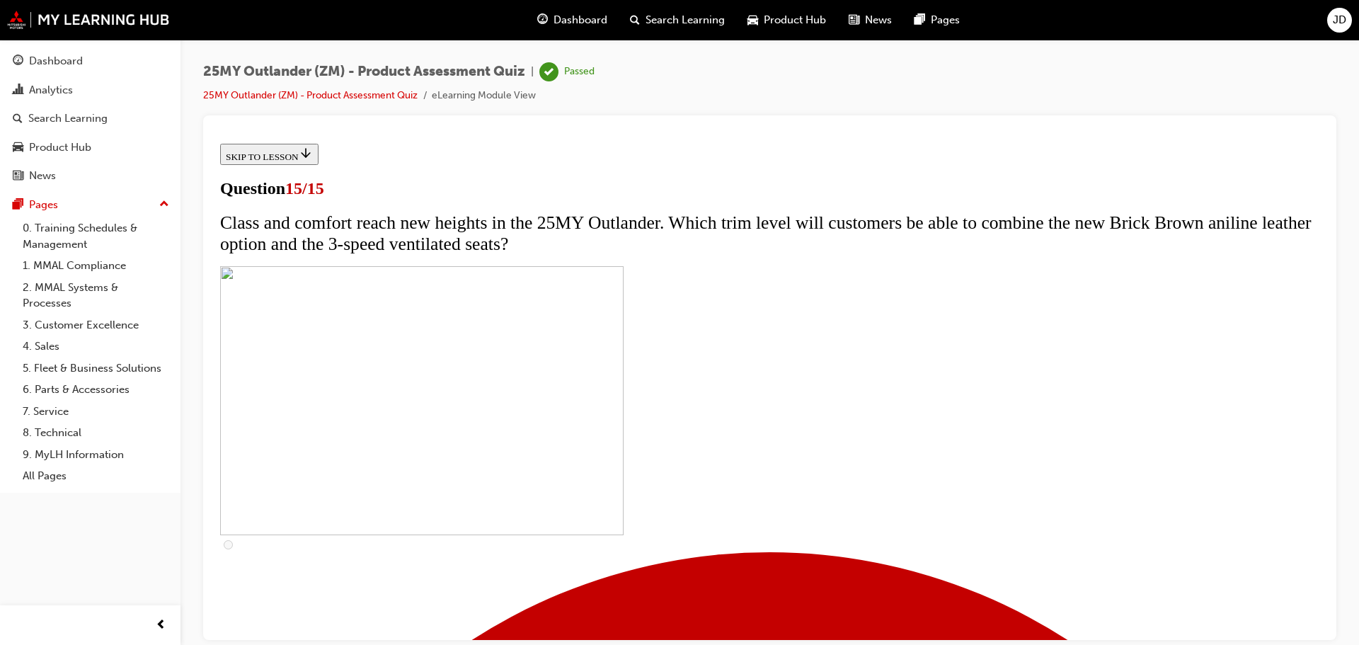
scroll to position [219, 0]
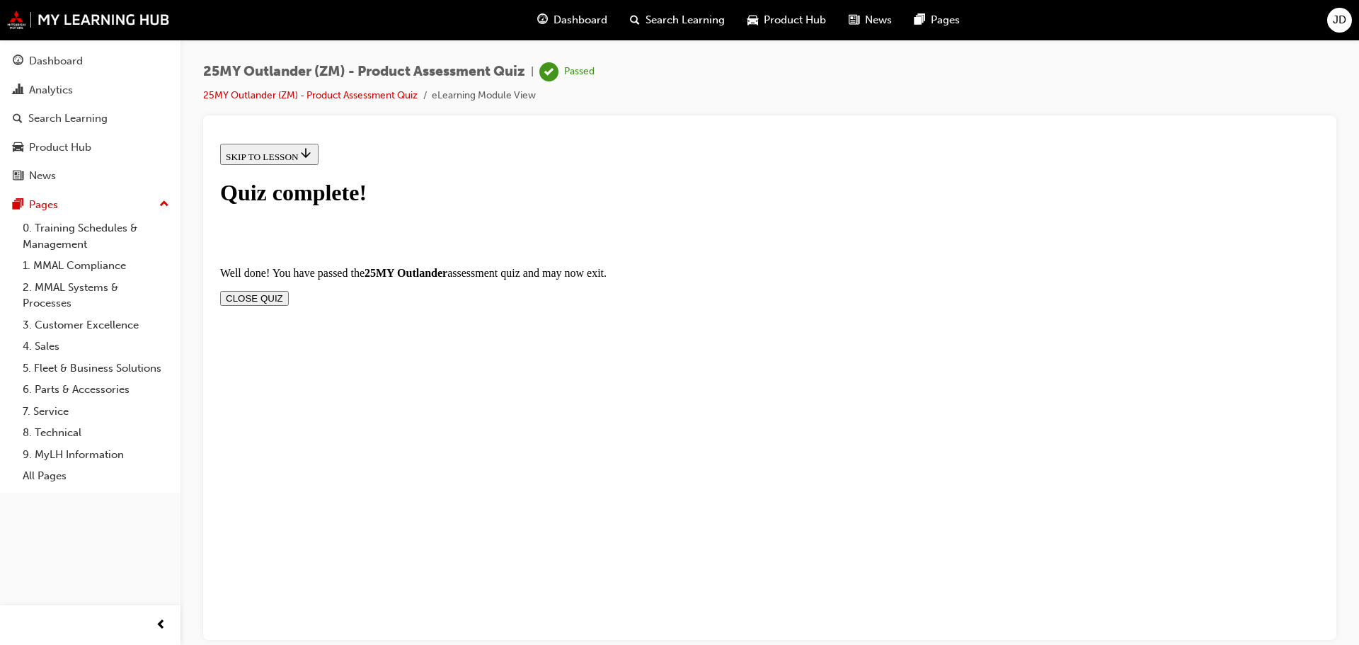
click at [289, 290] on button "CLOSE QUIZ" at bounding box center [254, 297] width 69 height 15
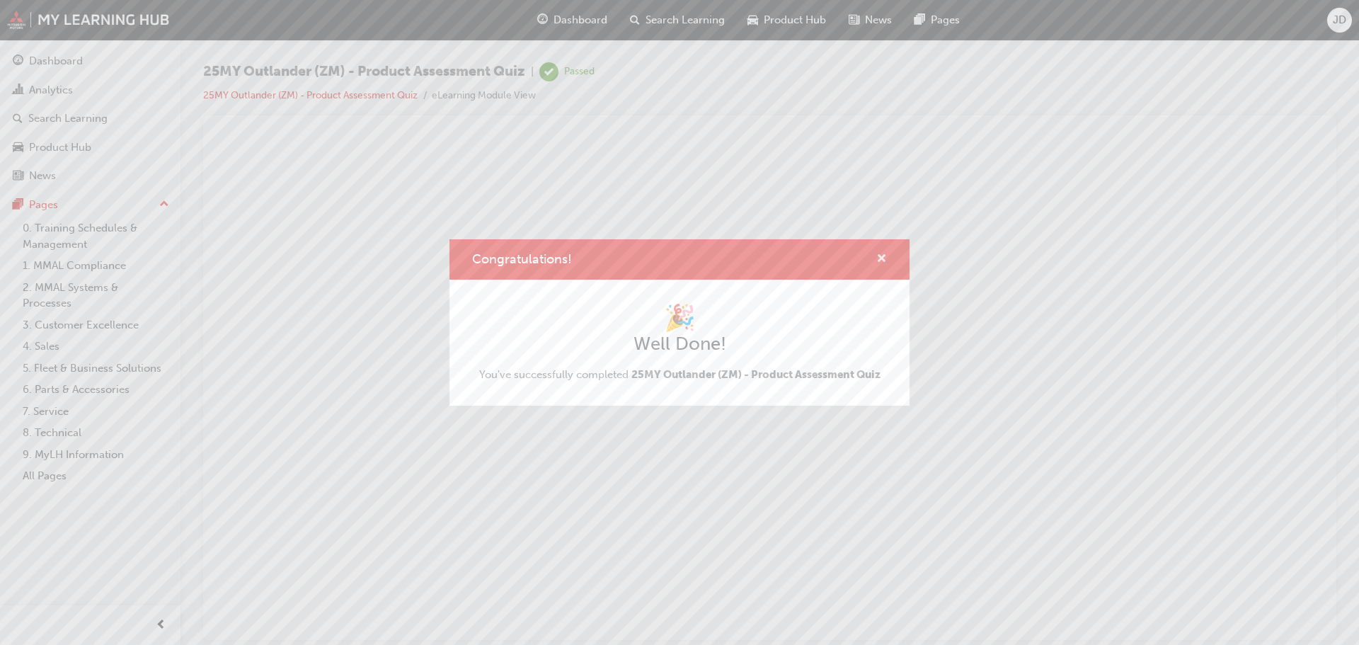
scroll to position [0, 0]
click at [884, 264] on span "cross-icon" at bounding box center [882, 259] width 11 height 13
